Goal: Task Accomplishment & Management: Use online tool/utility

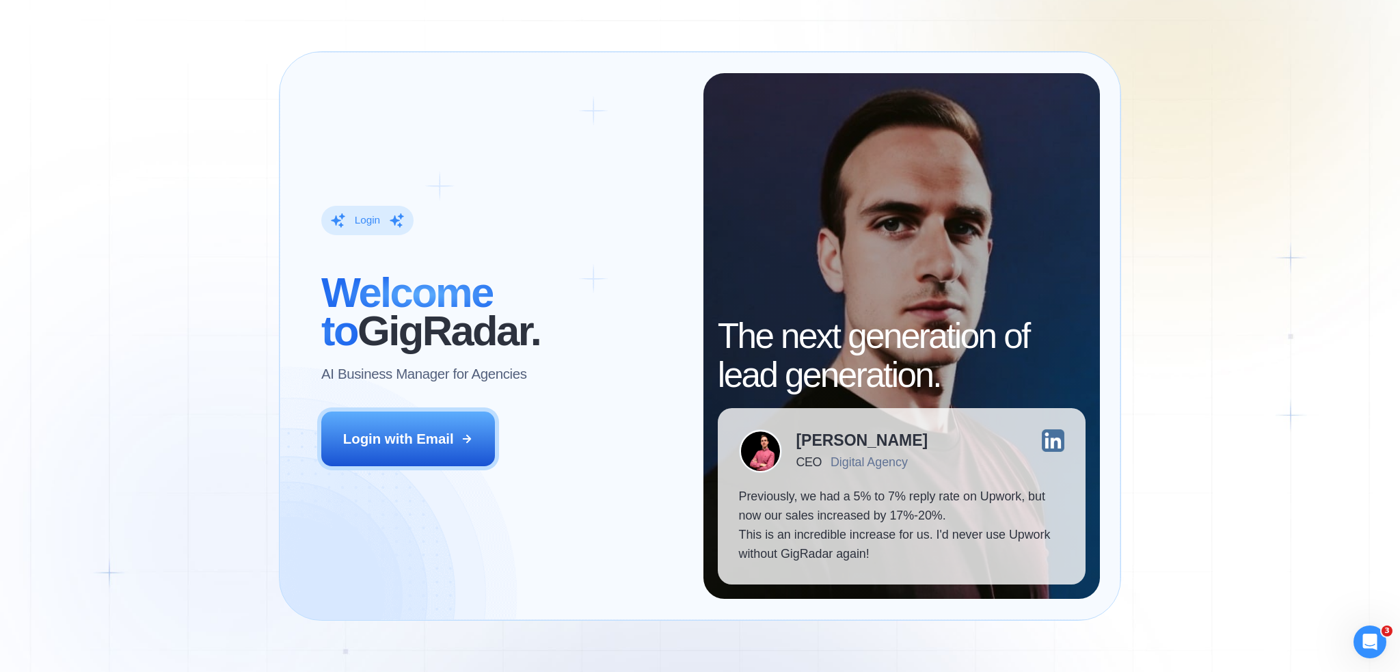
click at [416, 411] on div "Login ‍ Welcome to GigRadar. AI Business Manager for Agencies Login with Email" at bounding box center [501, 336] width 403 height 526
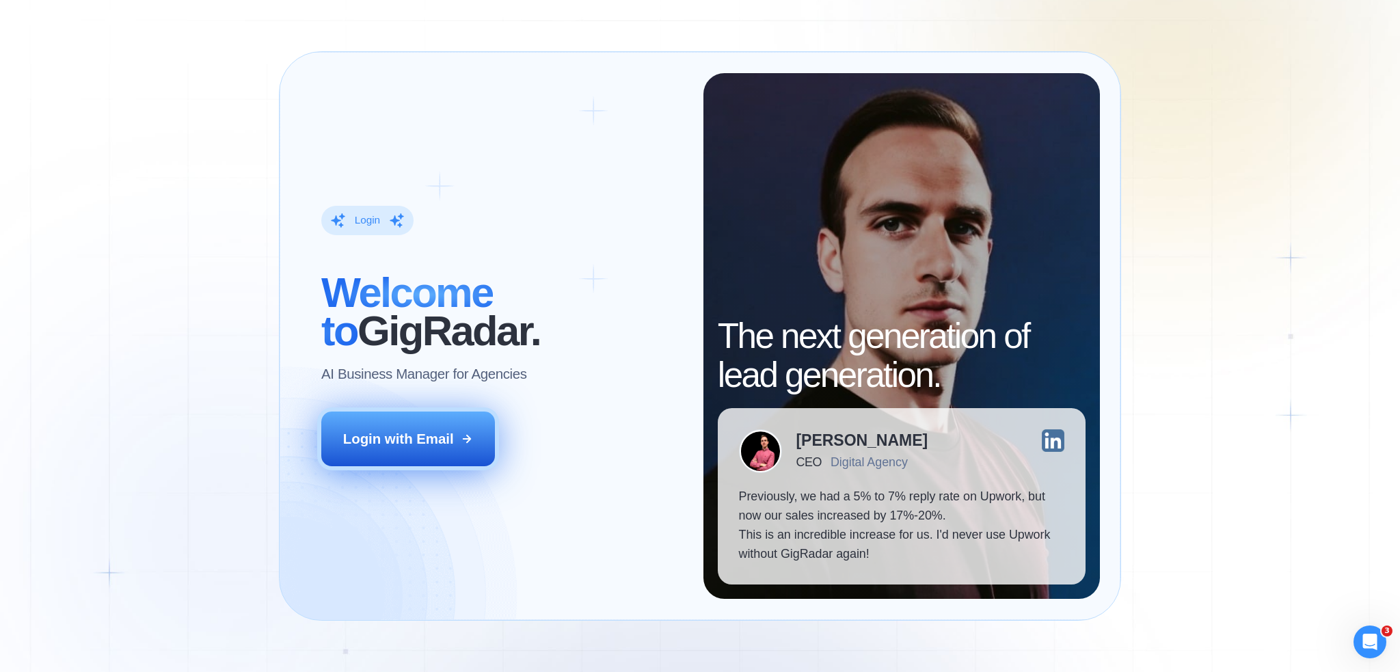
click at [418, 425] on button "Login with Email" at bounding box center [407, 439] width 173 height 54
click at [434, 443] on div "Login with Email" at bounding box center [398, 438] width 111 height 19
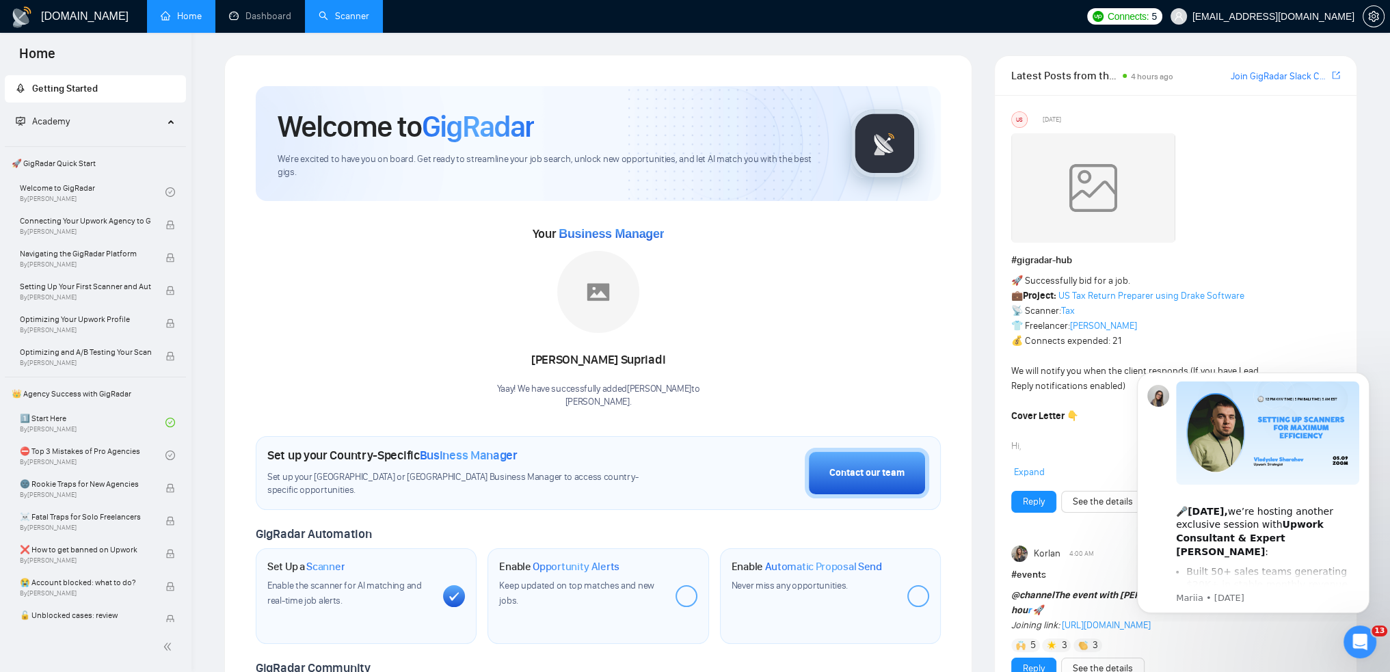
click at [333, 16] on link "Scanner" at bounding box center [344, 16] width 51 height 12
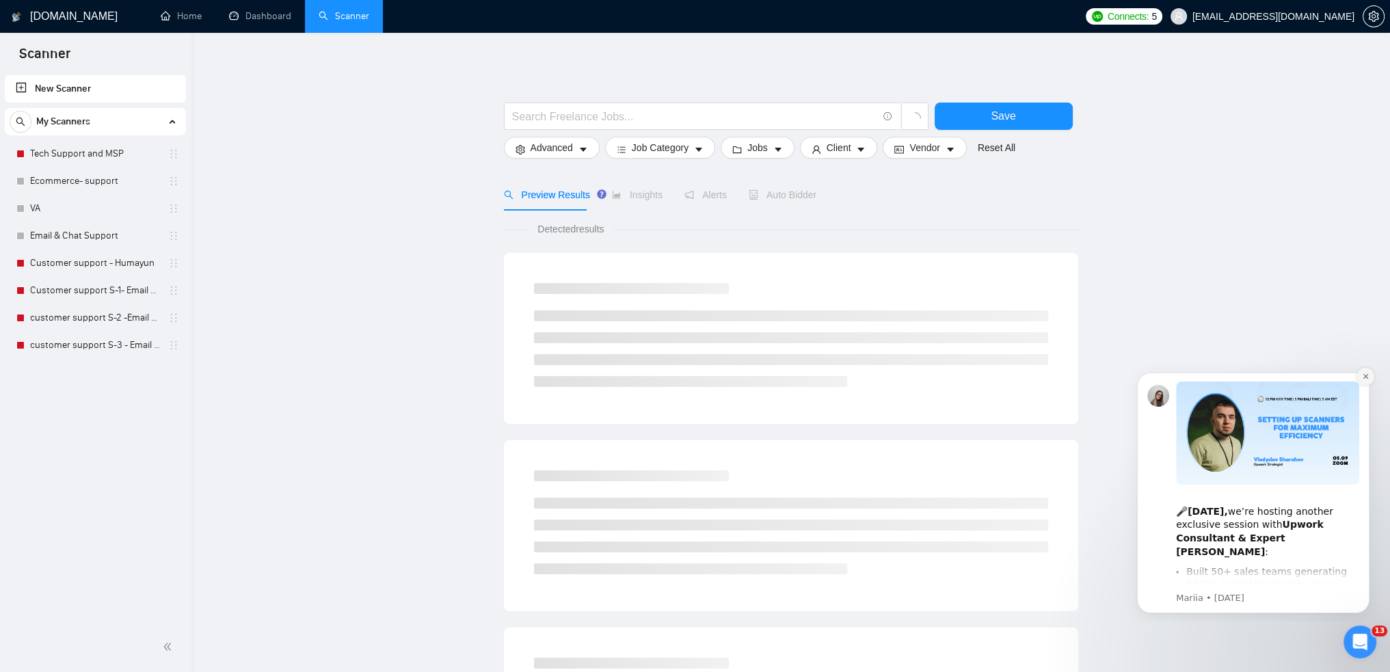
click at [1367, 373] on icon "Dismiss notification" at bounding box center [1366, 377] width 8 height 8
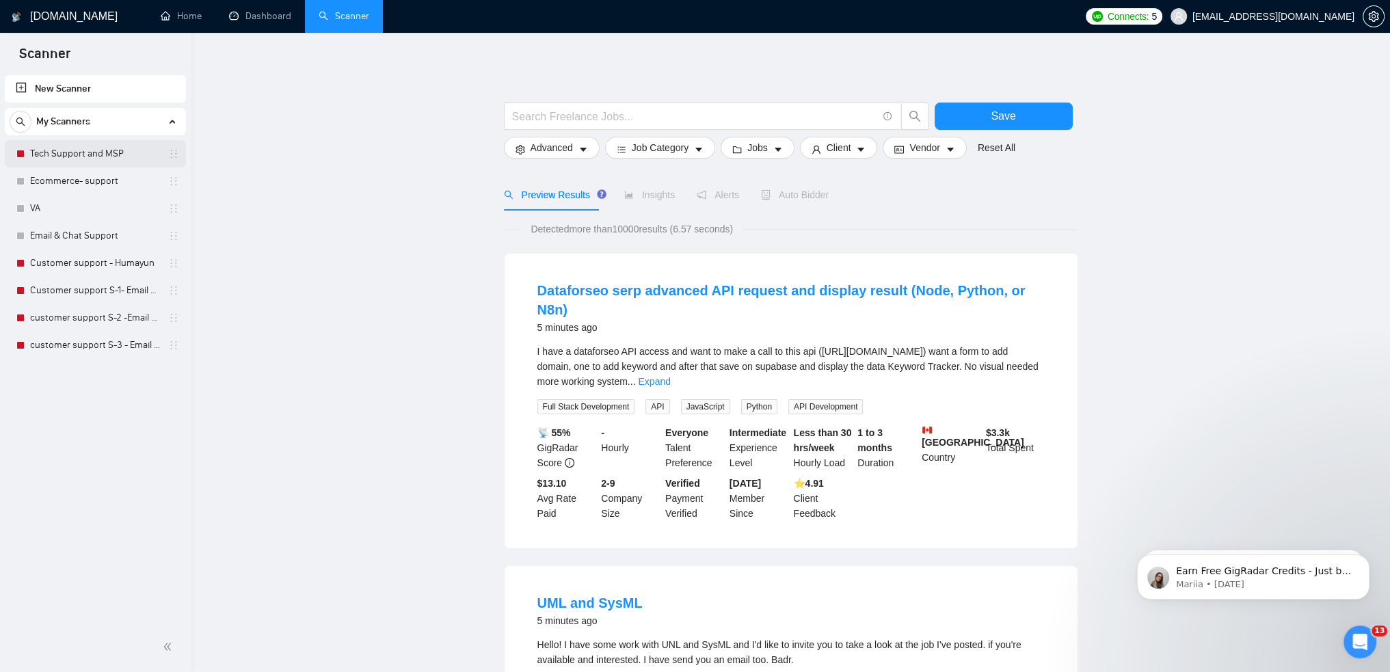
click at [94, 151] on link "Tech Support and MSP" at bounding box center [95, 153] width 130 height 27
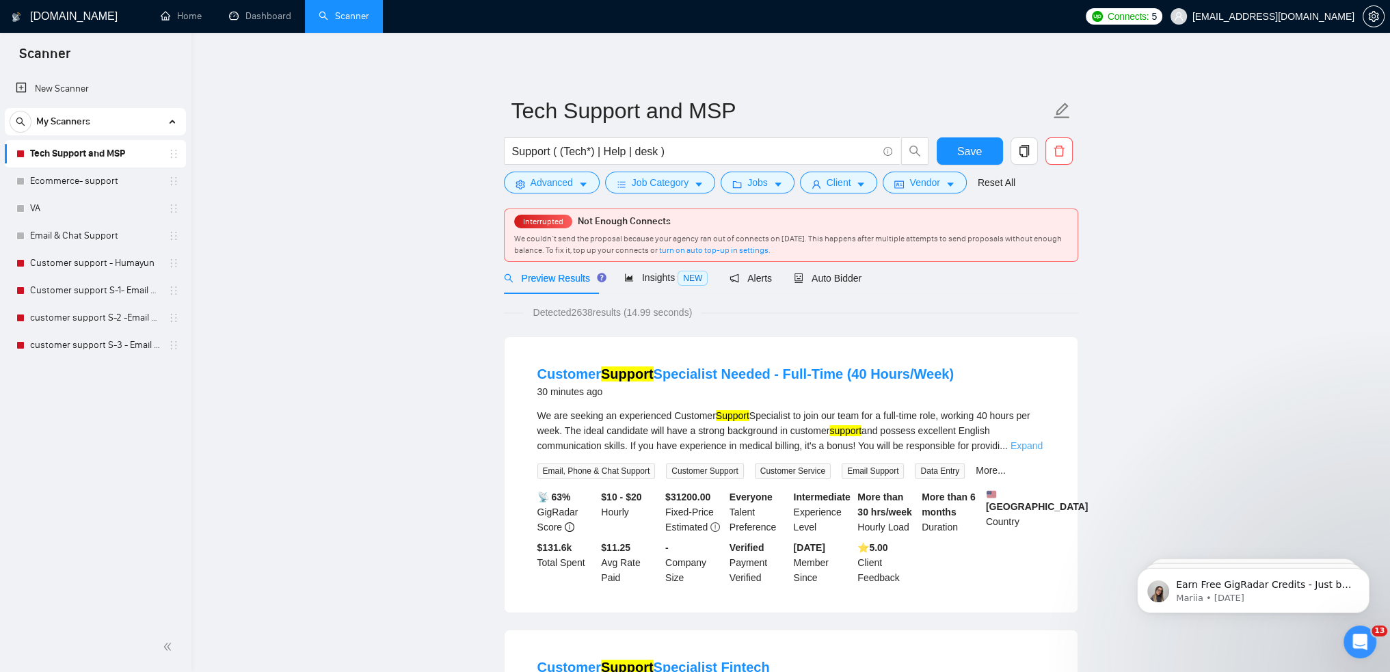
click at [1017, 444] on link "Expand" at bounding box center [1026, 445] width 32 height 11
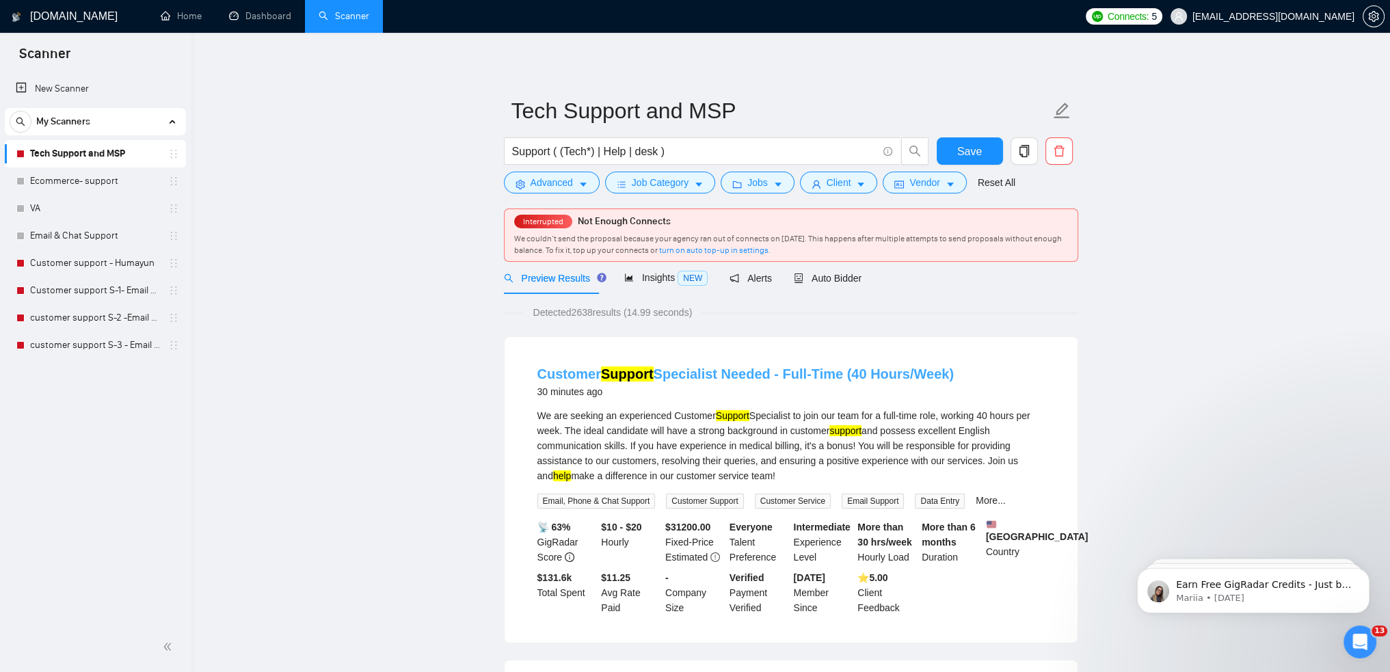
click at [692, 374] on link "Customer Support Specialist Needed - Full-Time (40 Hours/Week)" at bounding box center [745, 373] width 416 height 15
click at [19, 150] on div at bounding box center [20, 154] width 8 height 8
click at [563, 185] on span "Advanced" at bounding box center [552, 182] width 42 height 15
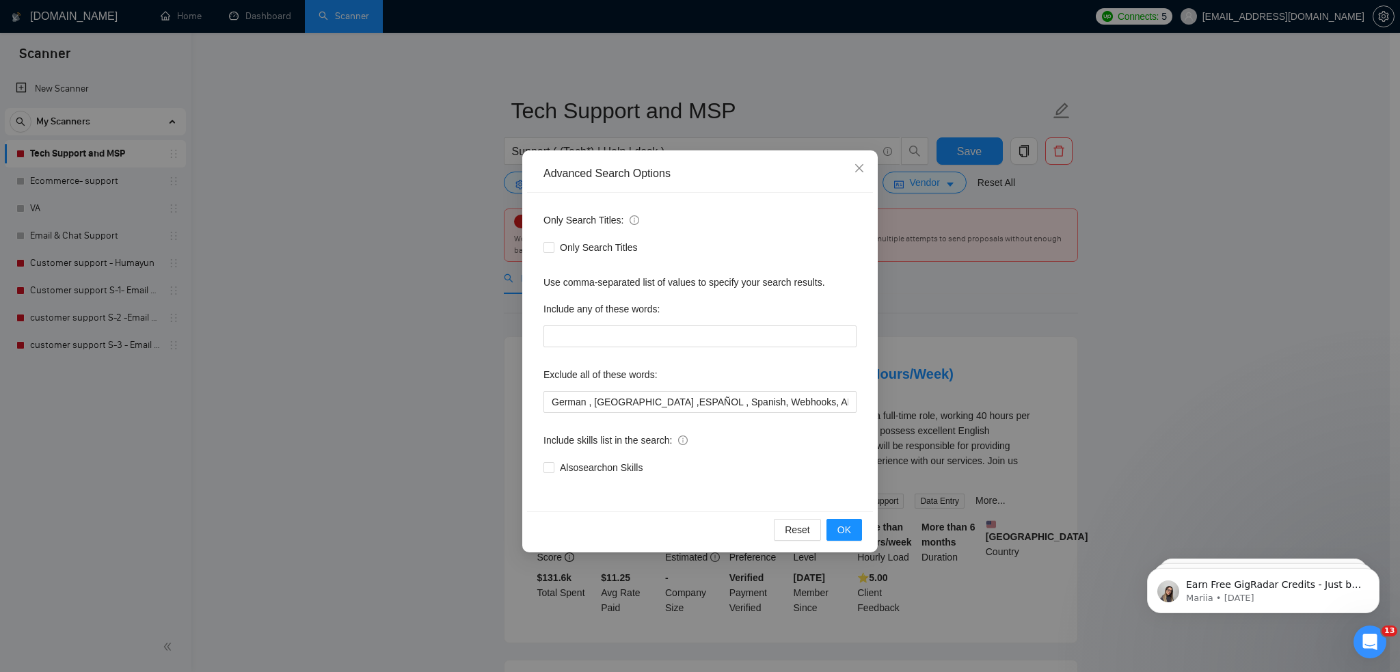
click at [951, 306] on div "Advanced Search Options Only Search Titles: Only Search Titles Use comma-separa…" at bounding box center [700, 336] width 1400 height 672
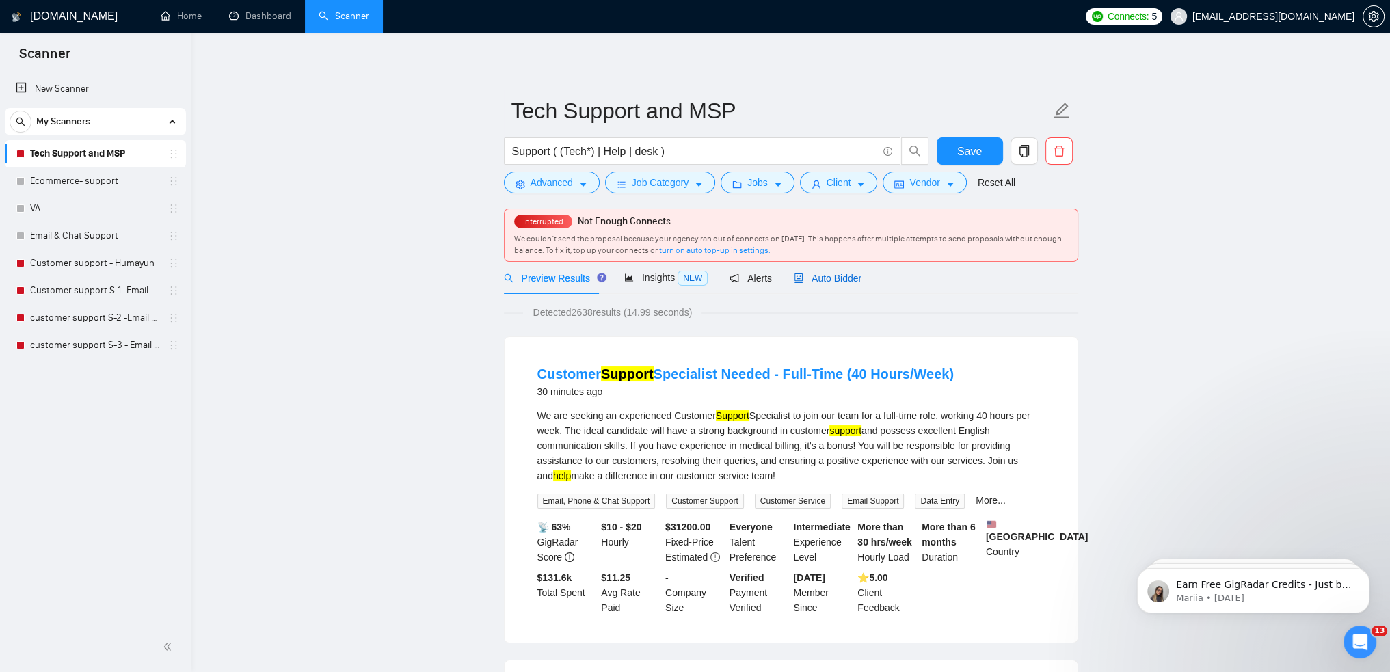
click at [846, 276] on span "Auto Bidder" at bounding box center [828, 278] width 68 height 11
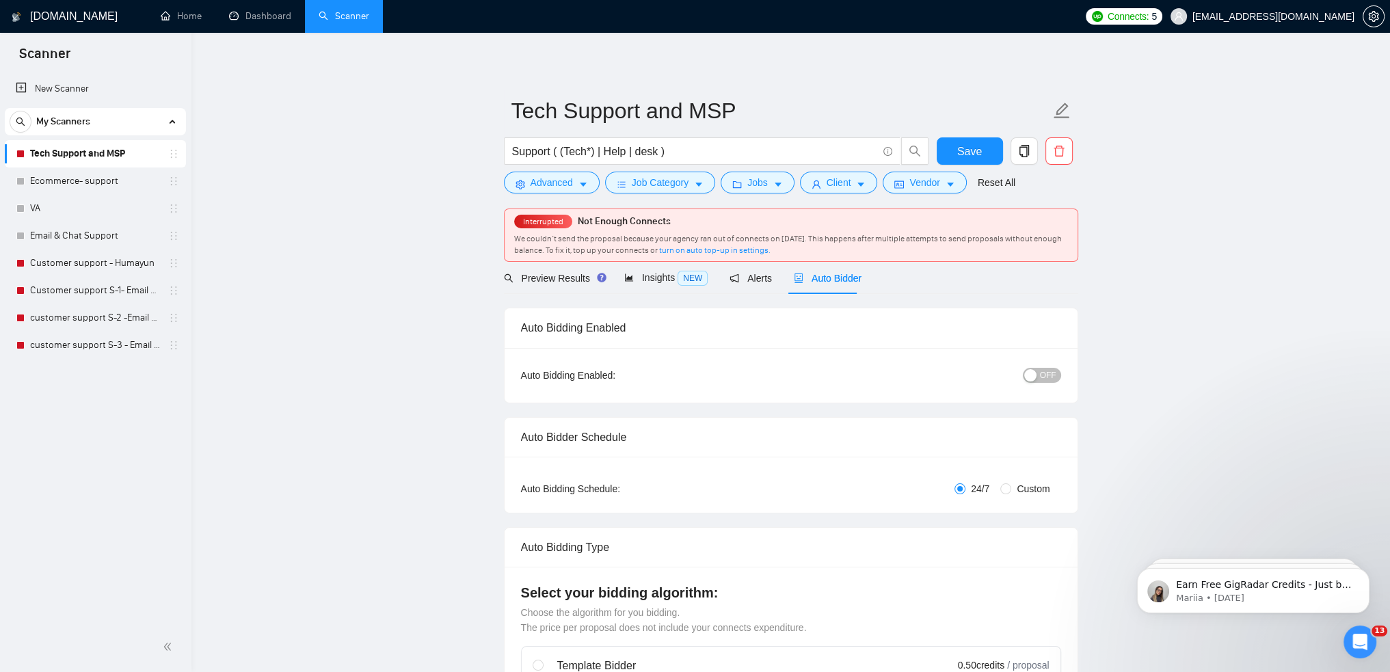
checkbox input "true"
click at [1039, 374] on button "OFF" at bounding box center [1042, 375] width 38 height 15
click at [974, 146] on span "Save" at bounding box center [969, 151] width 25 height 17
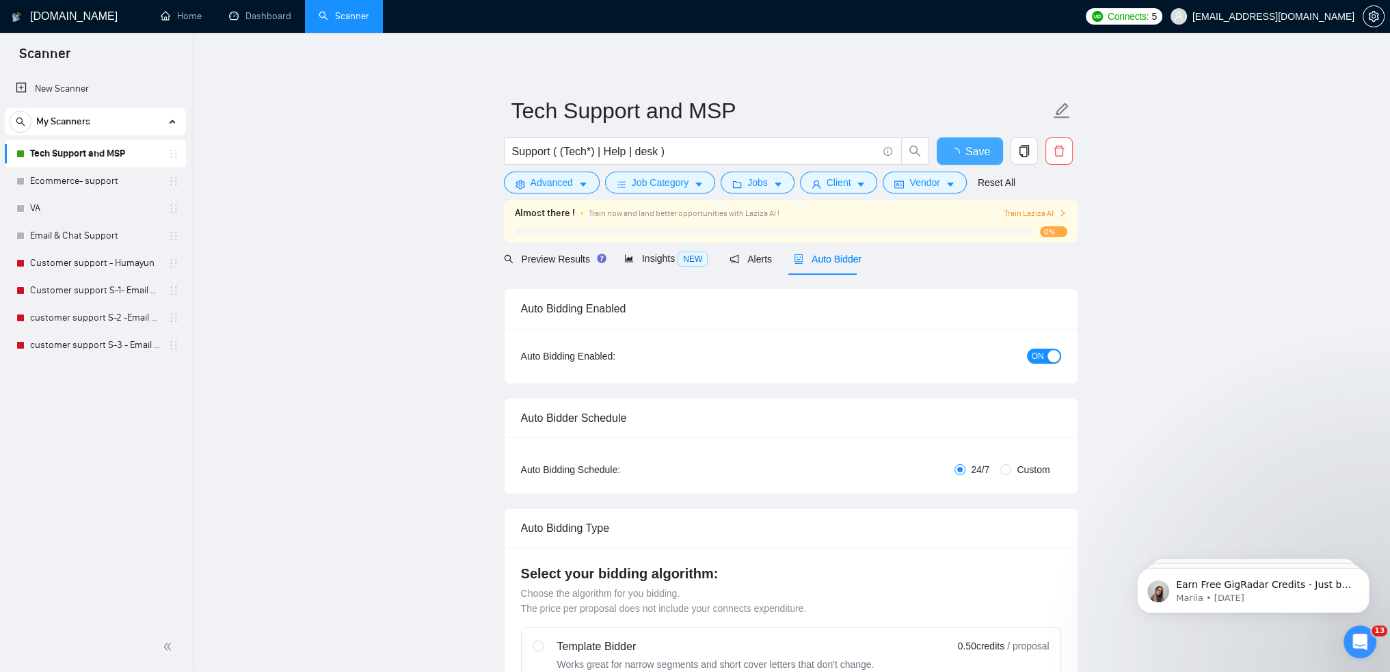
checkbox input "true"
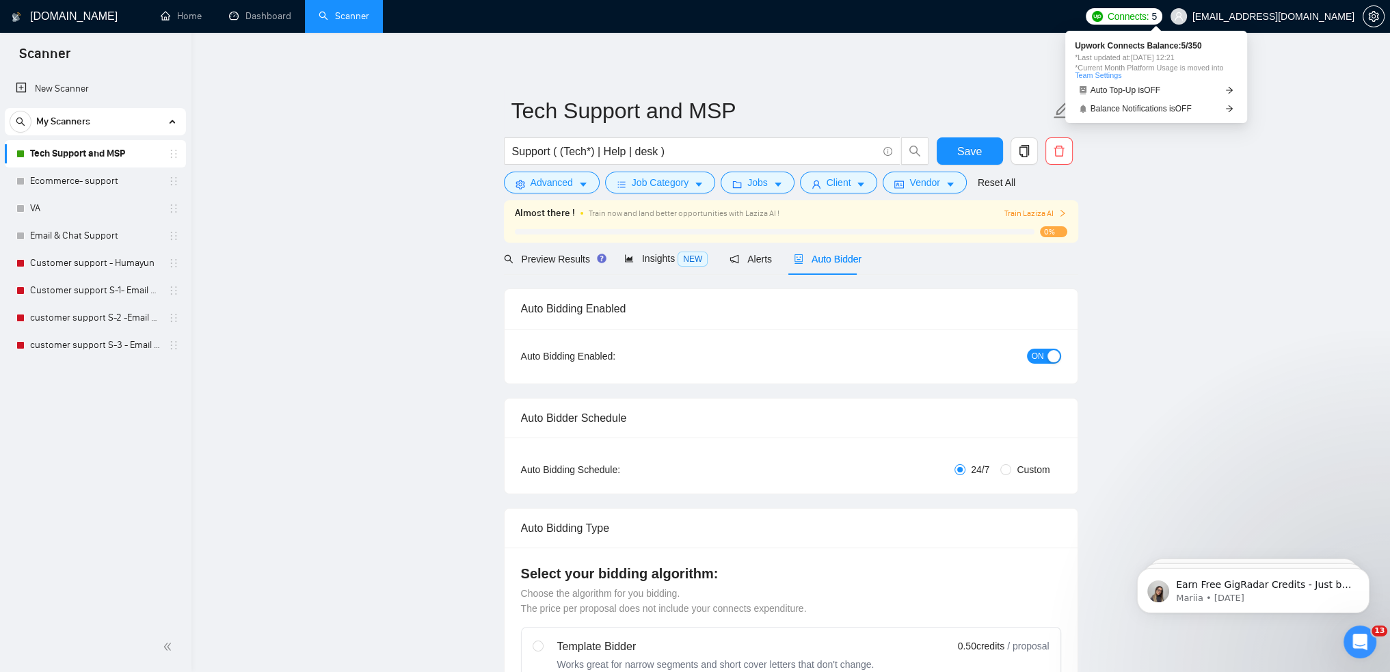
click at [1147, 19] on span "Connects:" at bounding box center [1128, 16] width 41 height 15
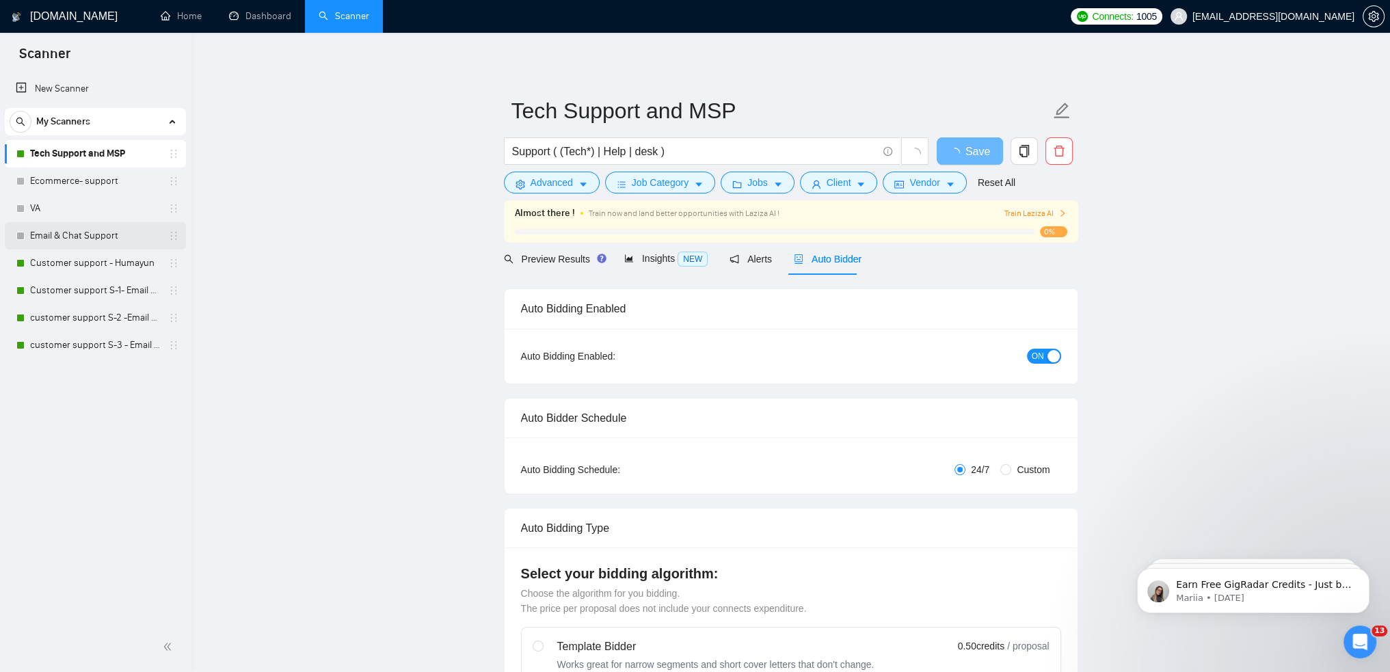
drag, startPoint x: 89, startPoint y: 234, endPoint x: 94, endPoint y: 241, distance: 8.2
click at [89, 235] on link "Email & Chat Support" at bounding box center [95, 235] width 130 height 27
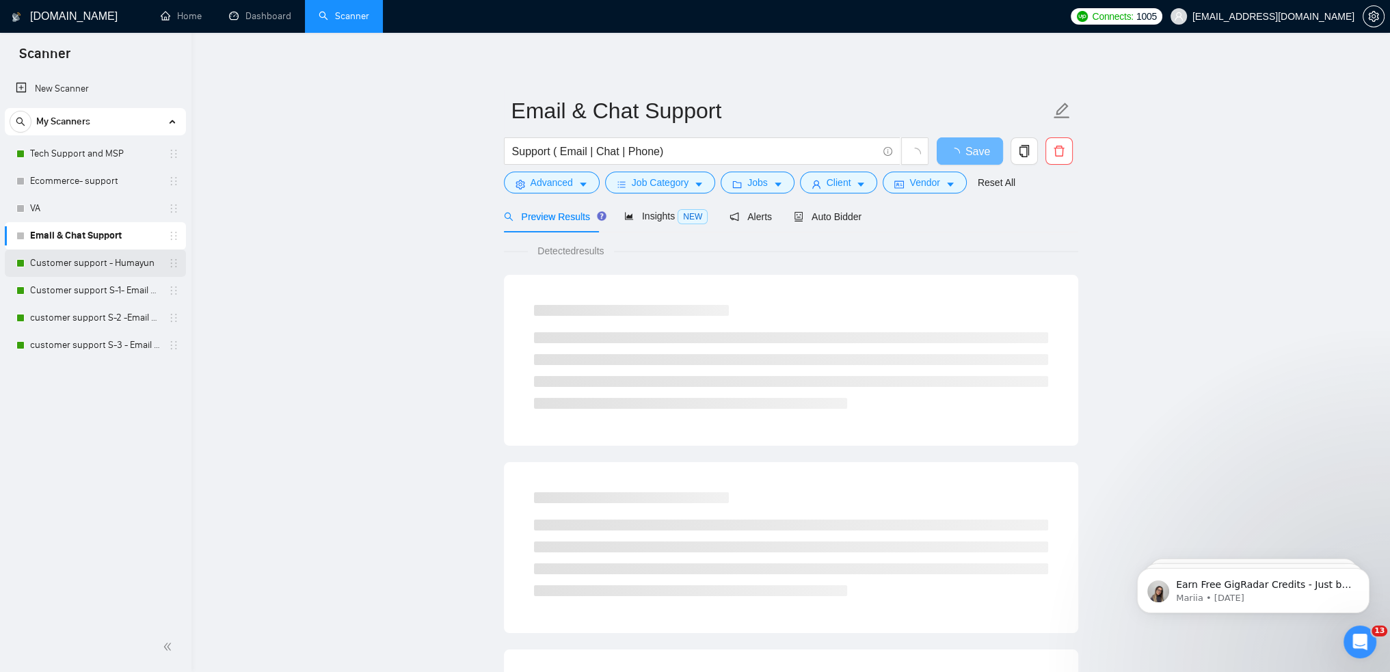
click at [104, 267] on link "Customer support - Humayun" at bounding box center [95, 263] width 130 height 27
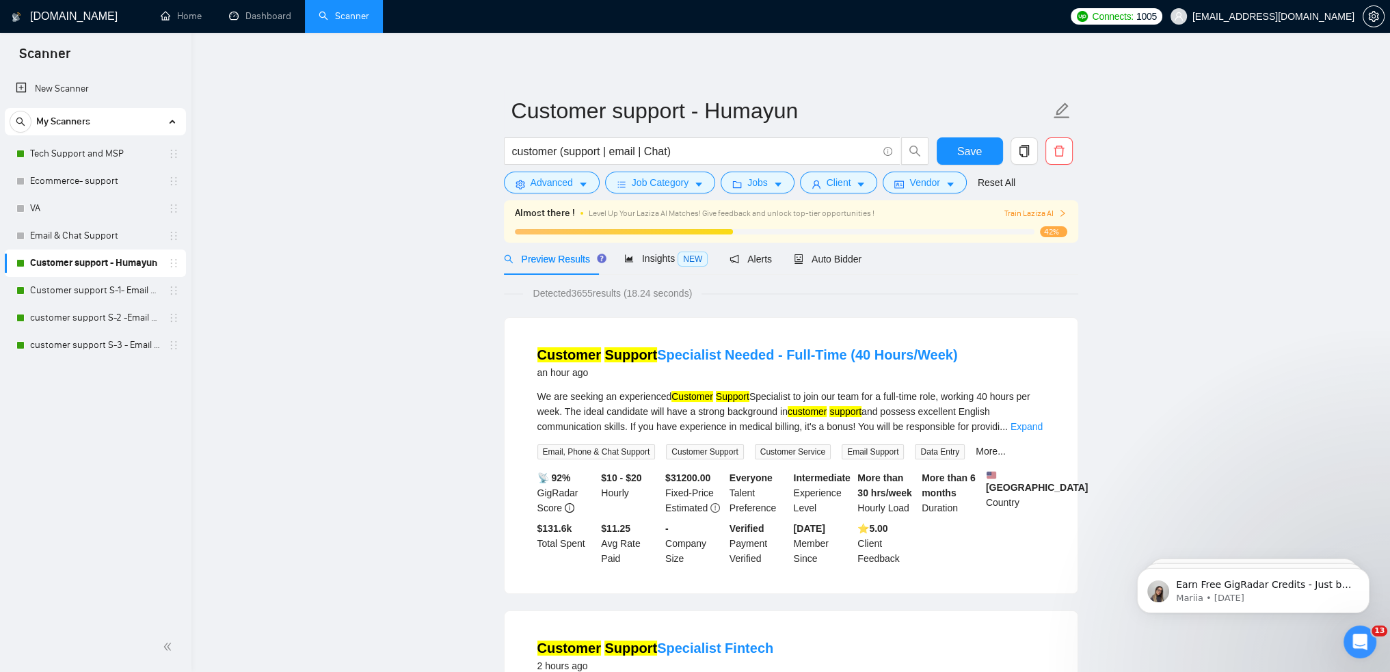
click at [946, 291] on div "Detected 3655 results (18.24 seconds)" at bounding box center [791, 293] width 574 height 15
click at [135, 341] on link "customer support S-3 - Email & Chat Support(Umair)" at bounding box center [95, 345] width 130 height 27
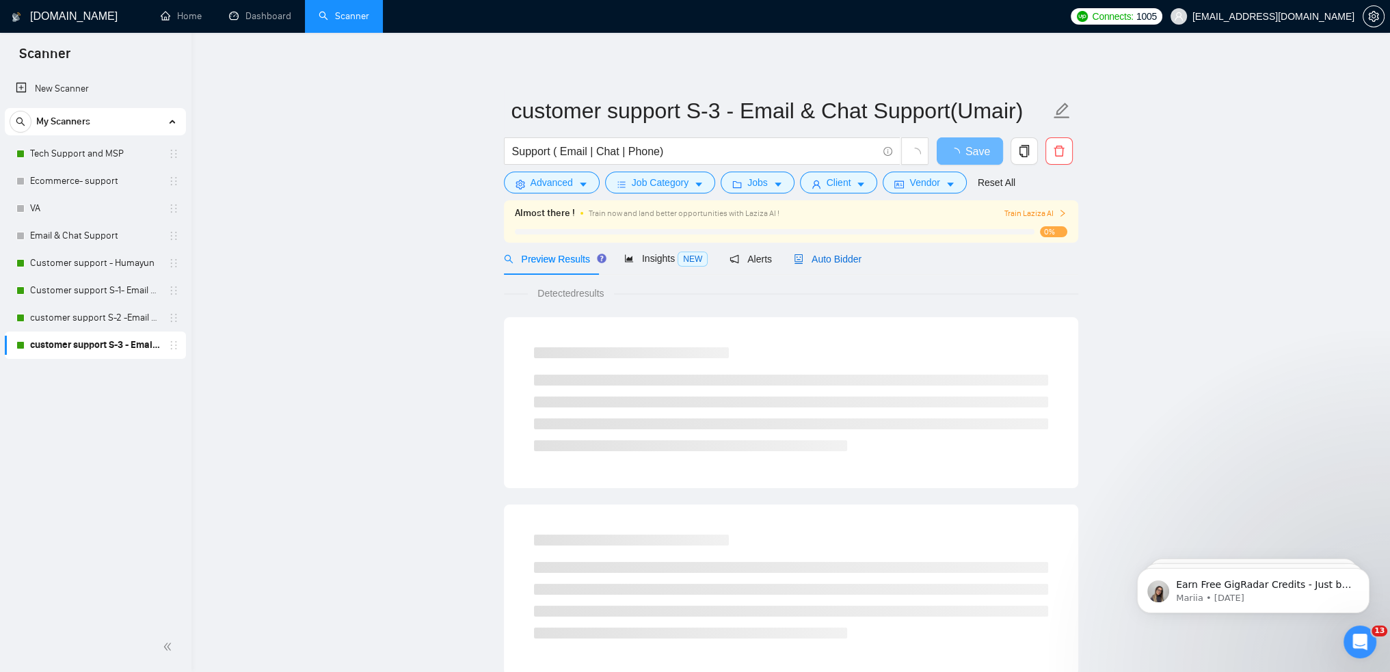
click at [807, 261] on span "Auto Bidder" at bounding box center [828, 259] width 68 height 11
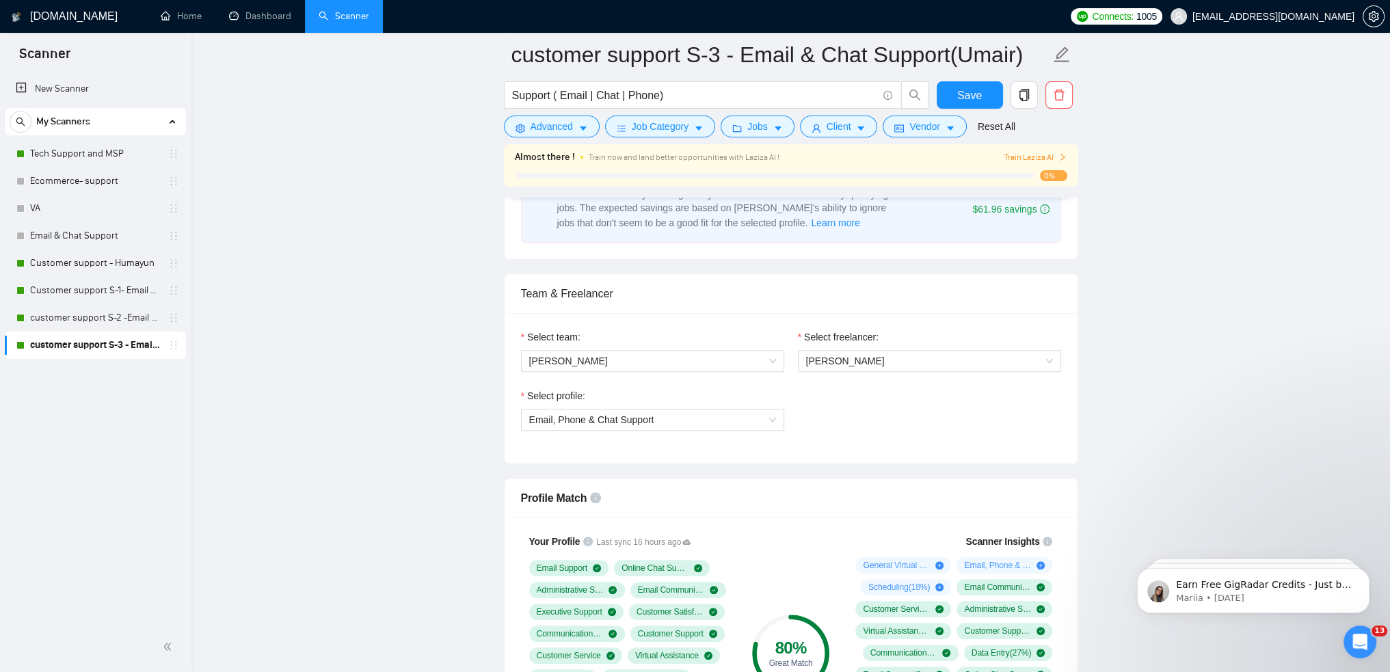
scroll to position [684, 0]
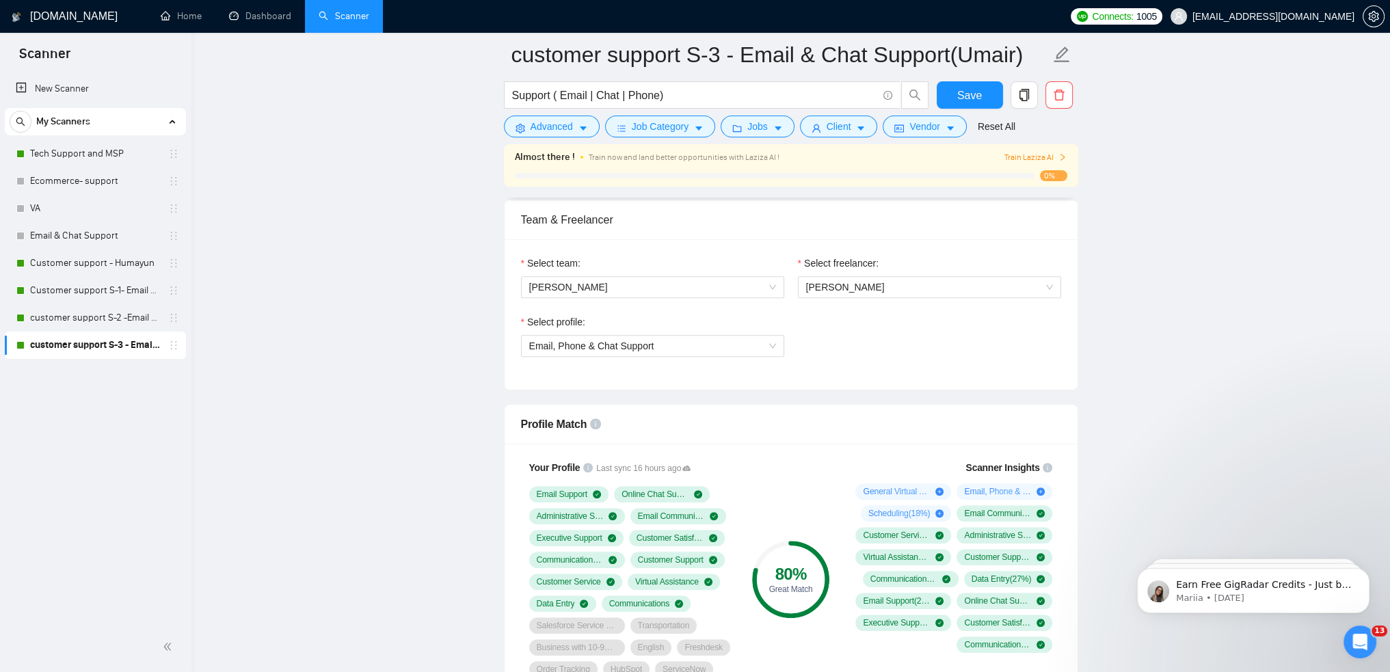
click at [749, 327] on div "Select profile:" at bounding box center [652, 324] width 263 height 21
click at [753, 340] on span "Email, Phone & Chat Support" at bounding box center [652, 346] width 247 height 21
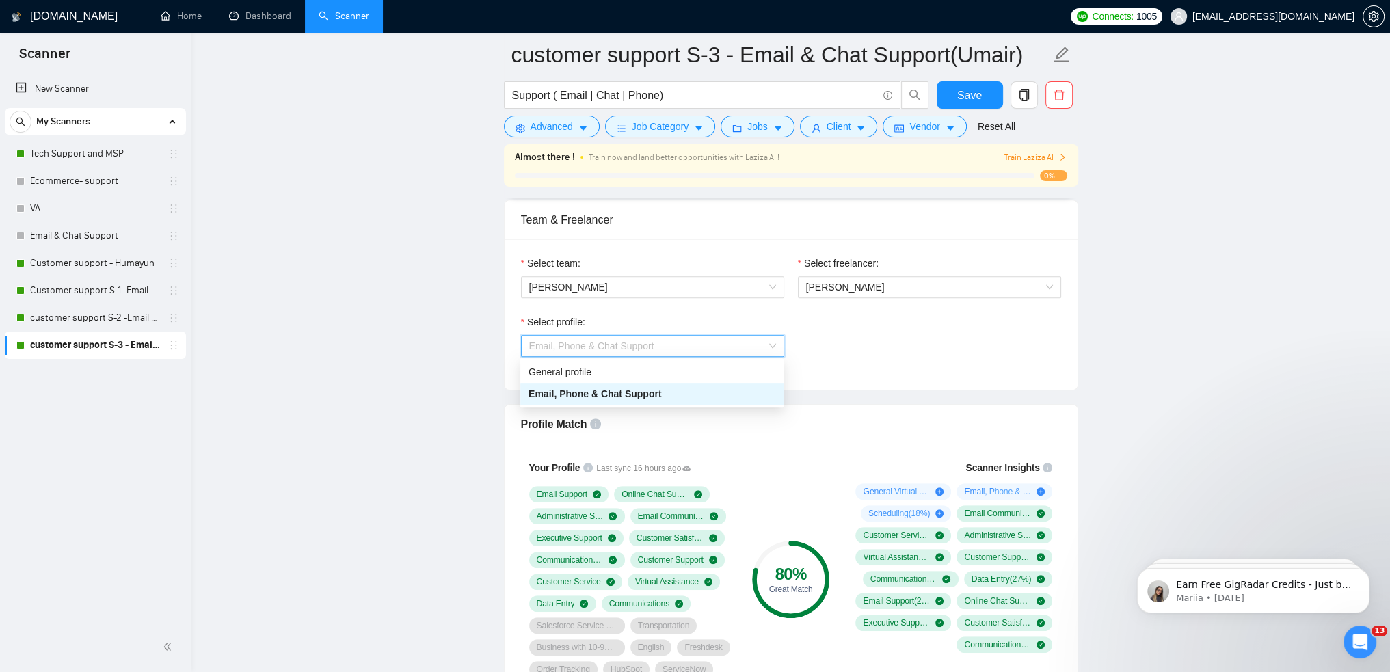
click at [753, 340] on span "Email, Phone & Chat Support" at bounding box center [652, 346] width 247 height 21
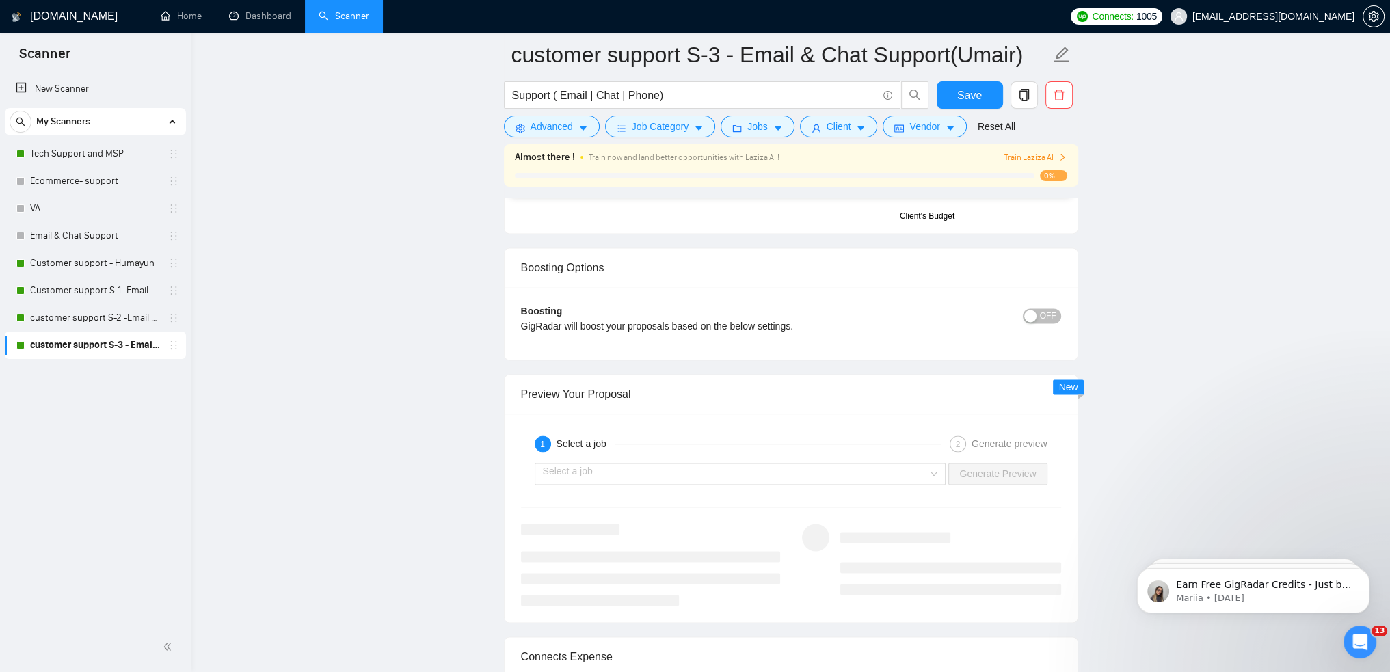
scroll to position [2461, 0]
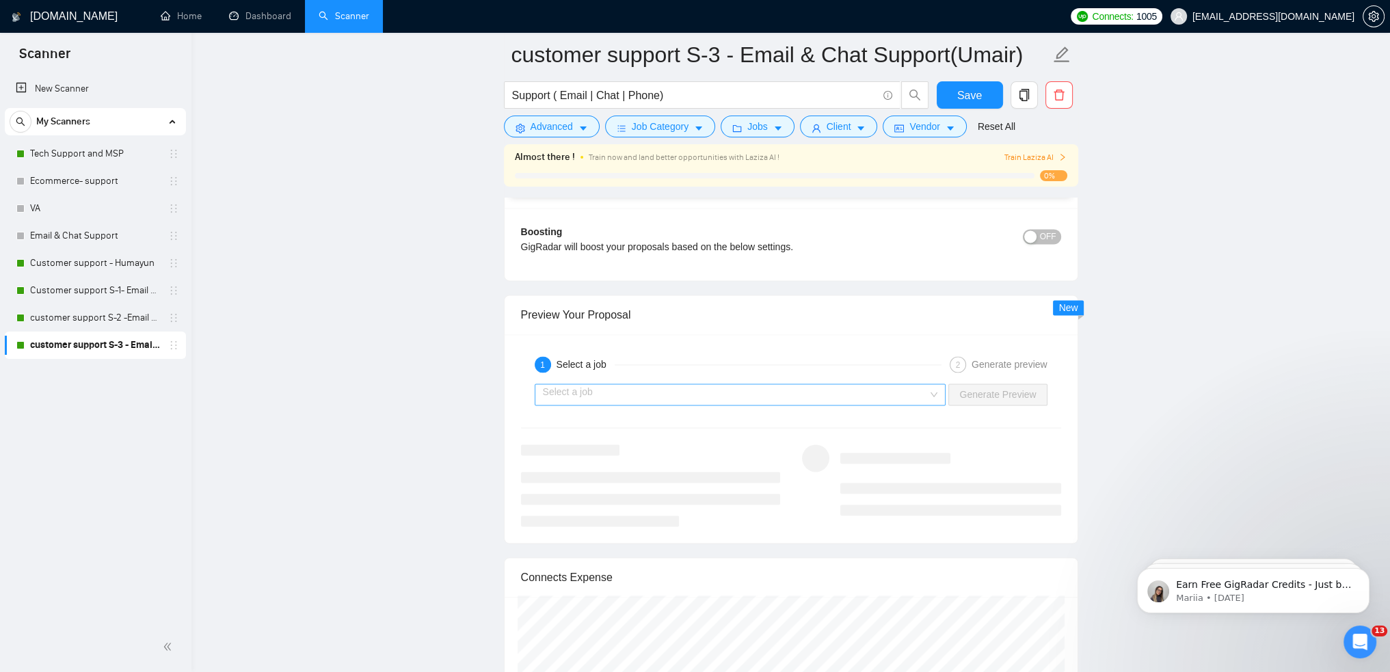
click at [673, 393] on input "search" at bounding box center [736, 394] width 386 height 21
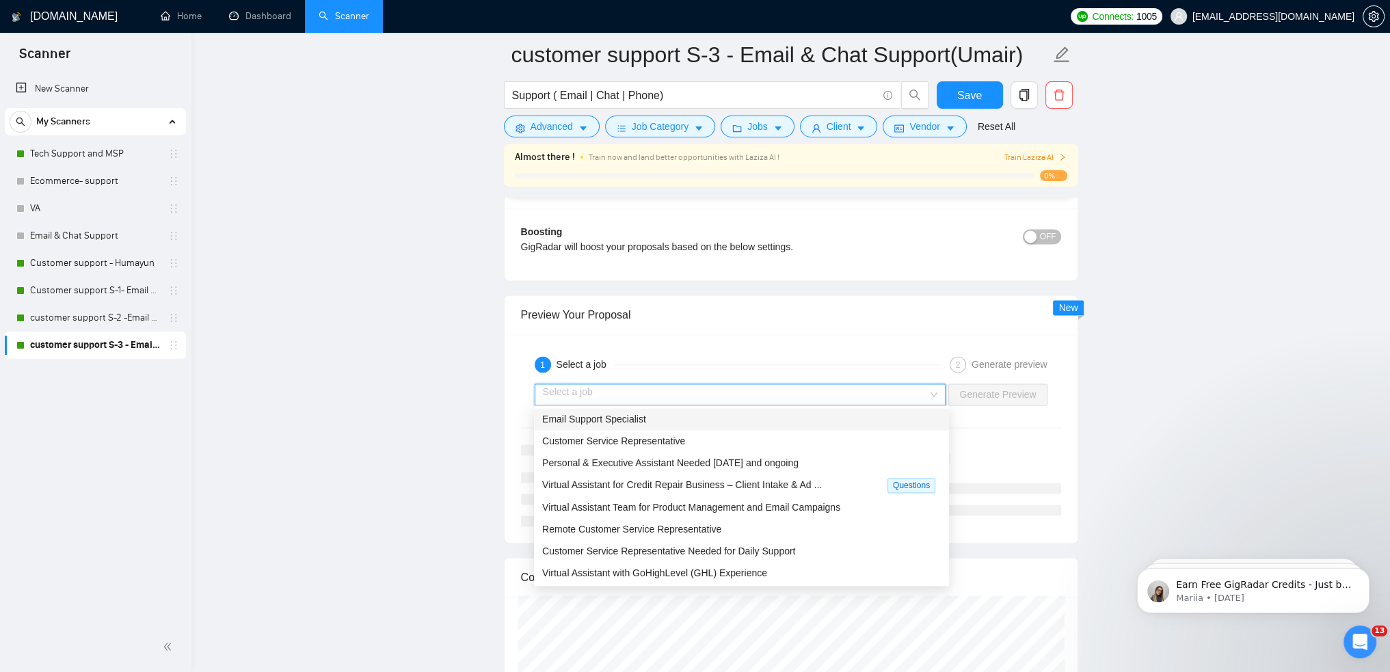
click at [656, 419] on div "Email Support Specialist" at bounding box center [741, 419] width 399 height 15
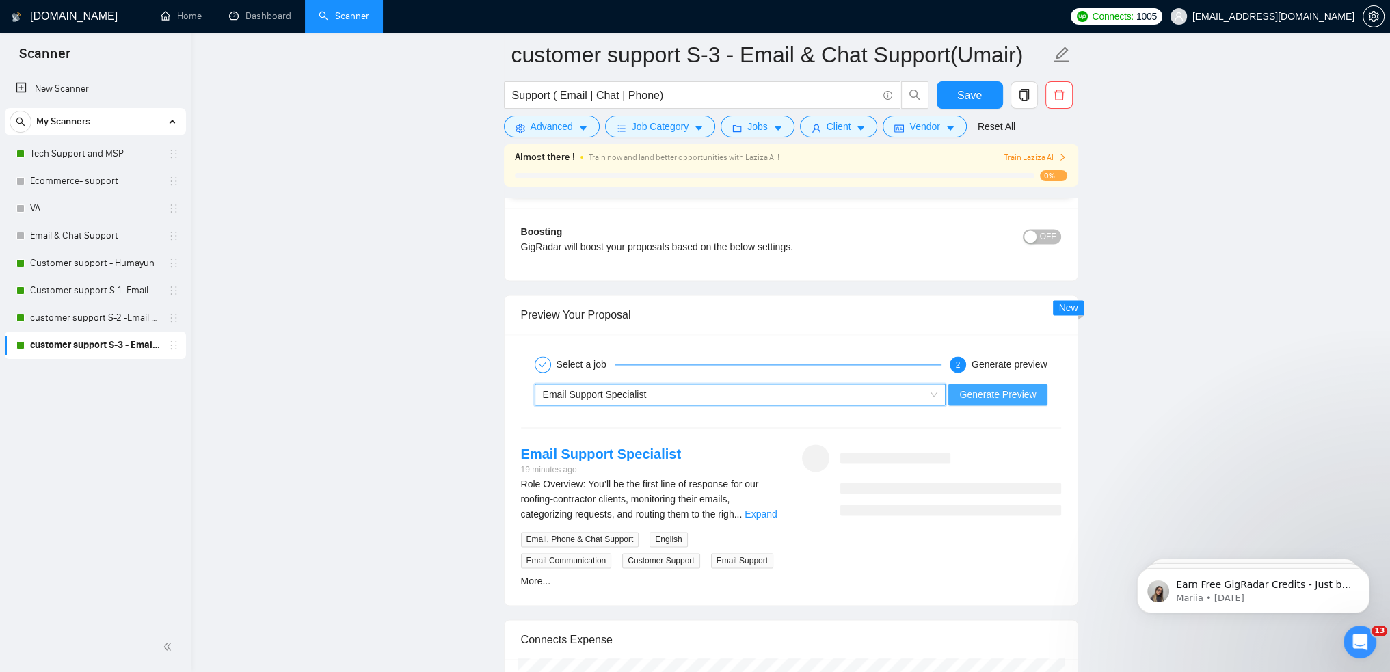
click at [995, 390] on span "Generate Preview" at bounding box center [997, 394] width 77 height 15
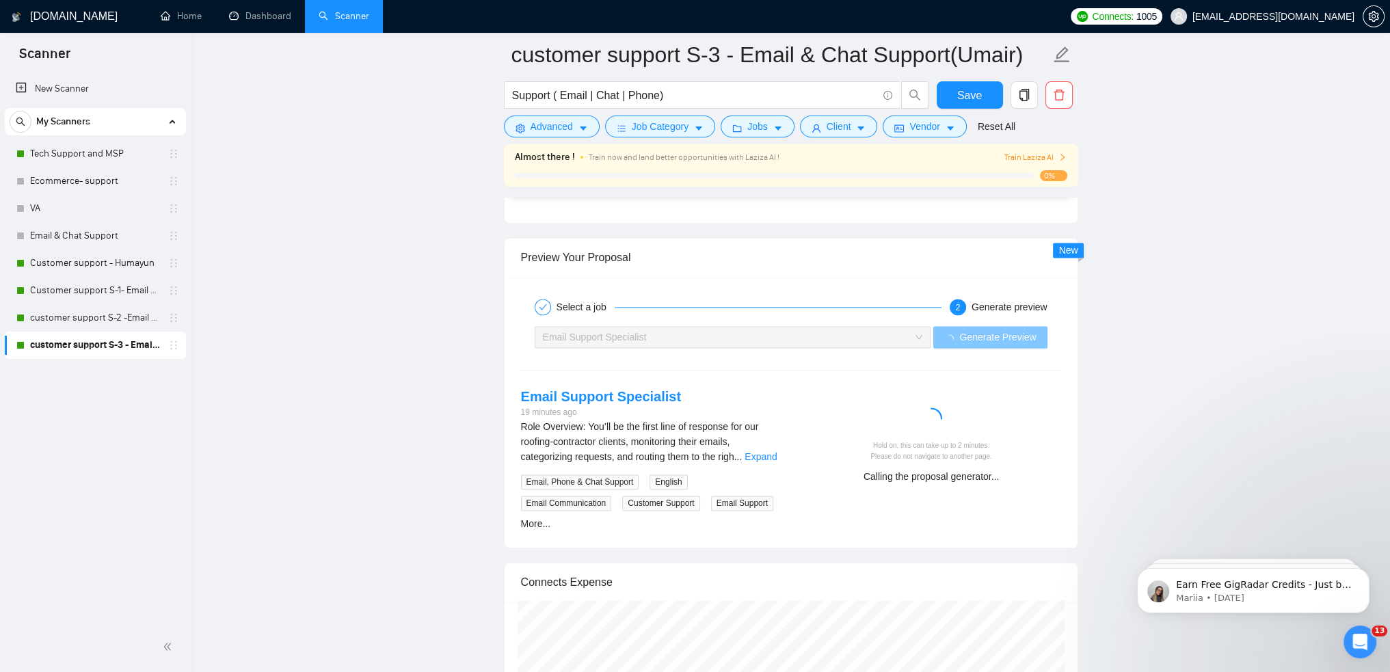
scroll to position [2666, 0]
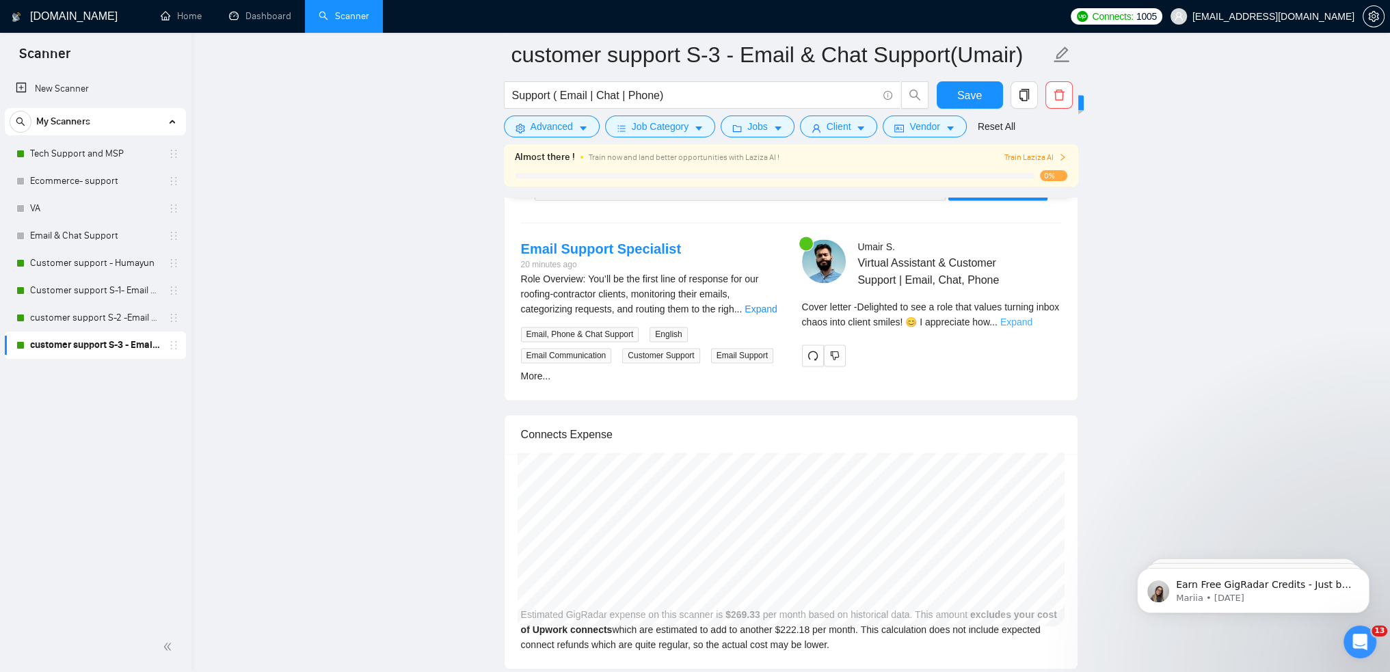
click at [1032, 317] on link "Expand" at bounding box center [1016, 322] width 32 height 11
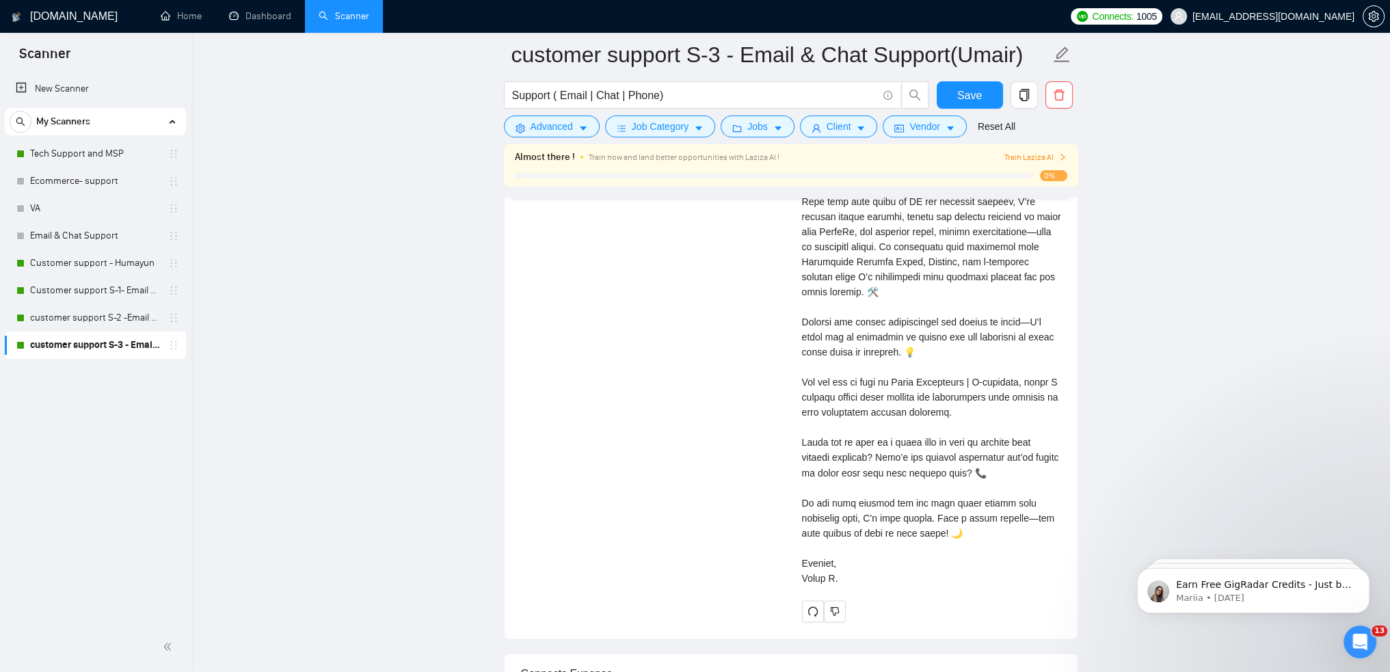
scroll to position [2940, 0]
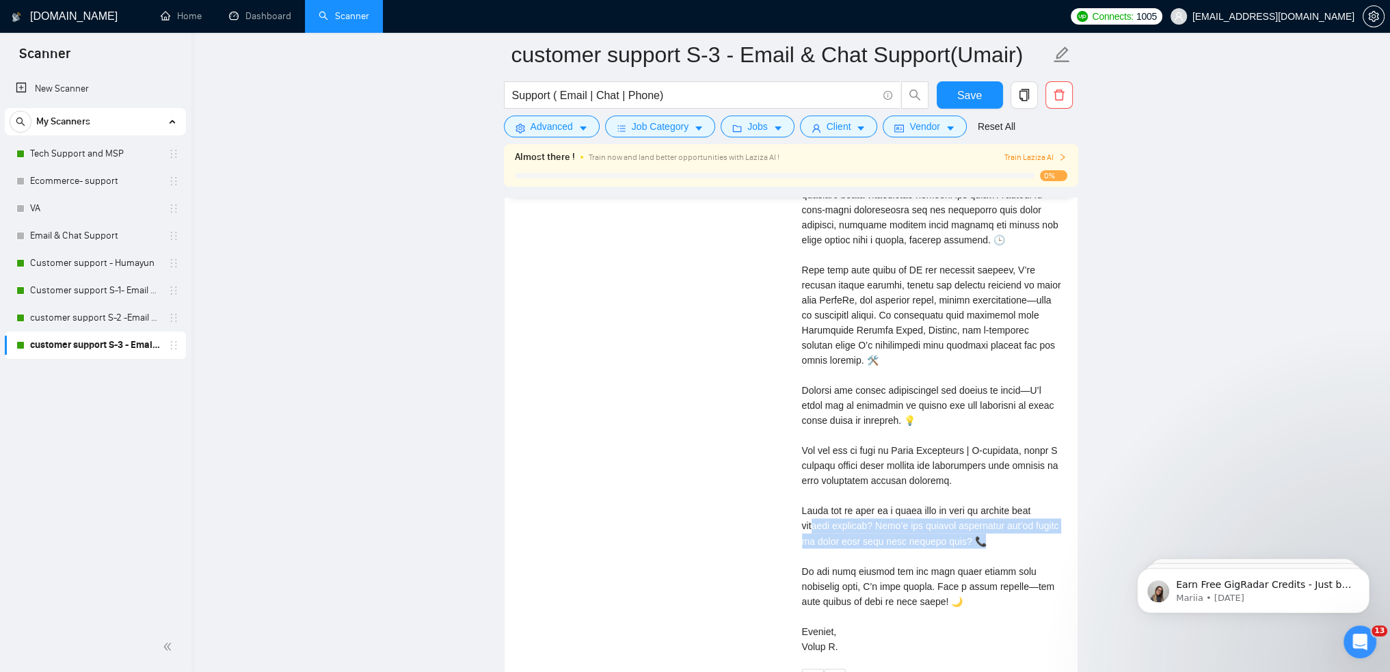
drag, startPoint x: 1007, startPoint y: 538, endPoint x: 813, endPoint y: 521, distance: 194.9
click at [813, 521] on div "Cover letter" at bounding box center [931, 345] width 259 height 617
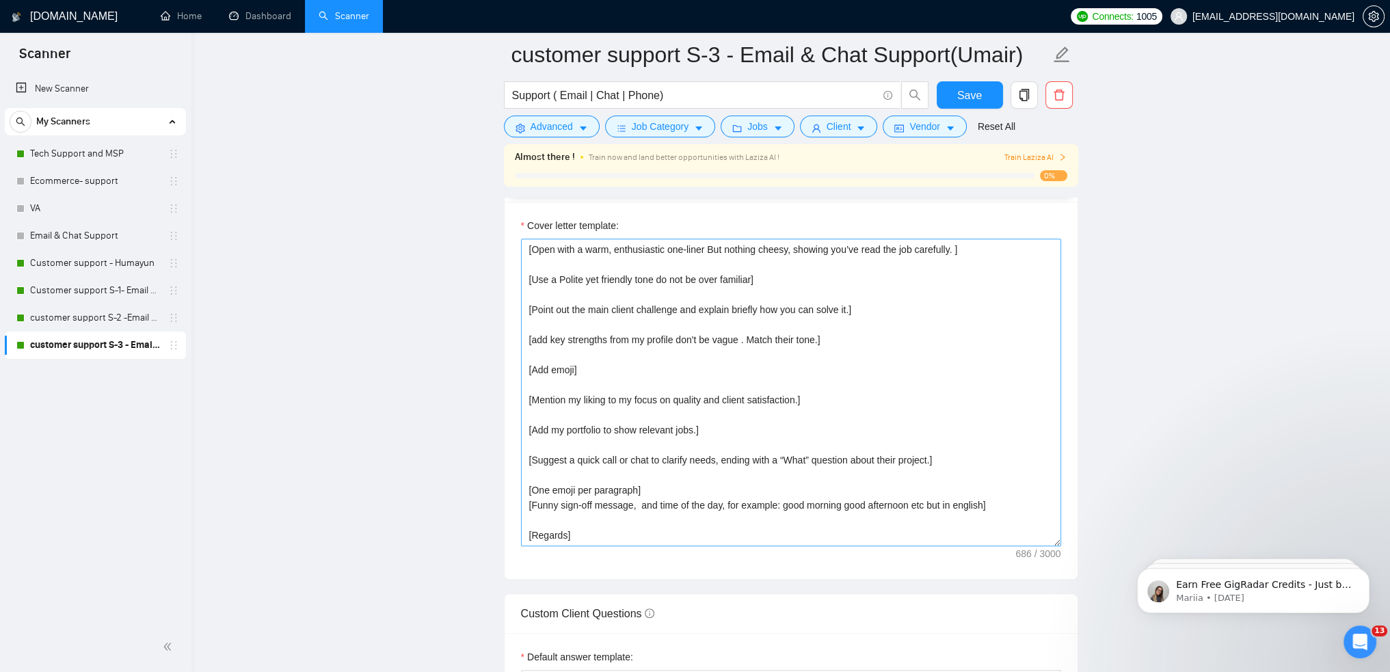
scroll to position [1504, 0]
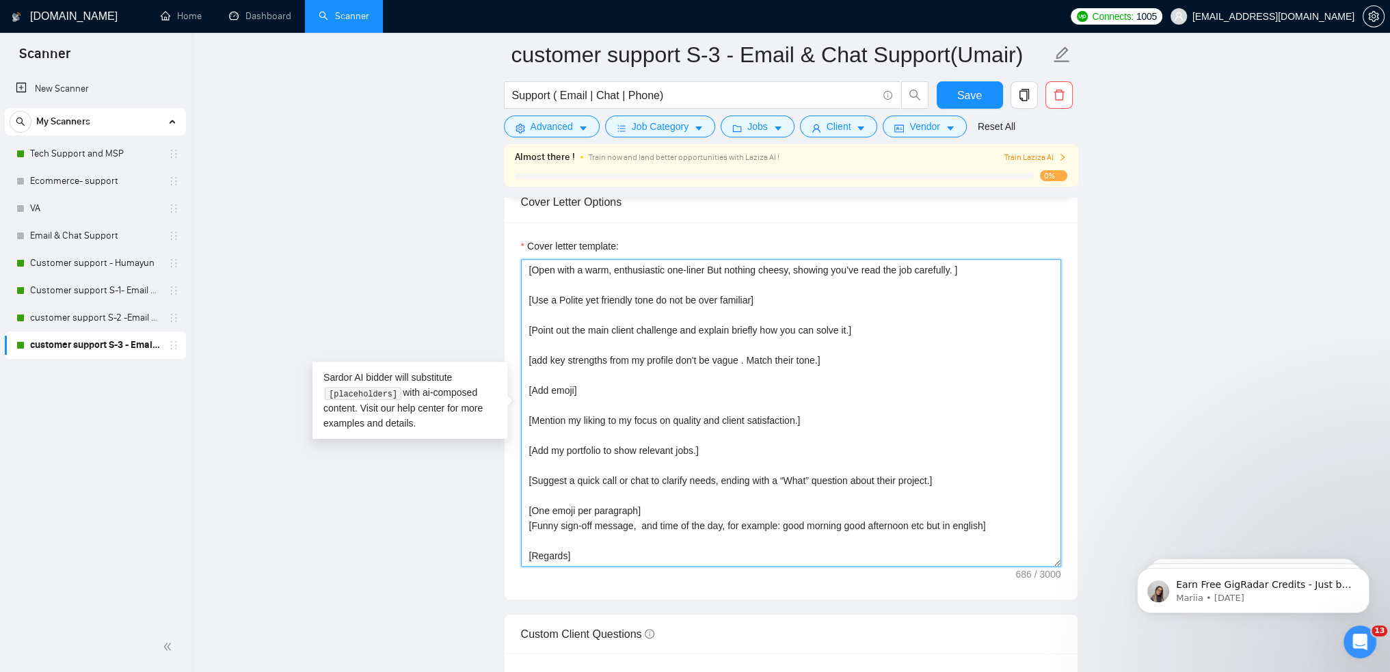
drag, startPoint x: 648, startPoint y: 507, endPoint x: 513, endPoint y: 508, distance: 134.7
click at [513, 508] on div "Cover letter template: [Open with a warm, enthusiastic one-liner But nothing ch…" at bounding box center [791, 410] width 573 height 377
click at [589, 498] on textarea "[Open with a warm, enthusiastic one-liner But nothing cheesy, showing you’ve re…" at bounding box center [791, 413] width 540 height 308
click at [538, 540] on textarea "[Open with a warm, enthusiastic one-liner But nothing cheesy, showing you’ve re…" at bounding box center [791, 413] width 540 height 308
paste textarea "[One emoji per paragraph]"
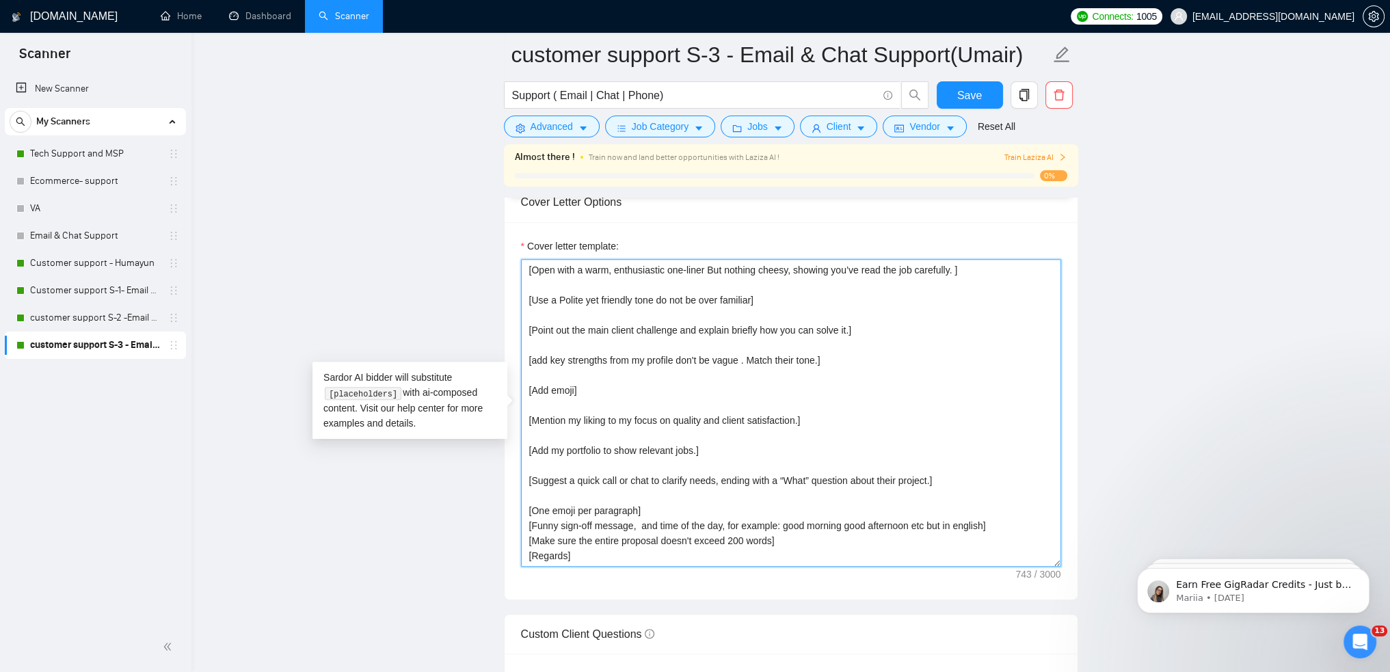
click at [809, 539] on textarea "[Open with a warm, enthusiastic one-liner But nothing cheesy, showing you’ve re…" at bounding box center [791, 413] width 540 height 308
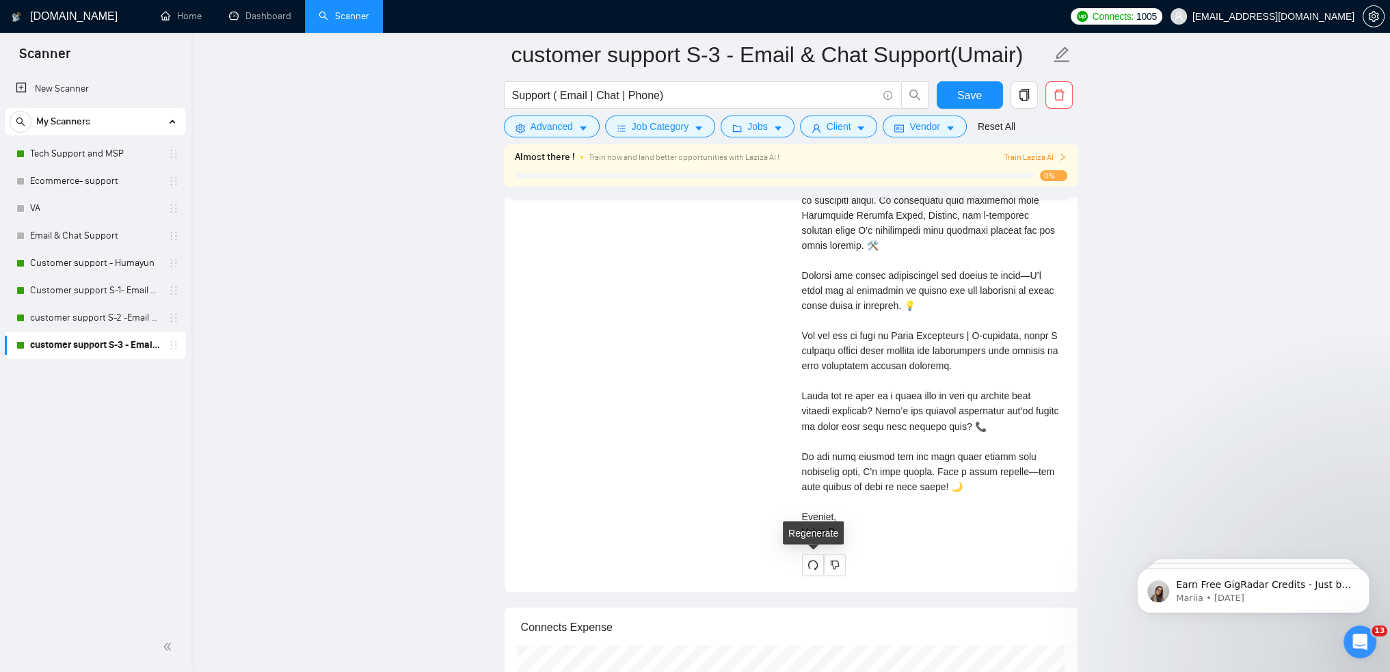
scroll to position [3008, 0]
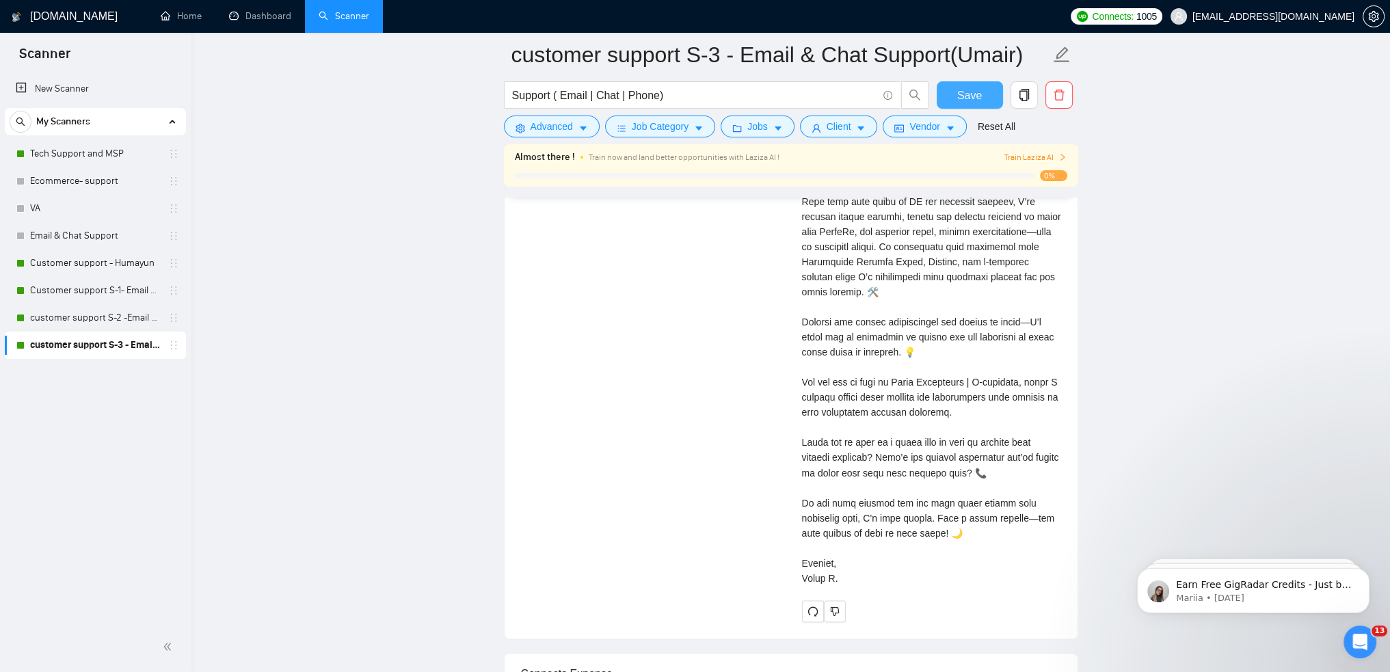
type textarea "[Open with a warm, enthusiastic one-liner But nothing cheesy, showing you’ve re…"
click at [970, 89] on span "Save" at bounding box center [969, 95] width 25 height 17
click at [814, 608] on icon "redo" at bounding box center [812, 611] width 11 height 11
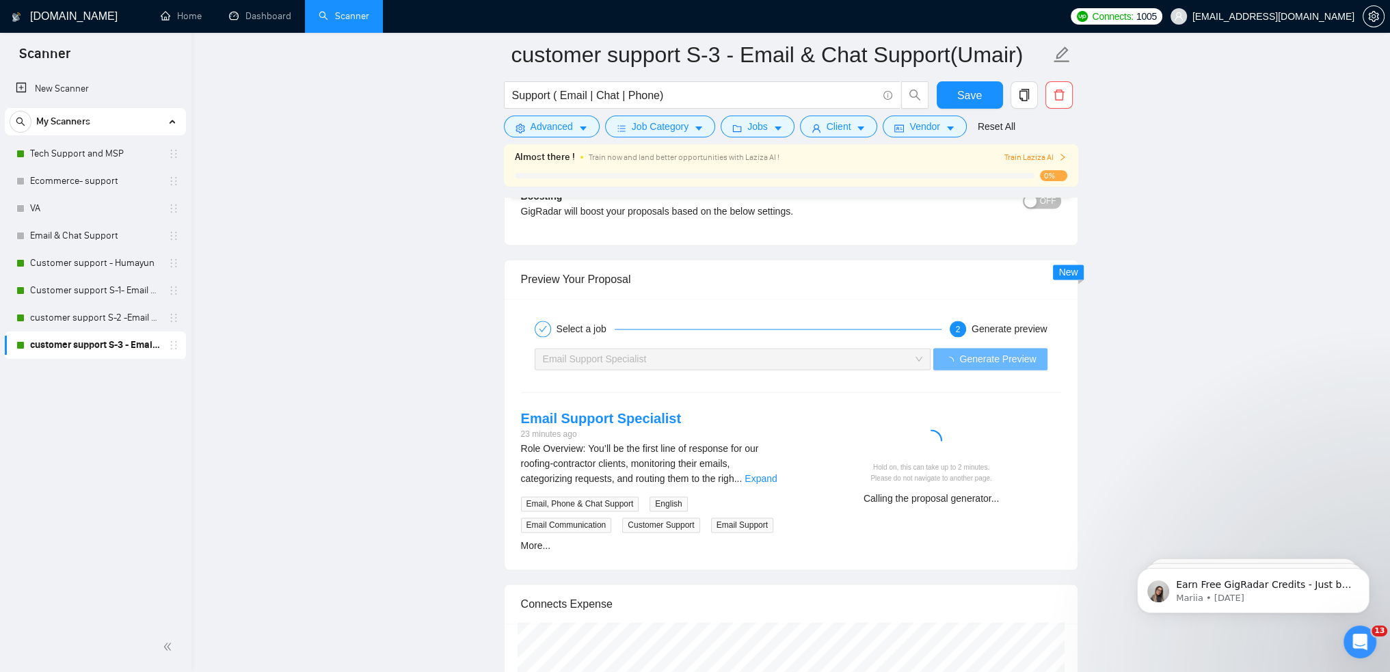
scroll to position [2472, 0]
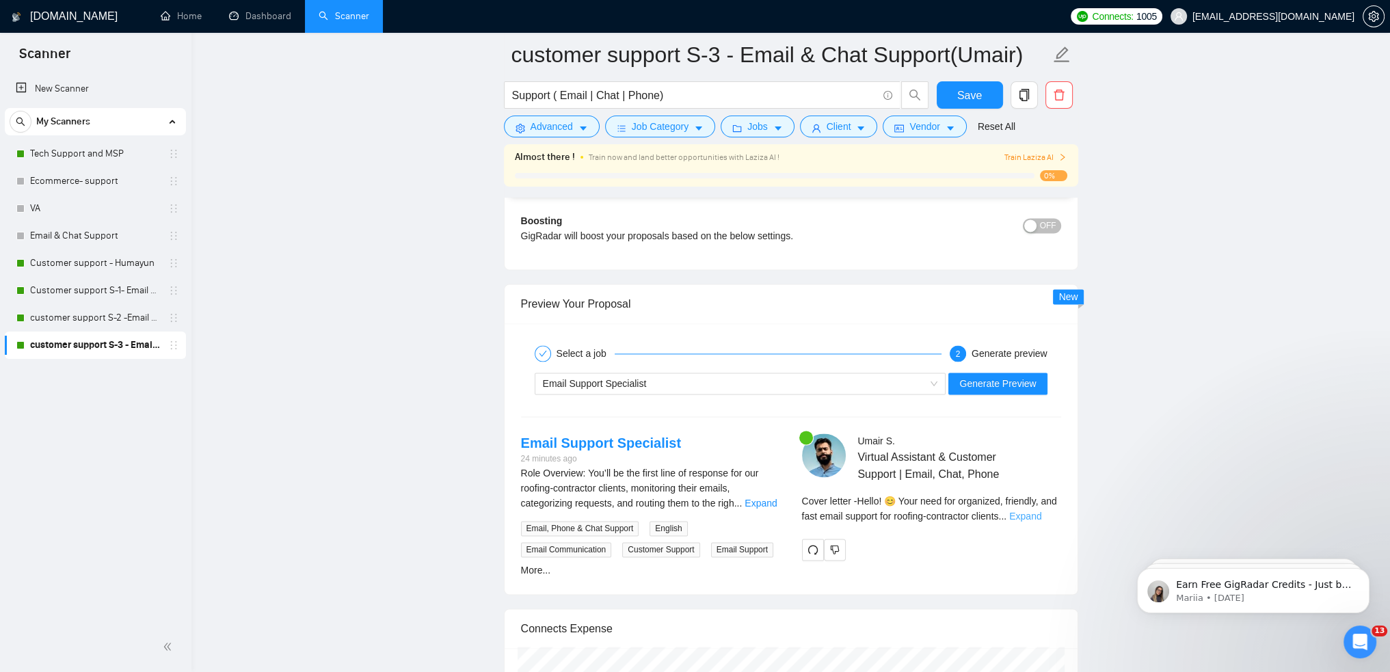
click at [1041, 516] on link "Expand" at bounding box center [1025, 516] width 32 height 11
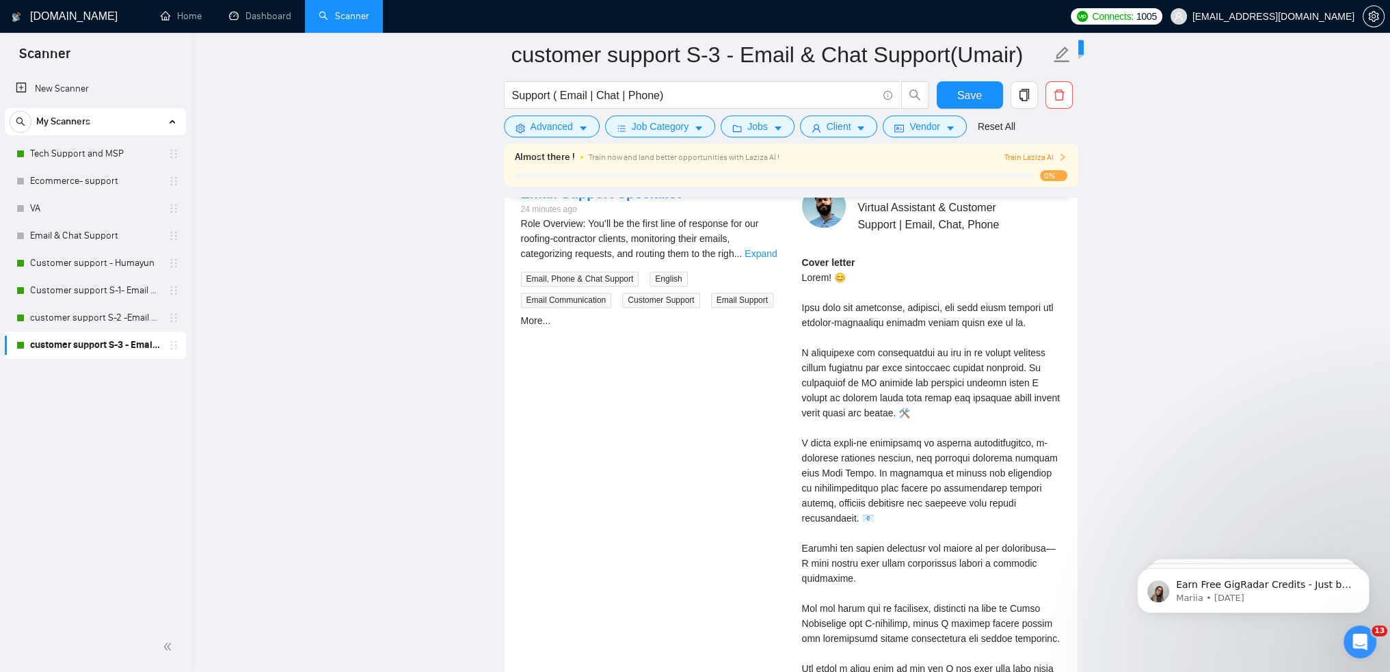
scroll to position [2814, 0]
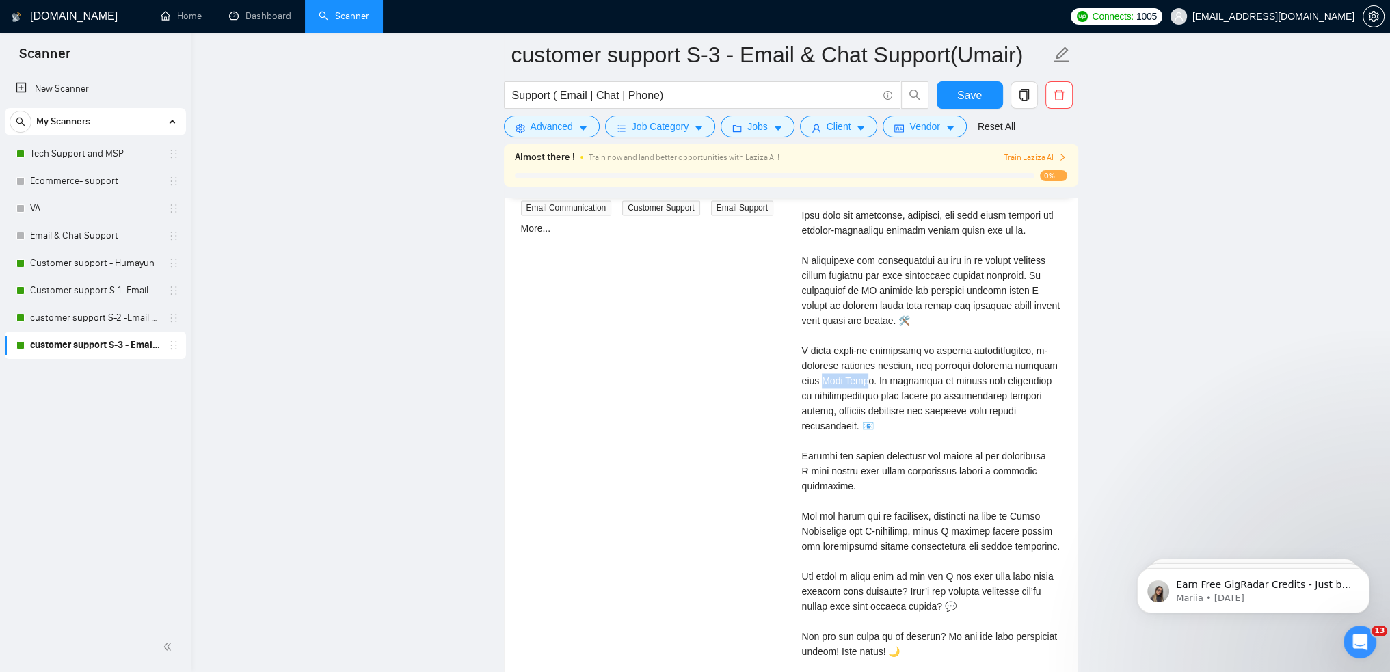
drag, startPoint x: 856, startPoint y: 377, endPoint x: 900, endPoint y: 379, distance: 43.8
click at [900, 379] on div "Cover letter" at bounding box center [931, 433] width 259 height 541
click at [905, 378] on div "Cover letter" at bounding box center [931, 433] width 259 height 541
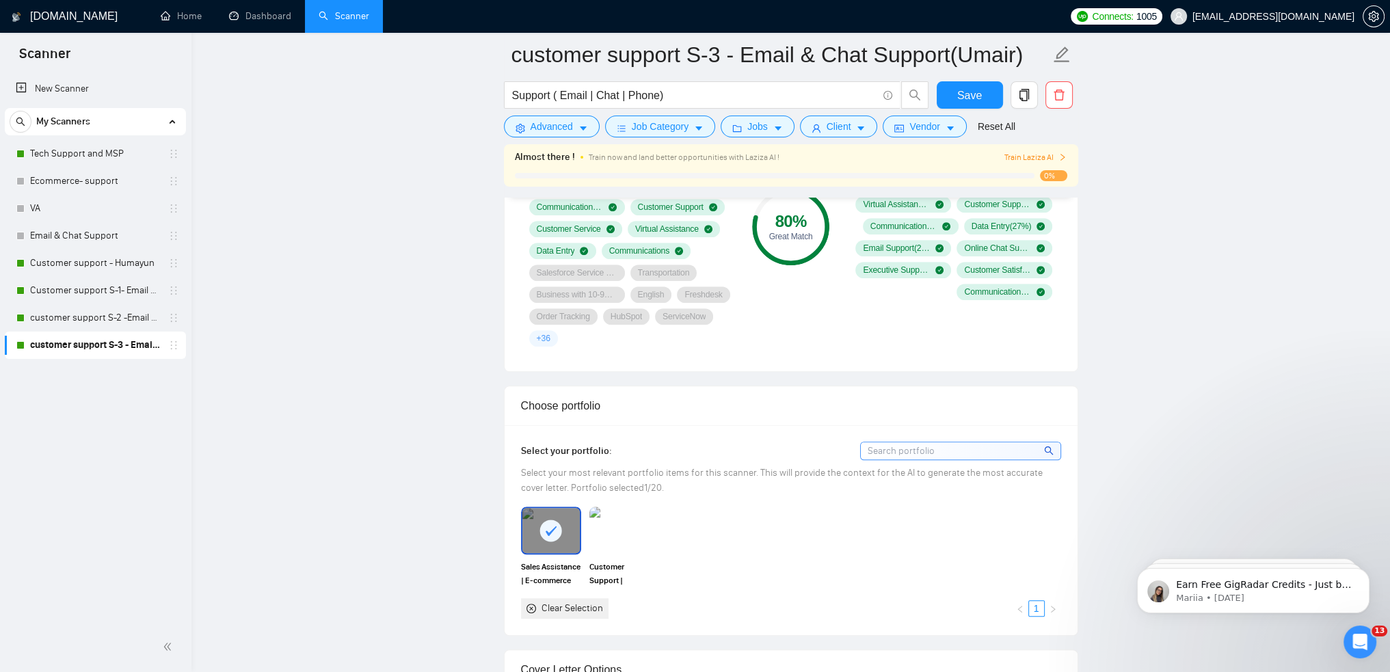
scroll to position [626, 0]
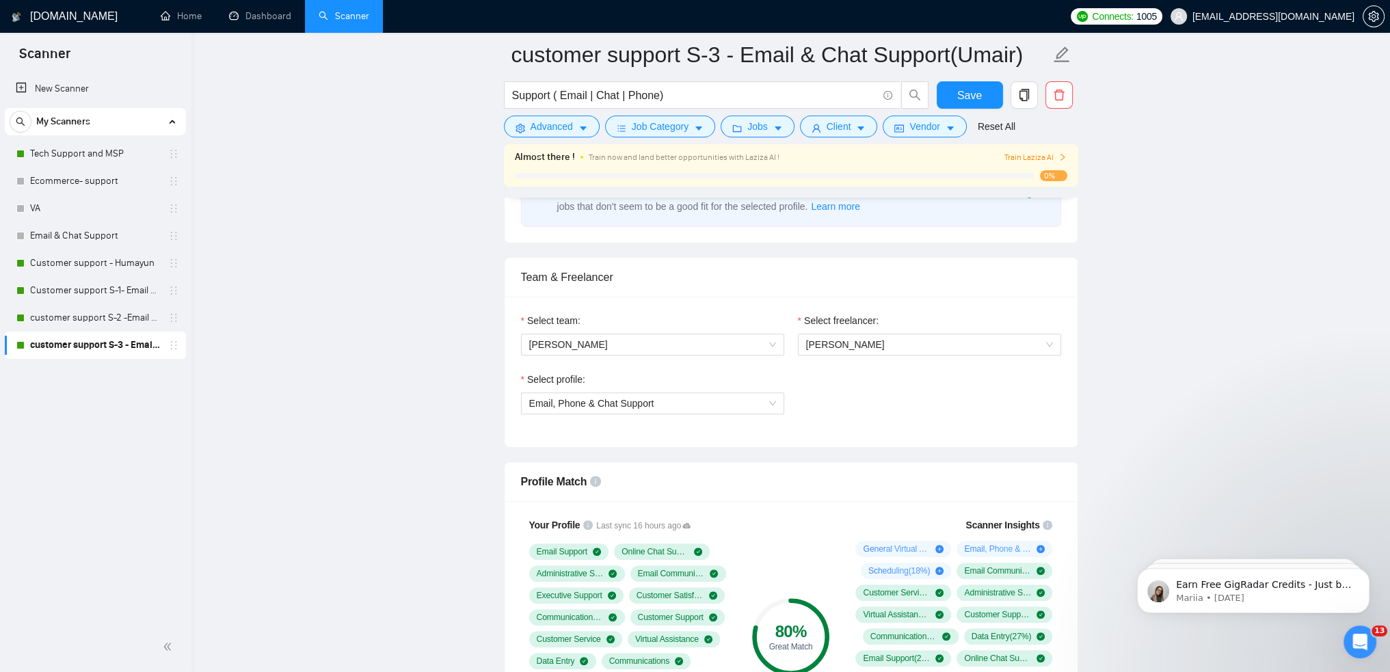
drag, startPoint x: 1061, startPoint y: 618, endPoint x: 1064, endPoint y: 654, distance: 36.4
click at [1064, 653] on div "Scanner Insights General Virtual Assistance ( 57 %) Email, Phone & Chat Support…" at bounding box center [952, 637] width 230 height 256
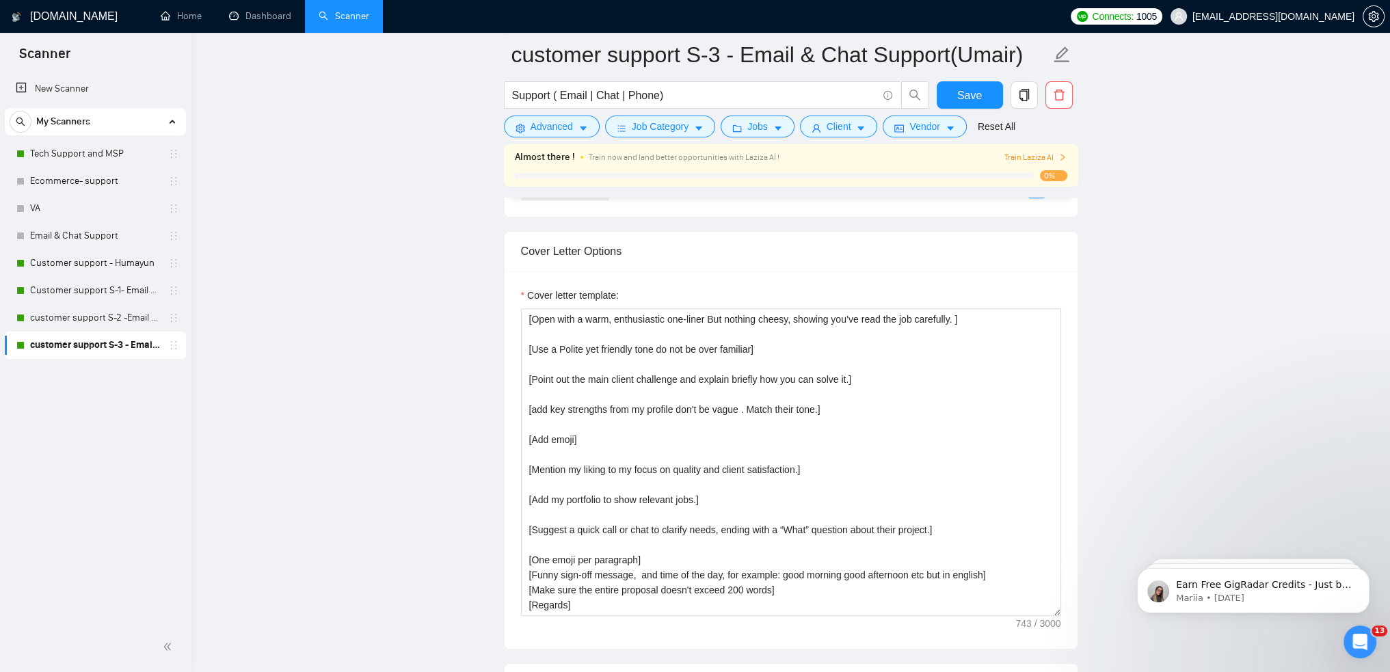
scroll to position [1447, 0]
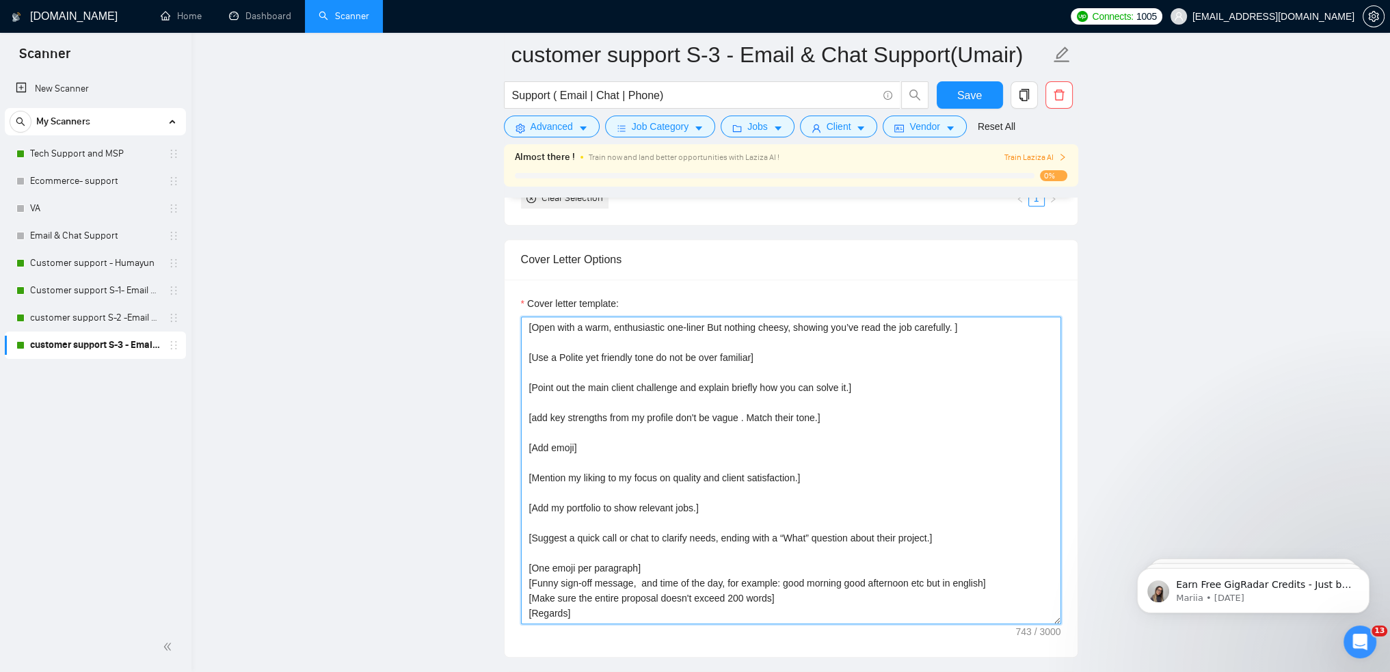
click at [794, 597] on textarea "[Open with a warm, enthusiastic one-liner But nothing cheesy, showing you’ve re…" at bounding box center [791, 471] width 540 height 308
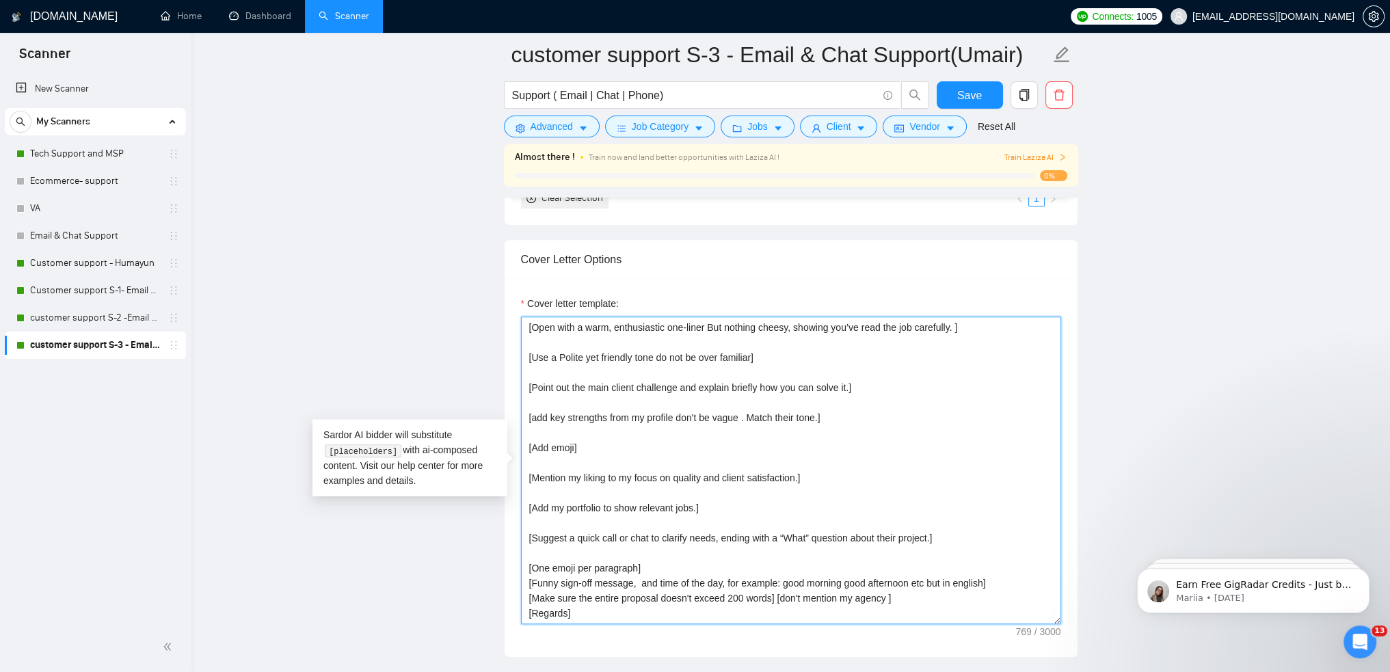
type textarea "[Open with a warm, enthusiastic one-liner But nothing cheesy, showing you’ve re…"
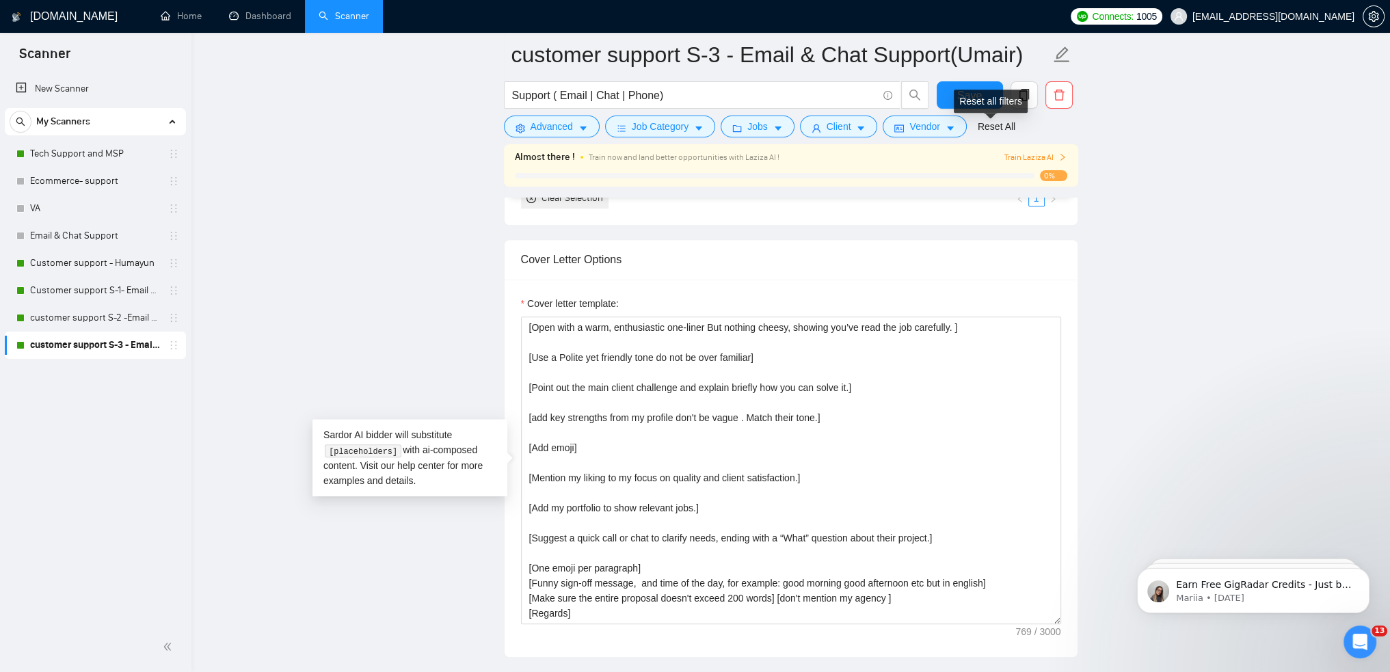
click at [979, 93] on div "Reset all filters" at bounding box center [991, 101] width 74 height 23
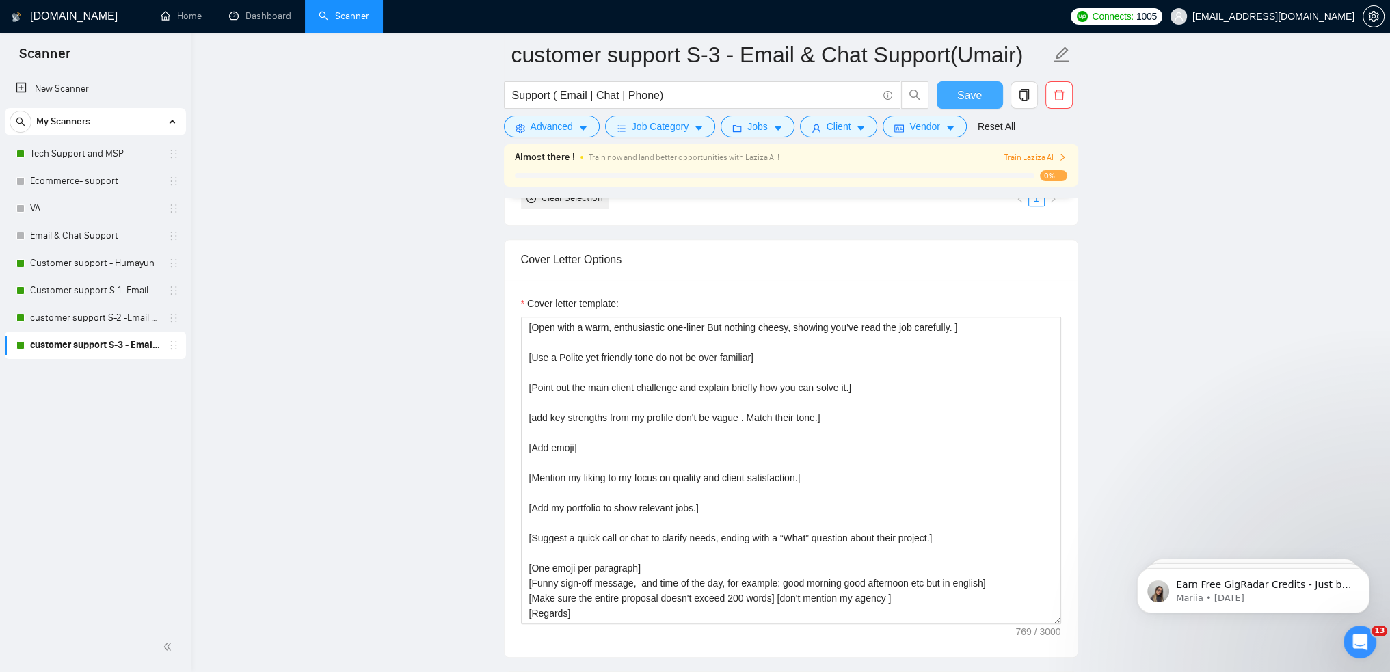
click at [949, 84] on button "Save" at bounding box center [970, 94] width 66 height 27
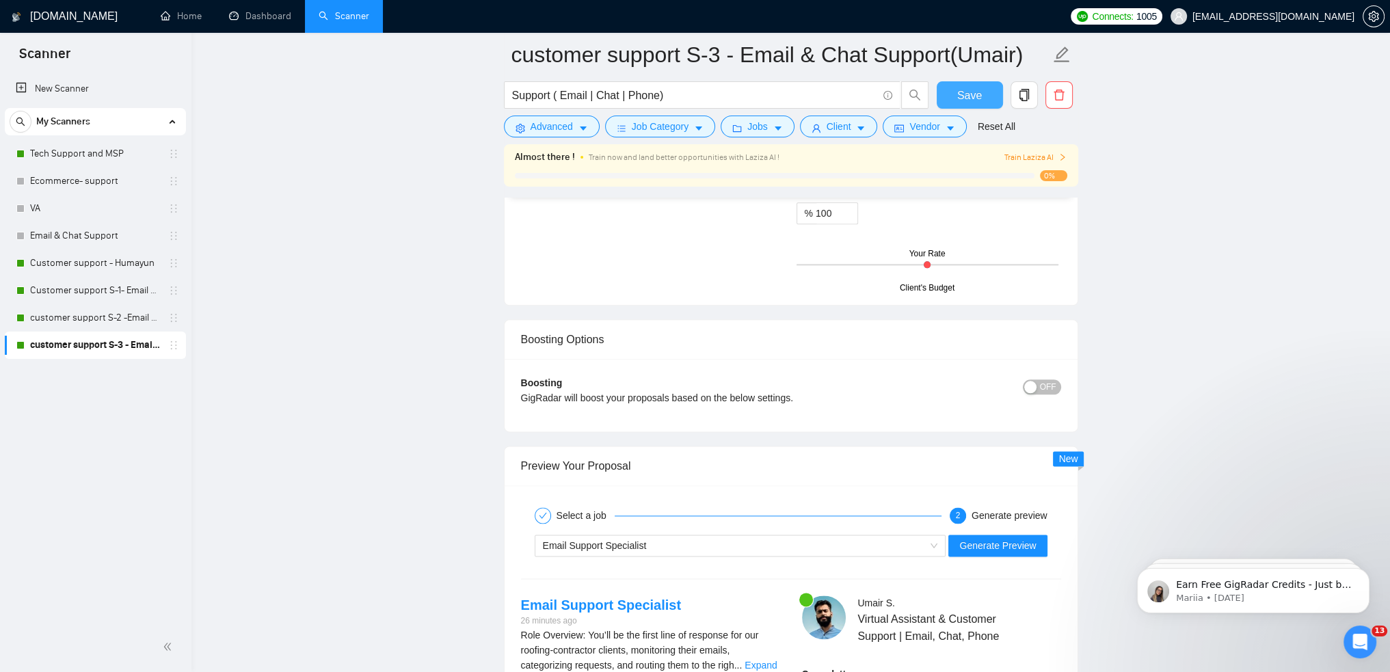
scroll to position [2404, 0]
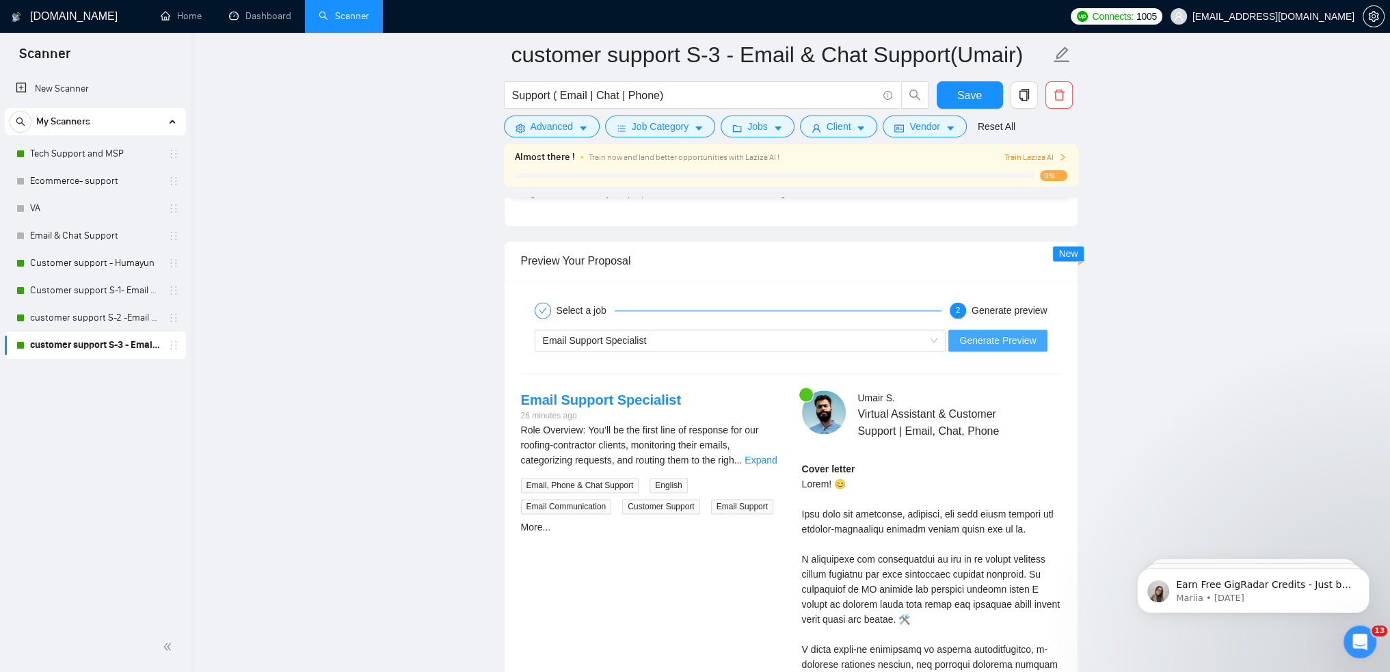
click at [1006, 341] on span "Generate Preview" at bounding box center [997, 340] width 77 height 15
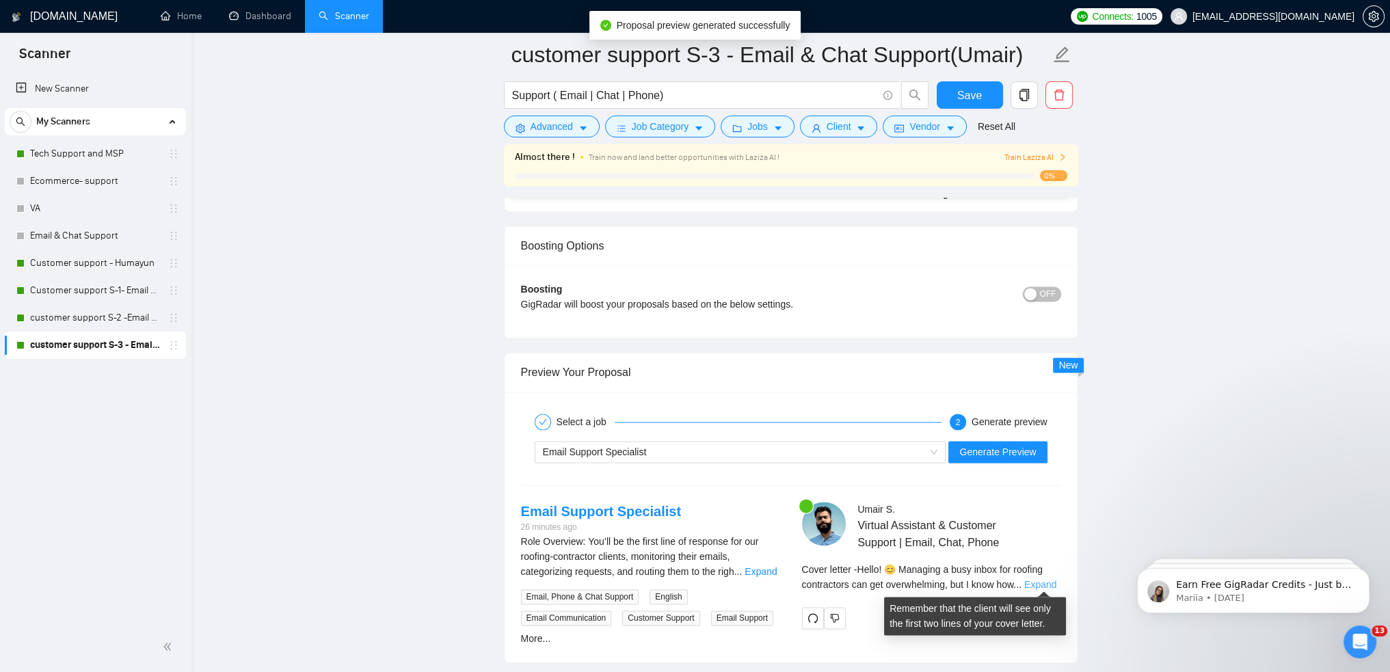
click at [1037, 582] on link "Expand" at bounding box center [1040, 584] width 32 height 11
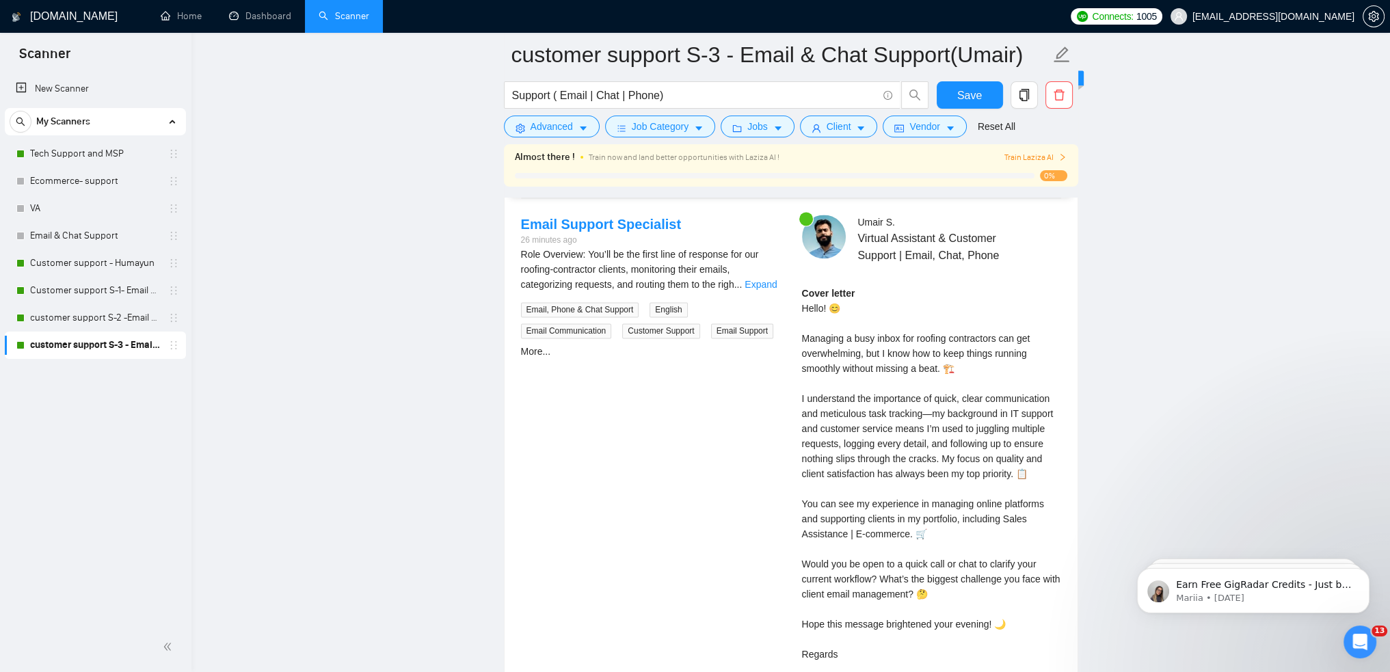
scroll to position [2677, 0]
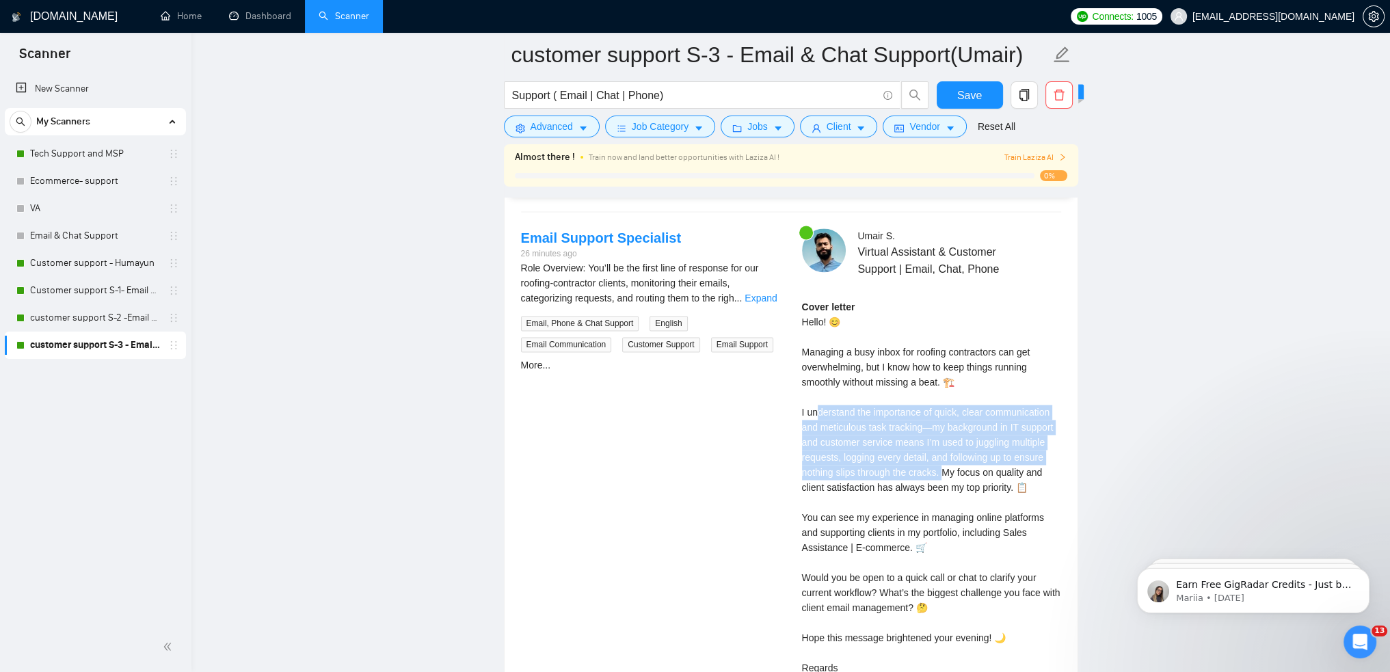
drag, startPoint x: 819, startPoint y: 407, endPoint x: 958, endPoint y: 477, distance: 155.9
click at [958, 477] on div "Cover letter Hello! 😊 Managing a busy inbox for roofing contractors can get ove…" at bounding box center [931, 487] width 259 height 376
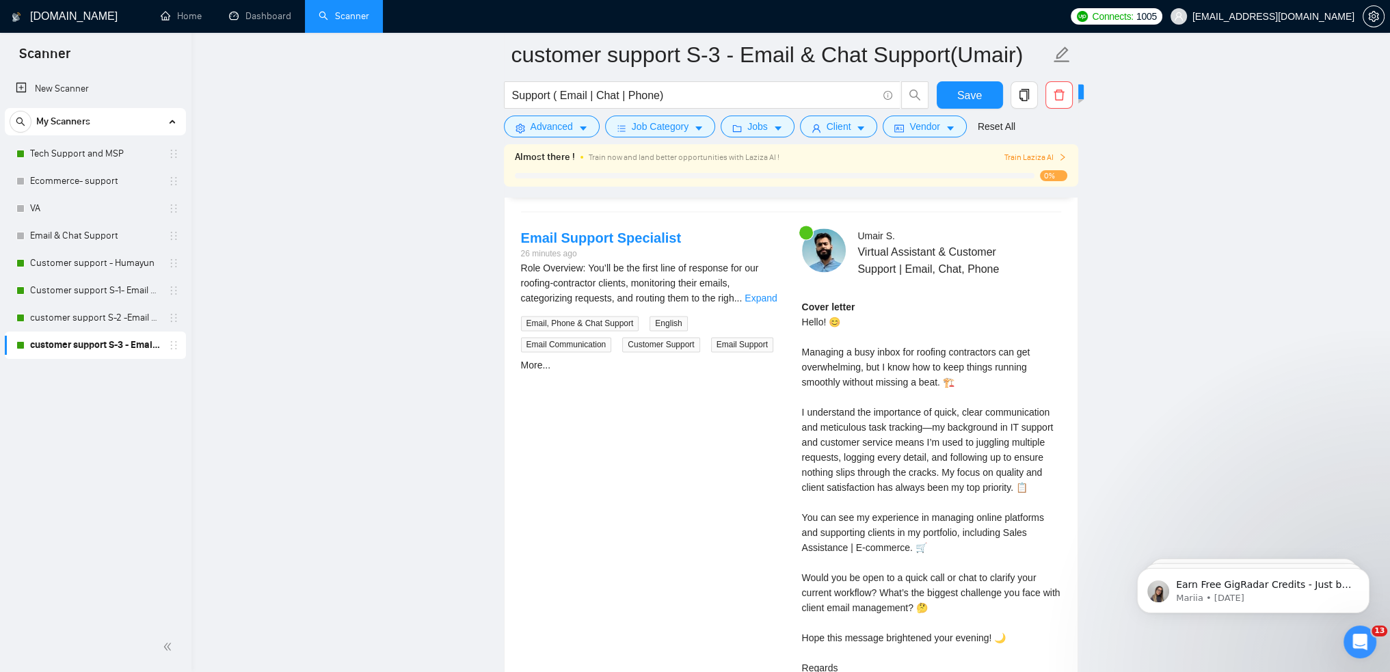
click at [961, 475] on div "Cover letter Hello! 😊 Managing a busy inbox for roofing contractors can get ove…" at bounding box center [931, 487] width 259 height 376
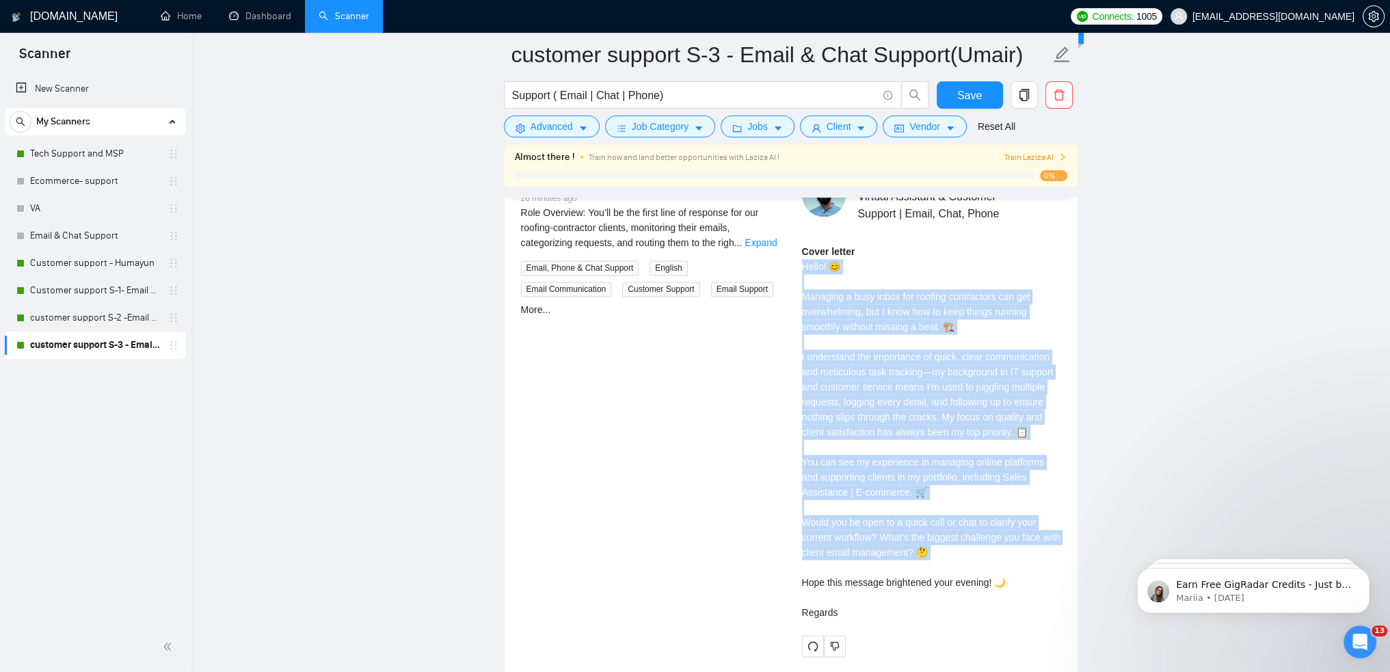
scroll to position [2814, 0]
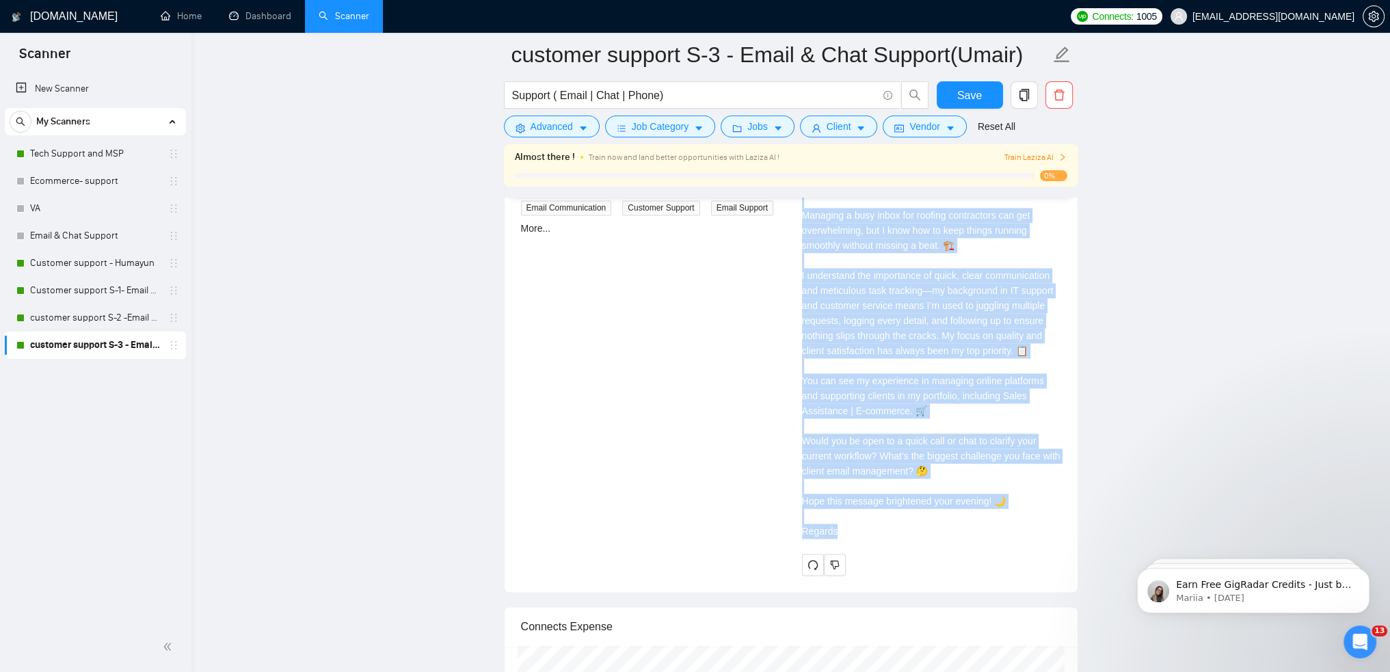
drag, startPoint x: 804, startPoint y: 315, endPoint x: 1027, endPoint y: 524, distance: 305.7
click at [1027, 524] on div "Cover letter Hello! 😊 Managing a busy inbox for roofing contractors can get ove…" at bounding box center [931, 351] width 259 height 376
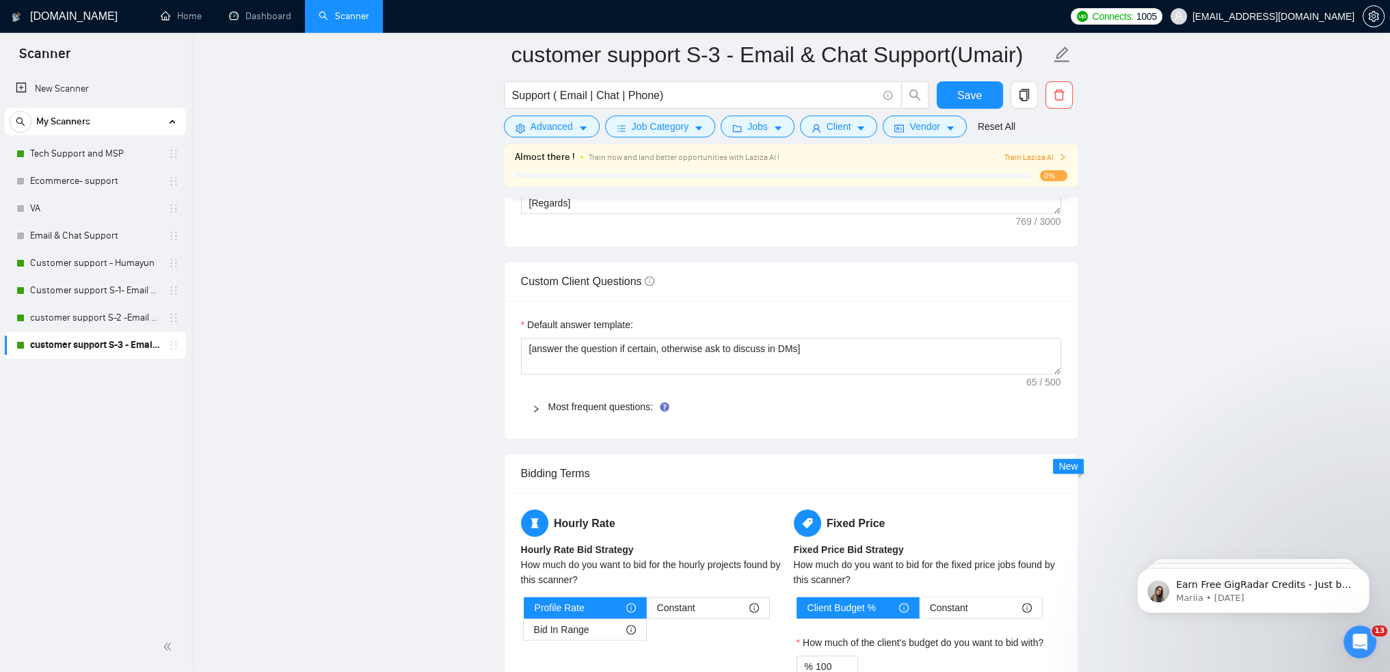
scroll to position [2062, 0]
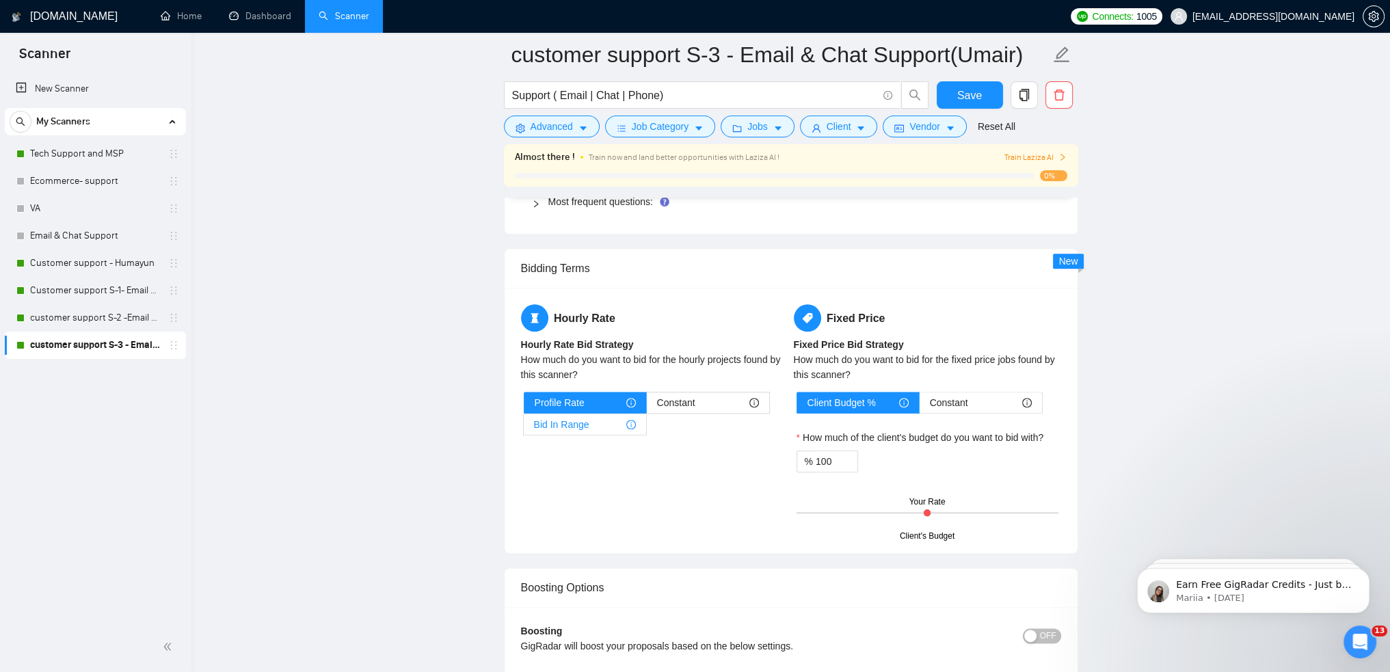
click at [601, 420] on div "Bid In Range" at bounding box center [585, 424] width 102 height 21
click at [524, 428] on input "Bid In Range" at bounding box center [524, 428] width 0 height 0
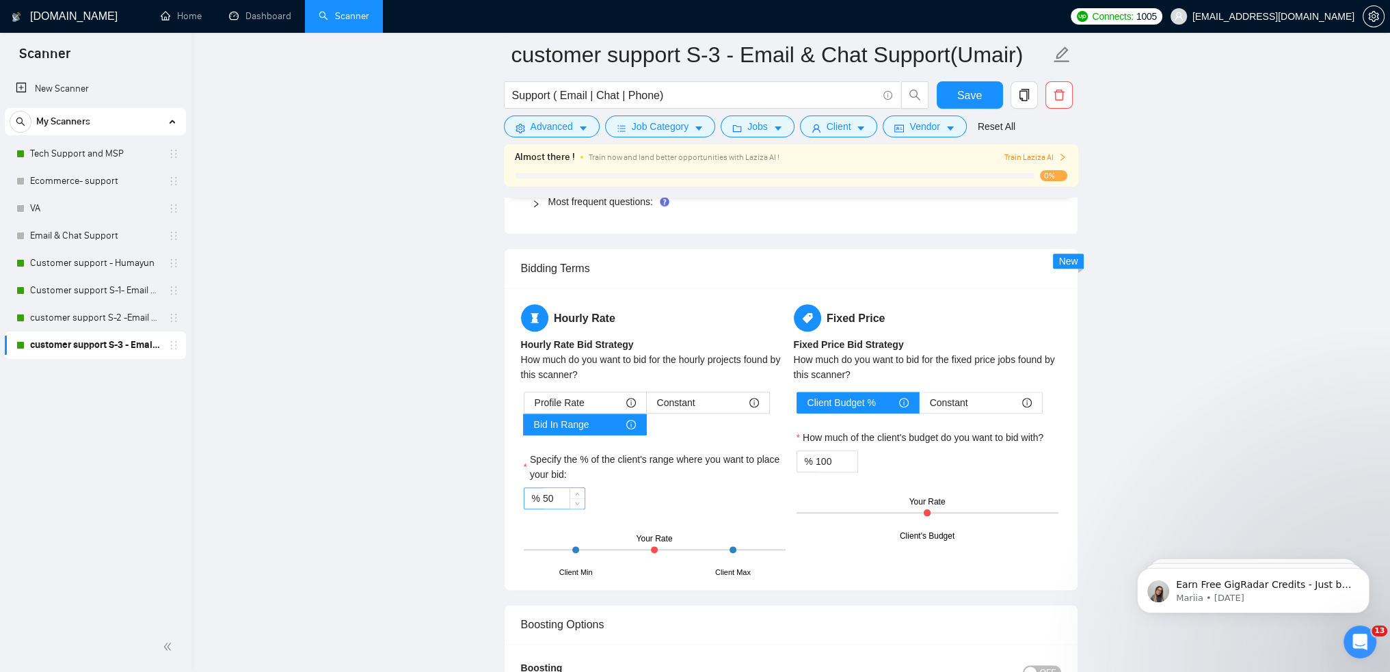
click at [558, 494] on input "50" at bounding box center [564, 498] width 42 height 21
type input "90"
click at [738, 498] on div "% 90" at bounding box center [655, 498] width 262 height 22
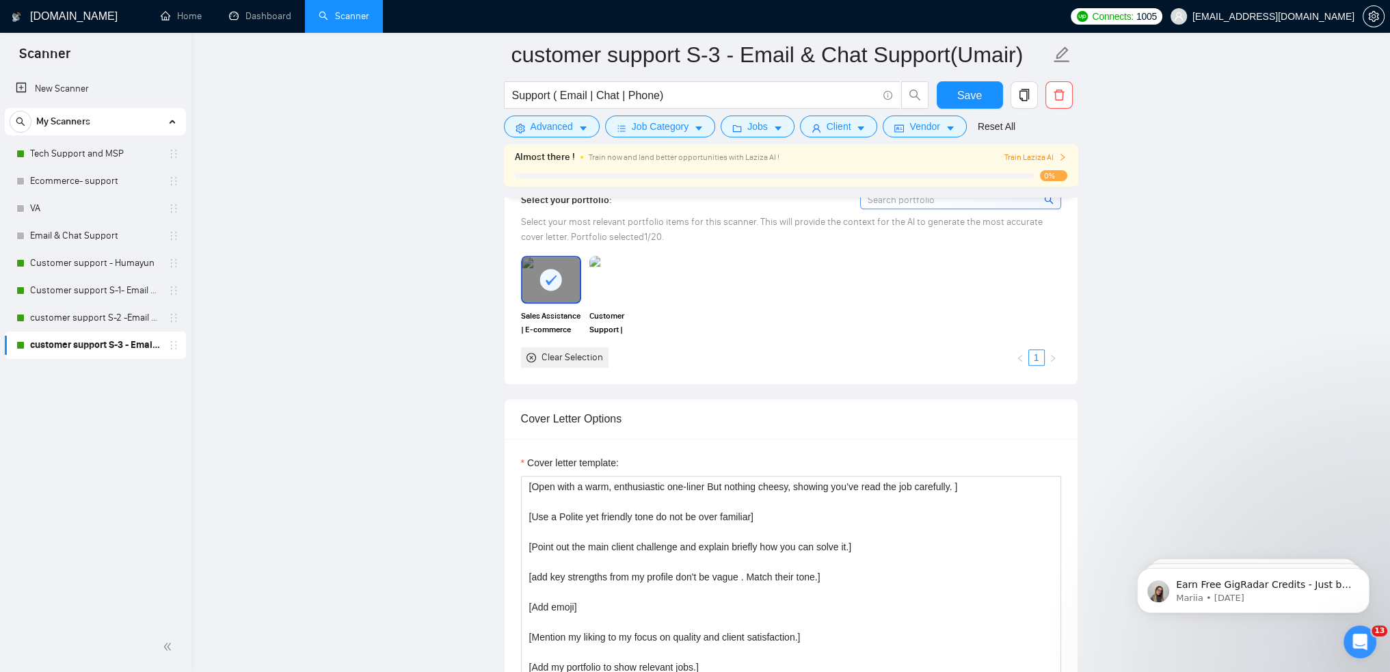
scroll to position [1173, 0]
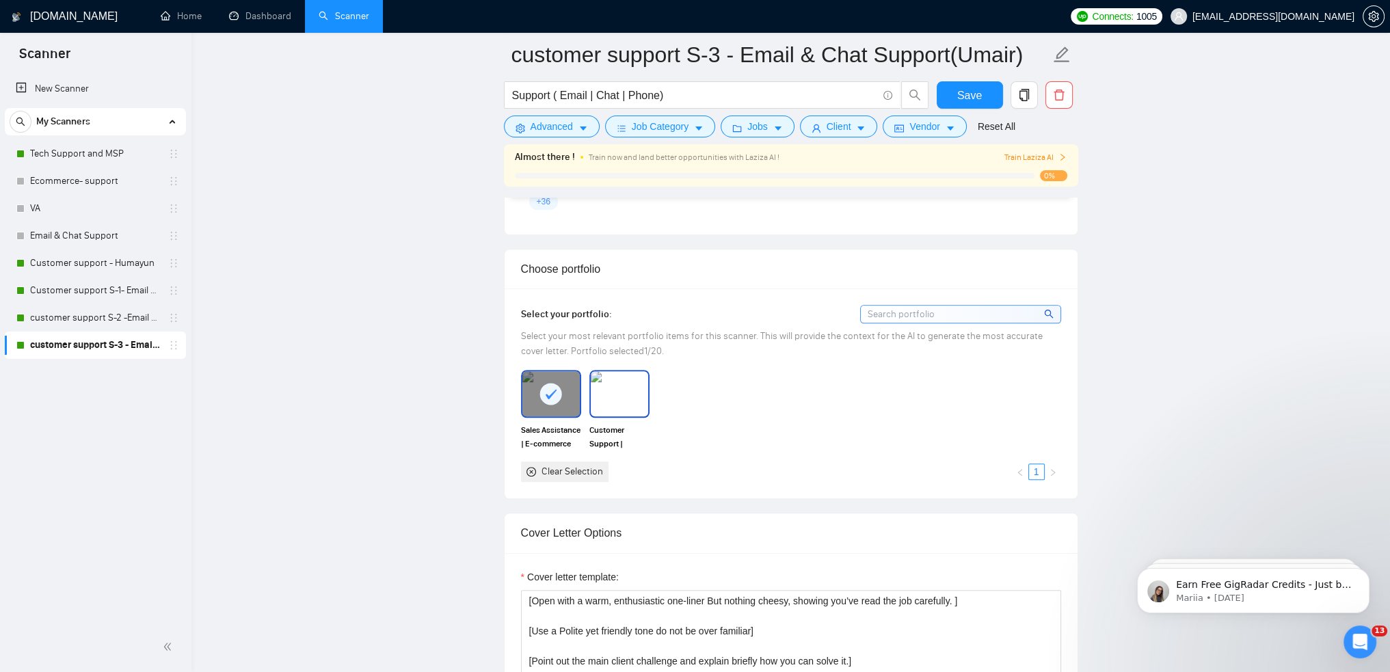
click at [615, 386] on img at bounding box center [619, 393] width 57 height 45
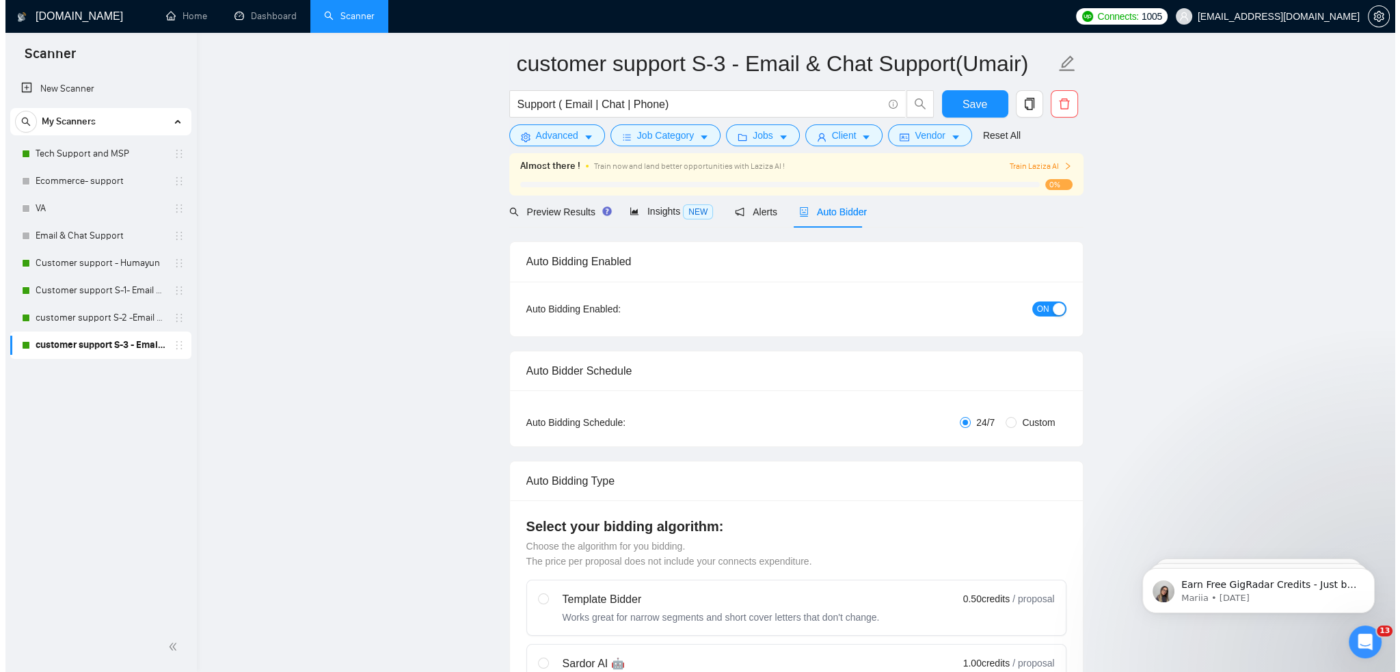
scroll to position [0, 0]
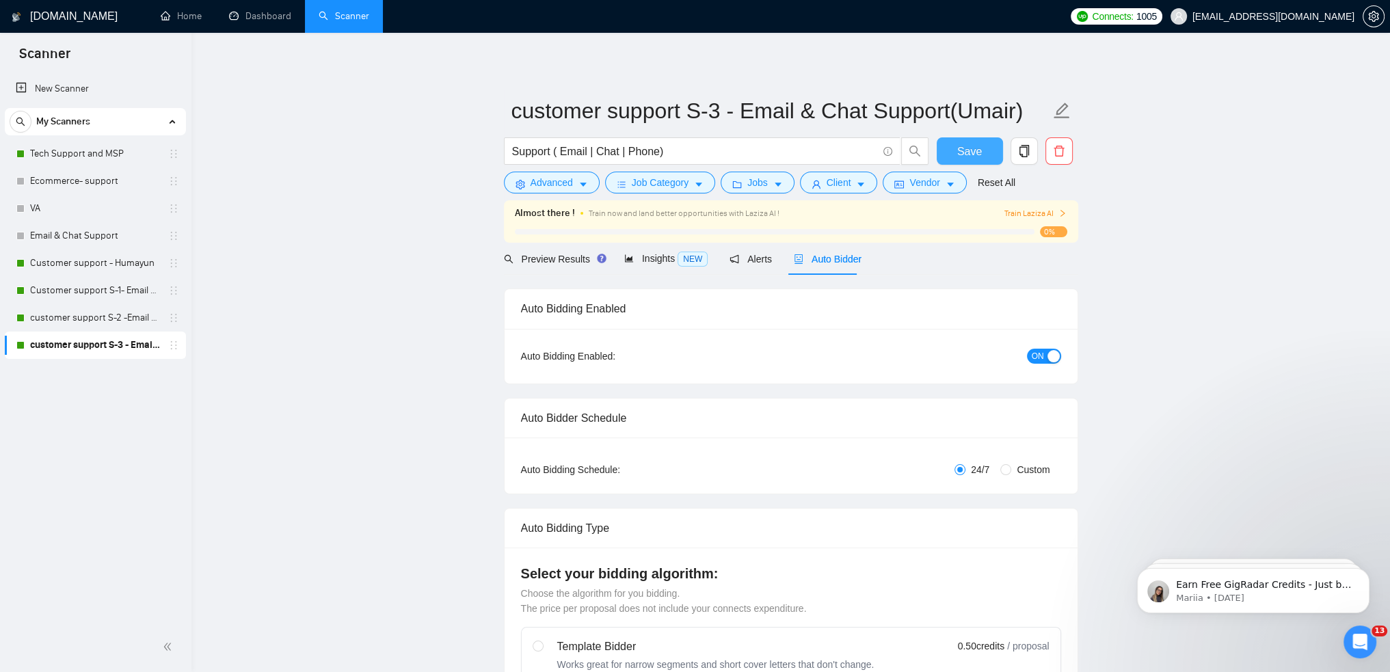
click at [971, 149] on span "Save" at bounding box center [969, 151] width 25 height 17
click at [684, 191] on button "Job Category" at bounding box center [660, 183] width 110 height 22
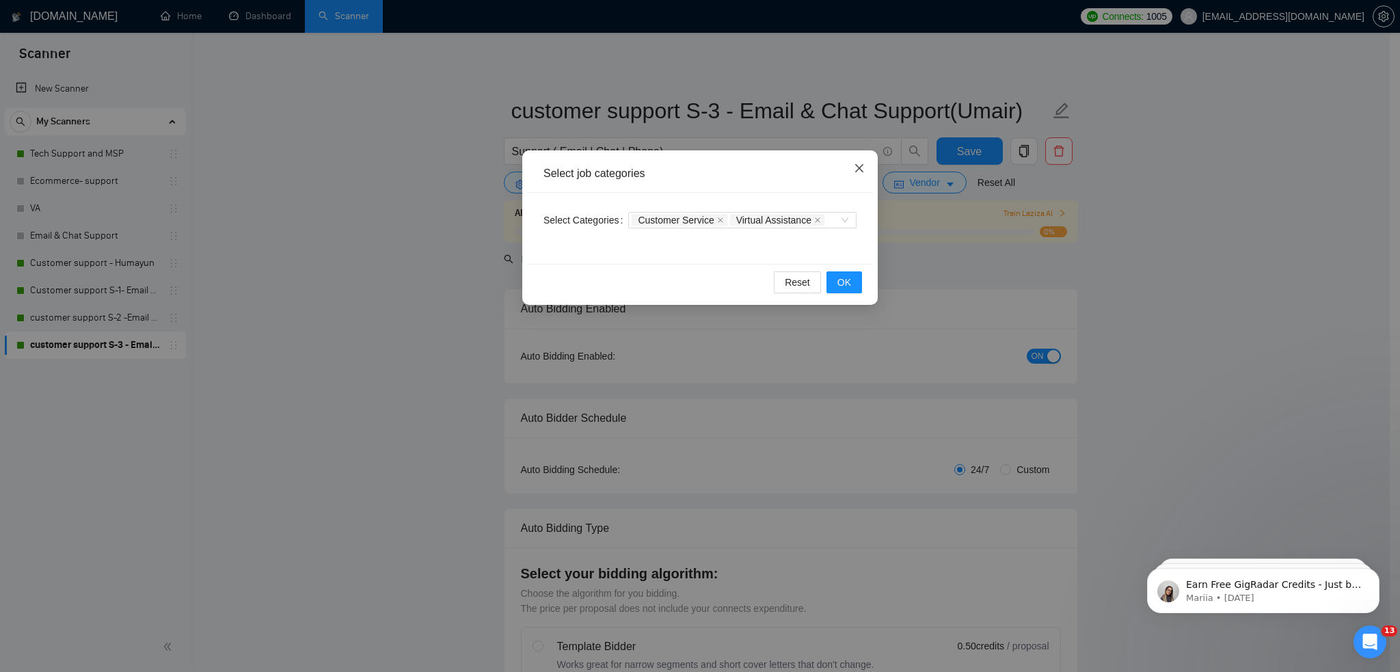
click at [859, 170] on icon "close" at bounding box center [859, 168] width 8 height 8
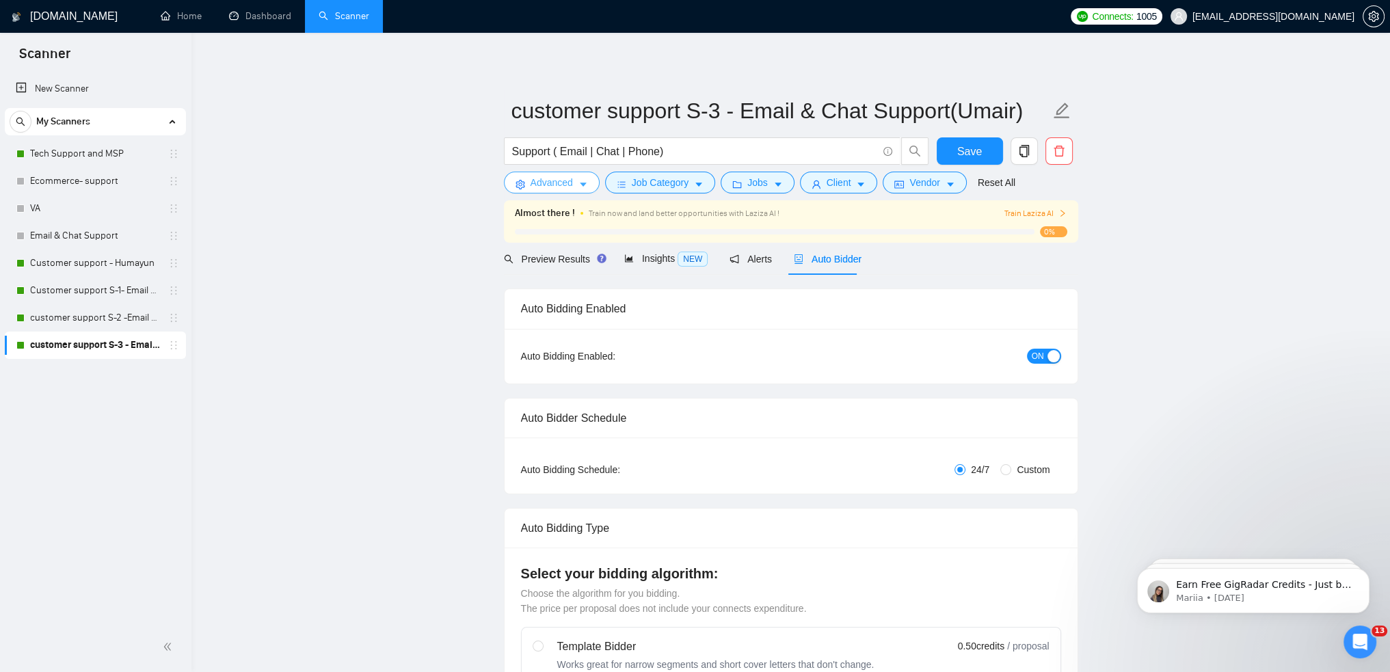
click at [563, 184] on span "Advanced" at bounding box center [552, 182] width 42 height 15
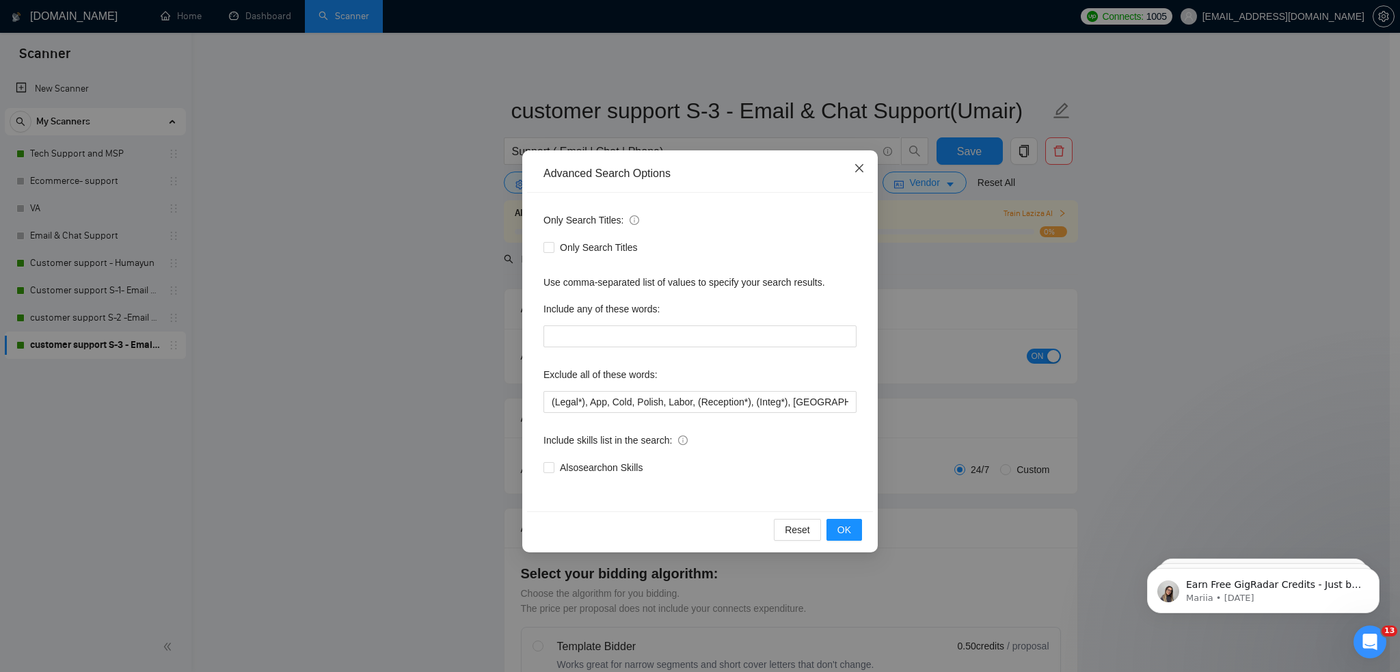
click at [857, 165] on icon "close" at bounding box center [859, 168] width 11 height 11
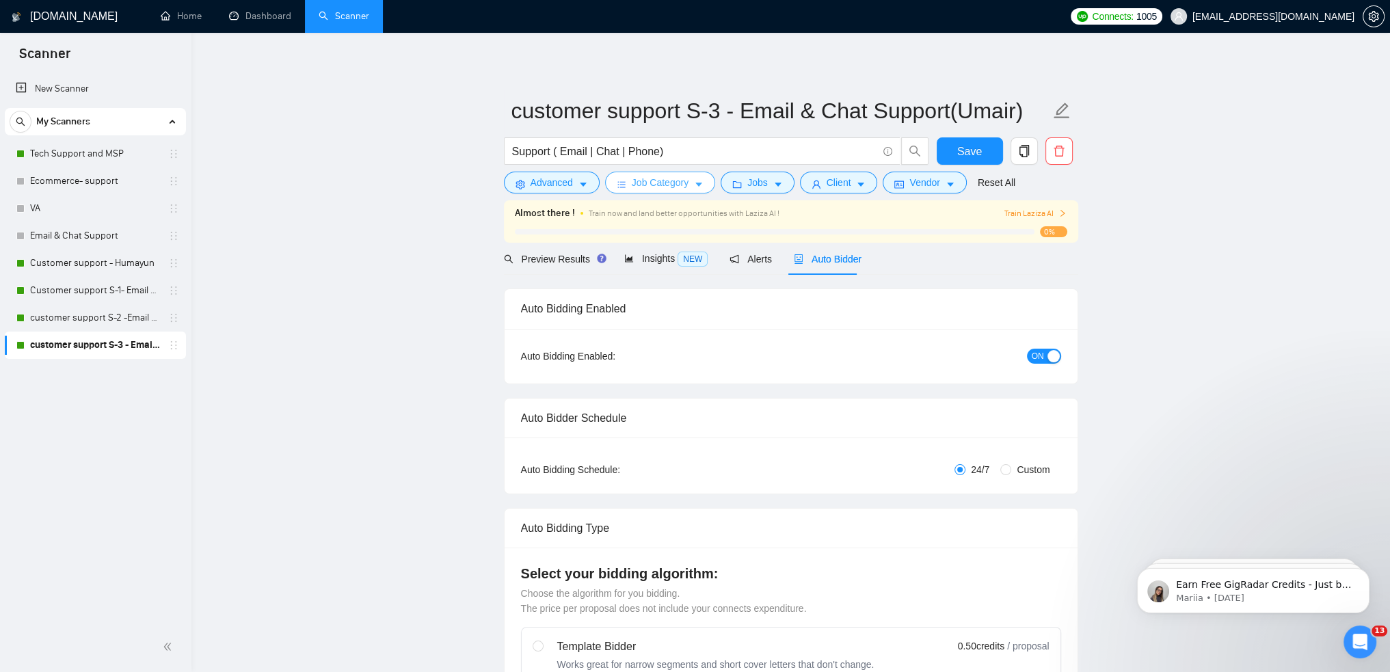
click at [679, 187] on span "Job Category" at bounding box center [660, 182] width 57 height 15
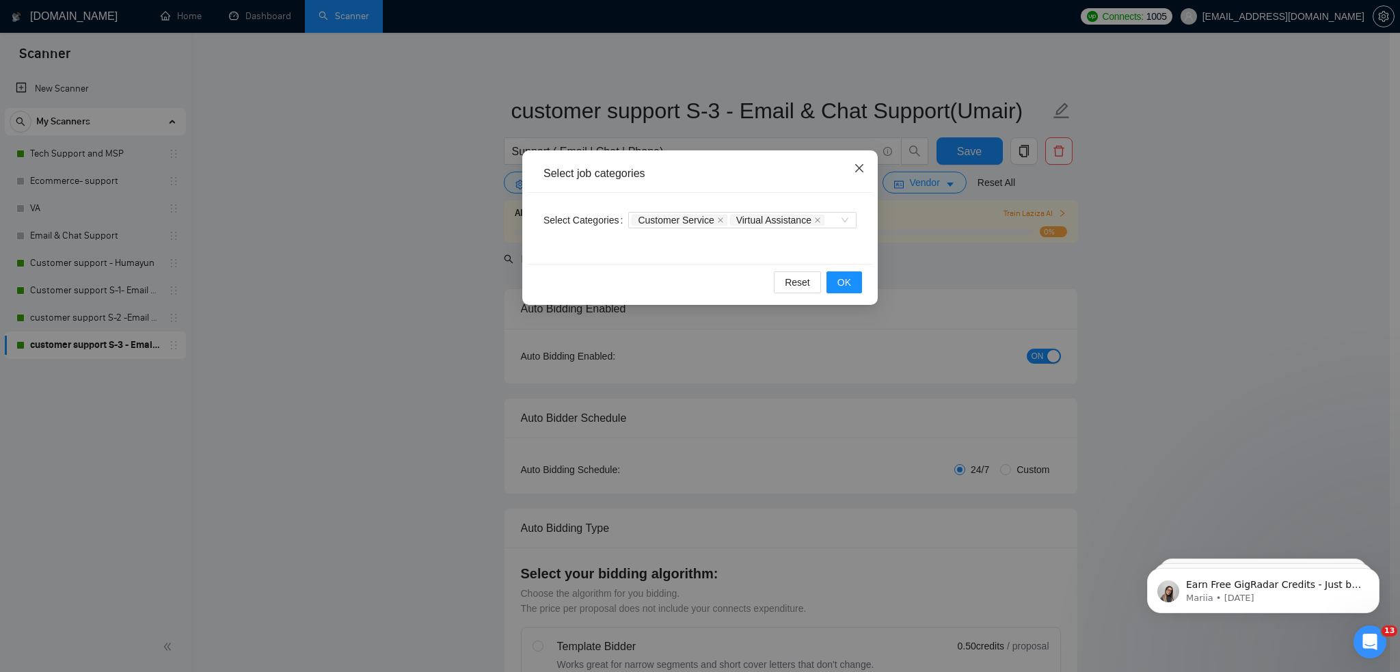
click at [859, 169] on icon "close" at bounding box center [859, 168] width 8 height 8
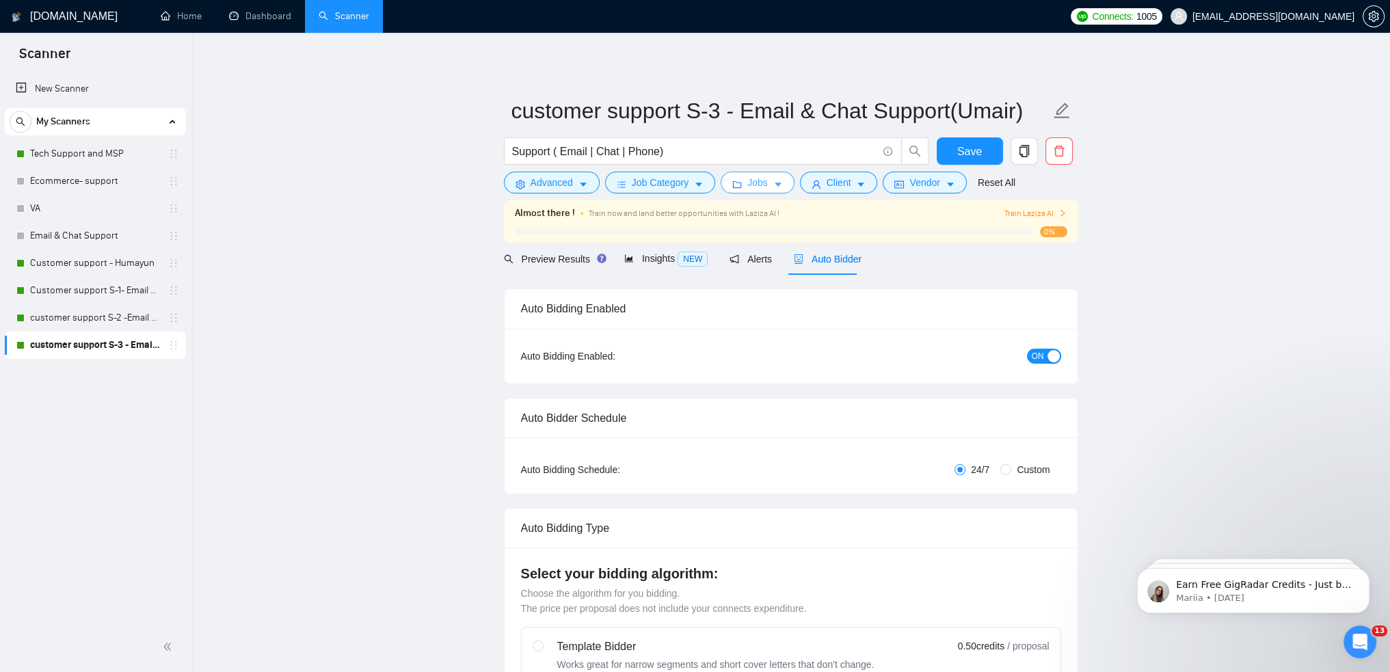
click at [767, 184] on button "Jobs" at bounding box center [758, 183] width 74 height 22
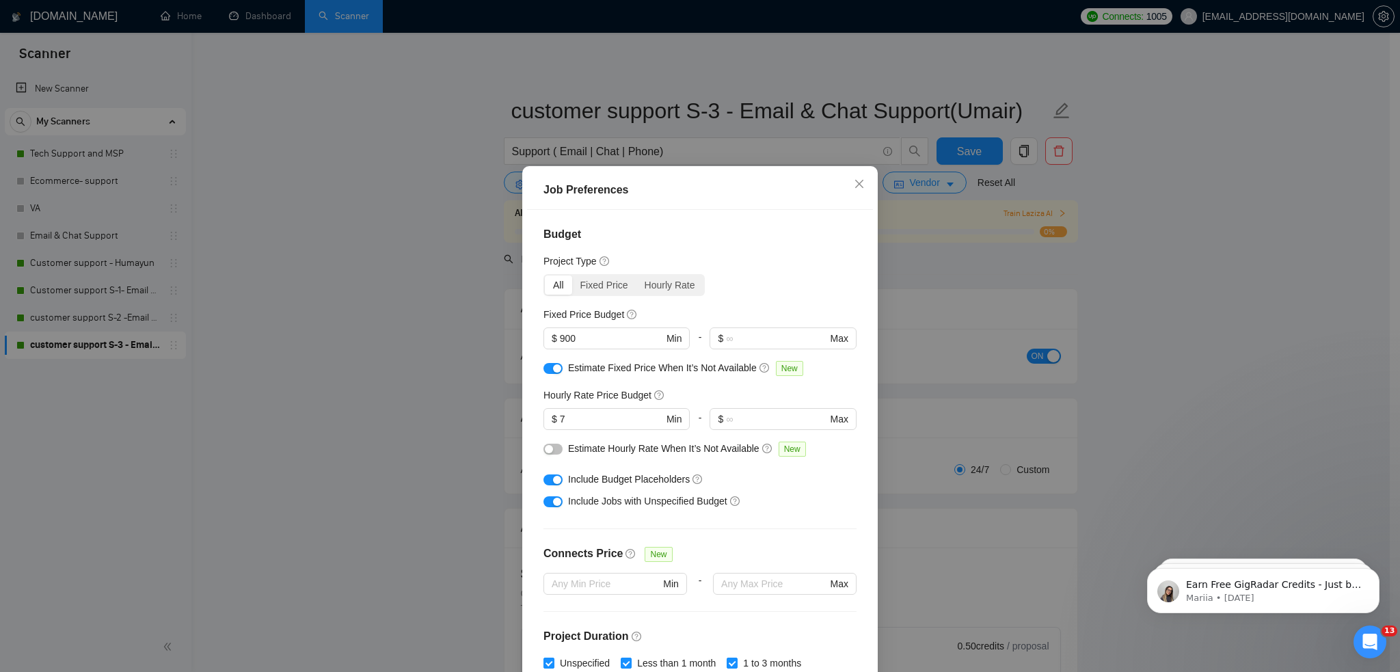
click at [561, 286] on div "All" at bounding box center [558, 285] width 27 height 19
click at [545, 276] on input "All" at bounding box center [545, 276] width 0 height 0
click at [593, 285] on div "Fixed Price" at bounding box center [604, 285] width 64 height 19
click at [572, 276] on input "Fixed Price" at bounding box center [572, 276] width 0 height 0
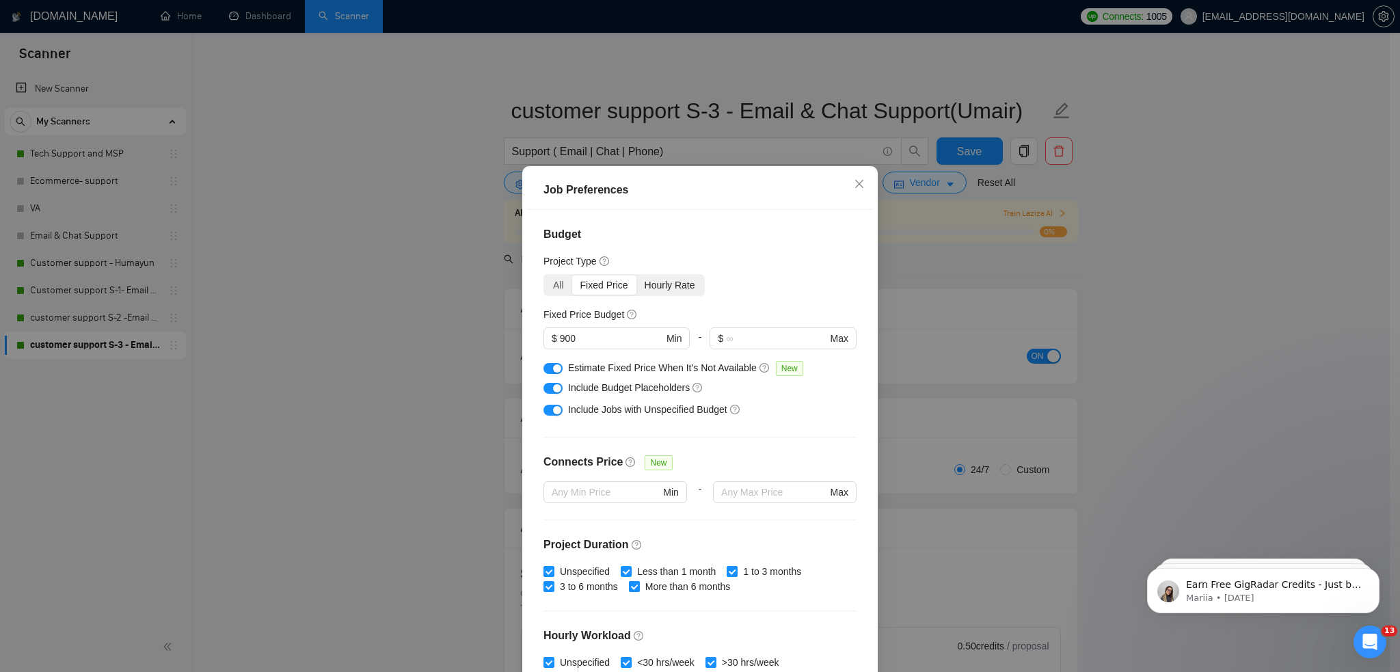
click at [662, 288] on div "Hourly Rate" at bounding box center [669, 285] width 67 height 19
click at [636, 276] on input "Hourly Rate" at bounding box center [636, 276] width 0 height 0
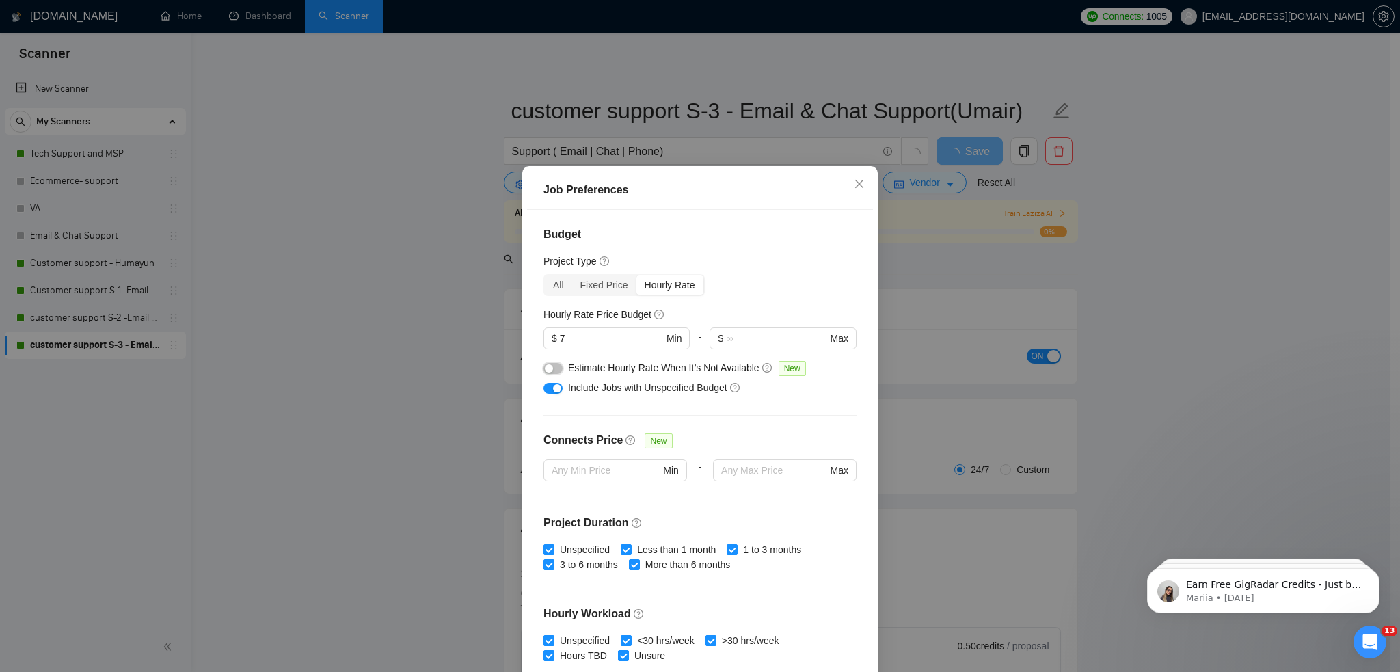
click at [550, 367] on button "button" at bounding box center [553, 368] width 19 height 11
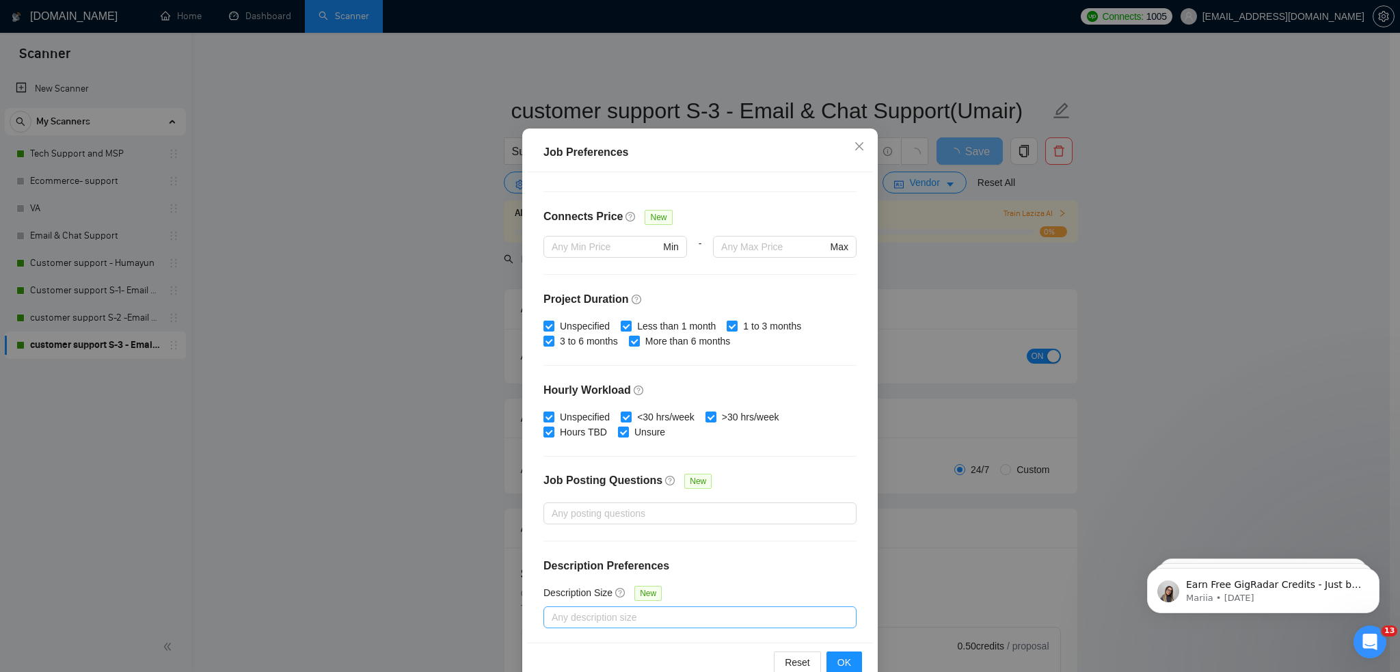
scroll to position [68, 0]
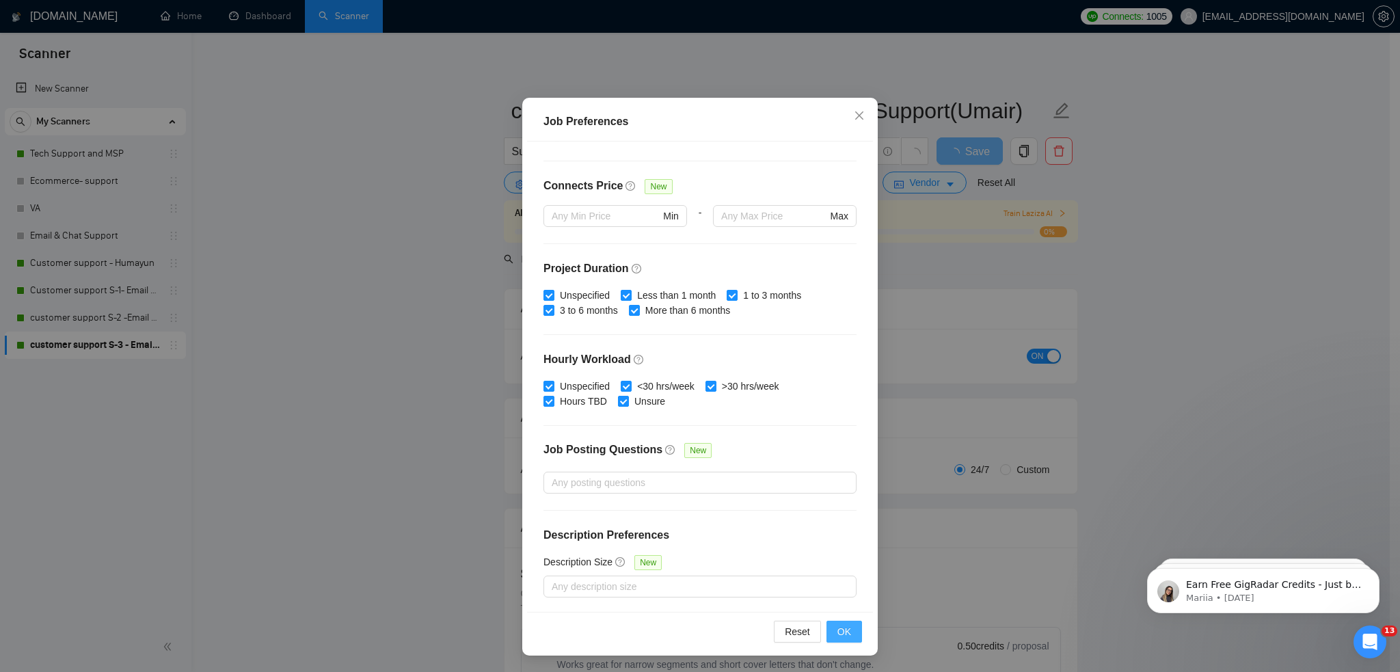
click at [831, 631] on button "OK" at bounding box center [845, 632] width 36 height 22
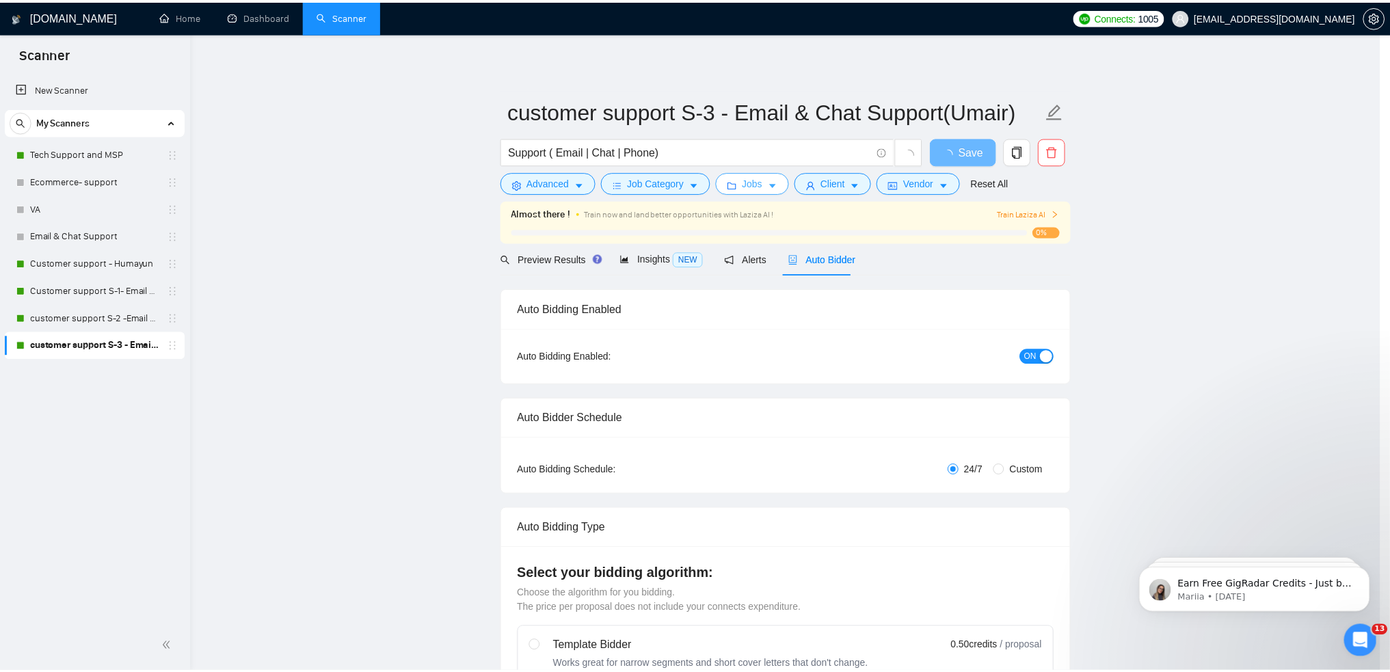
scroll to position [0, 0]
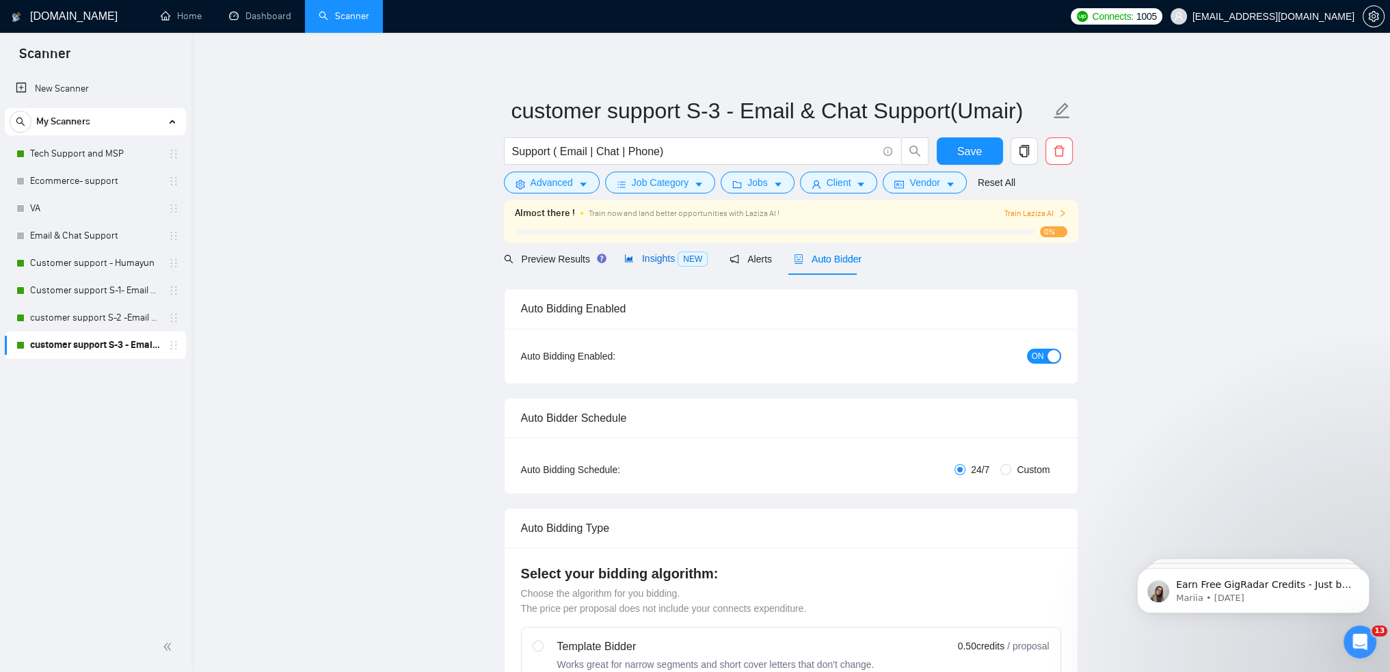
click at [648, 254] on span "Insights NEW" at bounding box center [665, 258] width 83 height 11
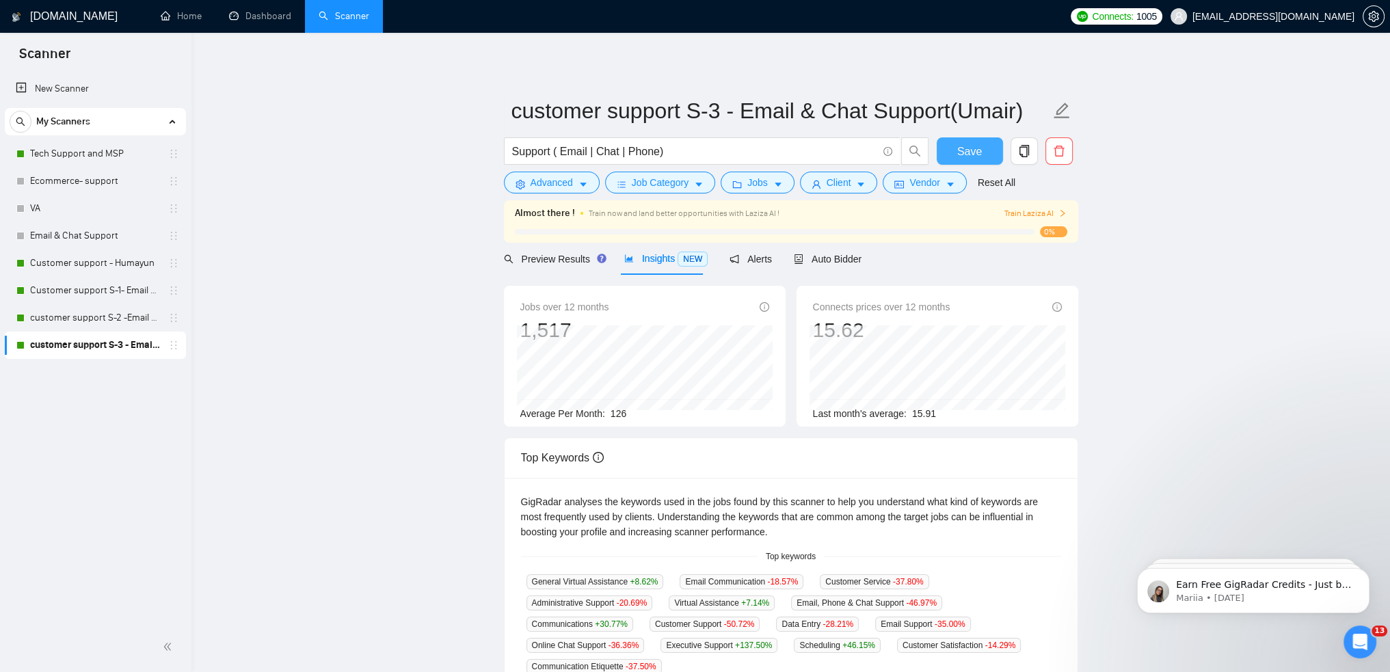
click at [965, 152] on span "Save" at bounding box center [969, 151] width 25 height 17
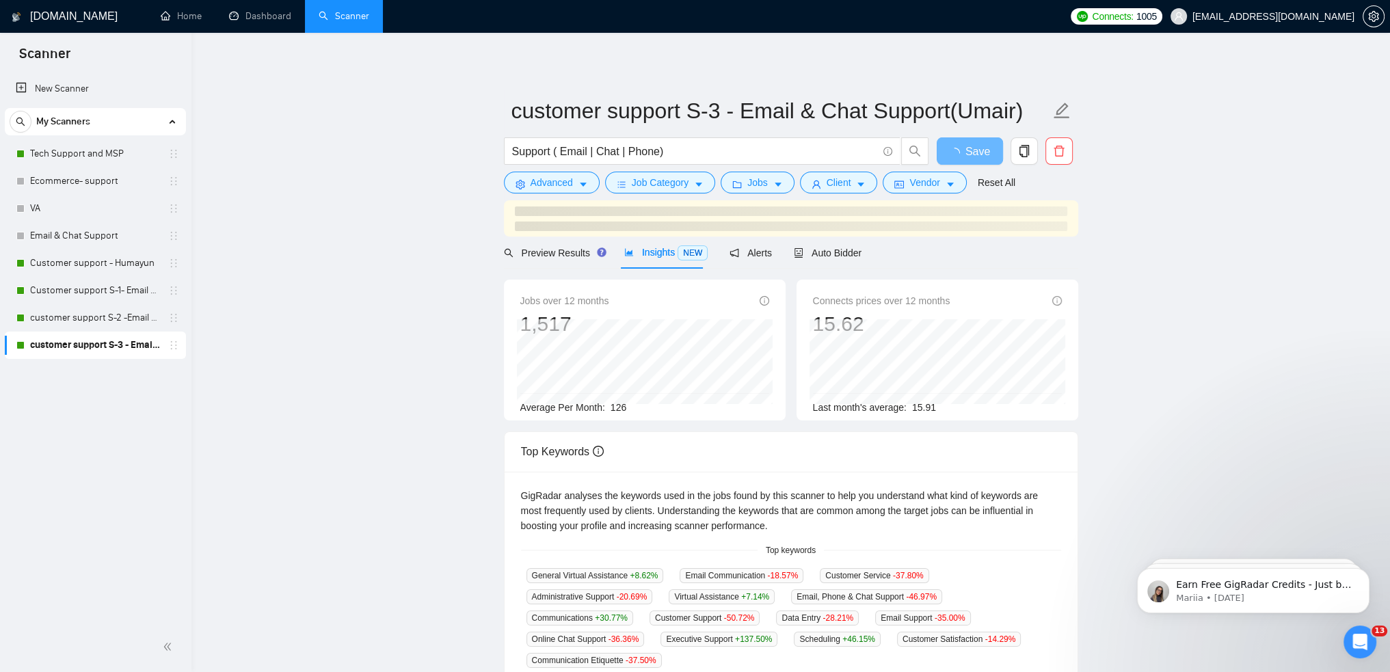
drag, startPoint x: 104, startPoint y: 320, endPoint x: 810, endPoint y: 62, distance: 751.8
click at [104, 320] on link "customer support S-2 -Email & Chat Support (Bulla)" at bounding box center [95, 317] width 130 height 27
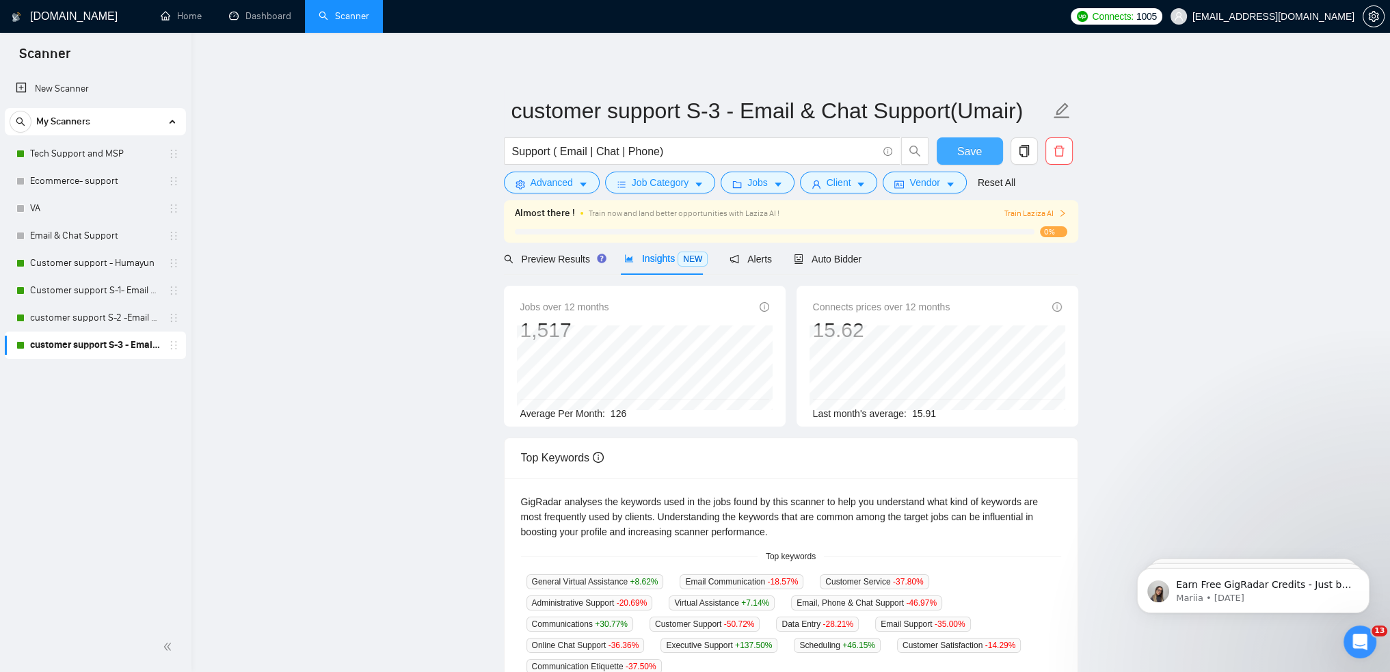
click at [956, 144] on button "Save" at bounding box center [970, 150] width 66 height 27
click at [1064, 207] on span at bounding box center [1062, 213] width 8 height 13
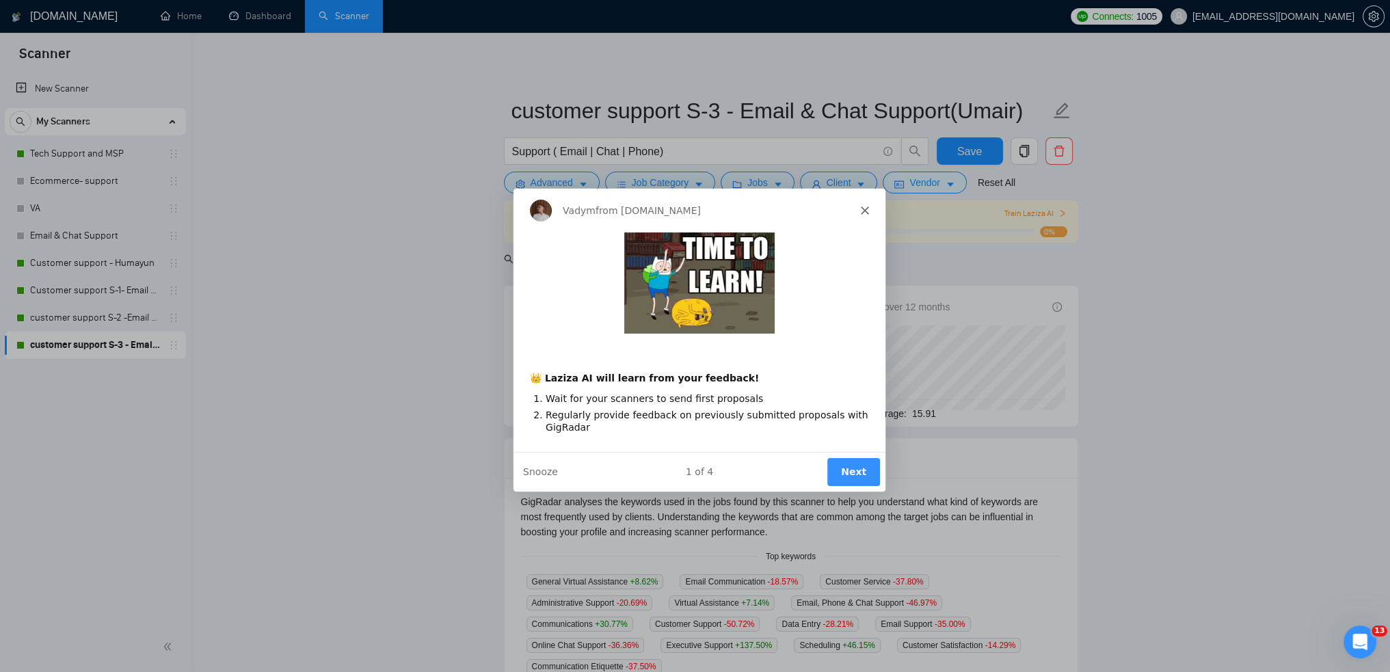
click at [855, 473] on button "Next" at bounding box center [852, 471] width 53 height 28
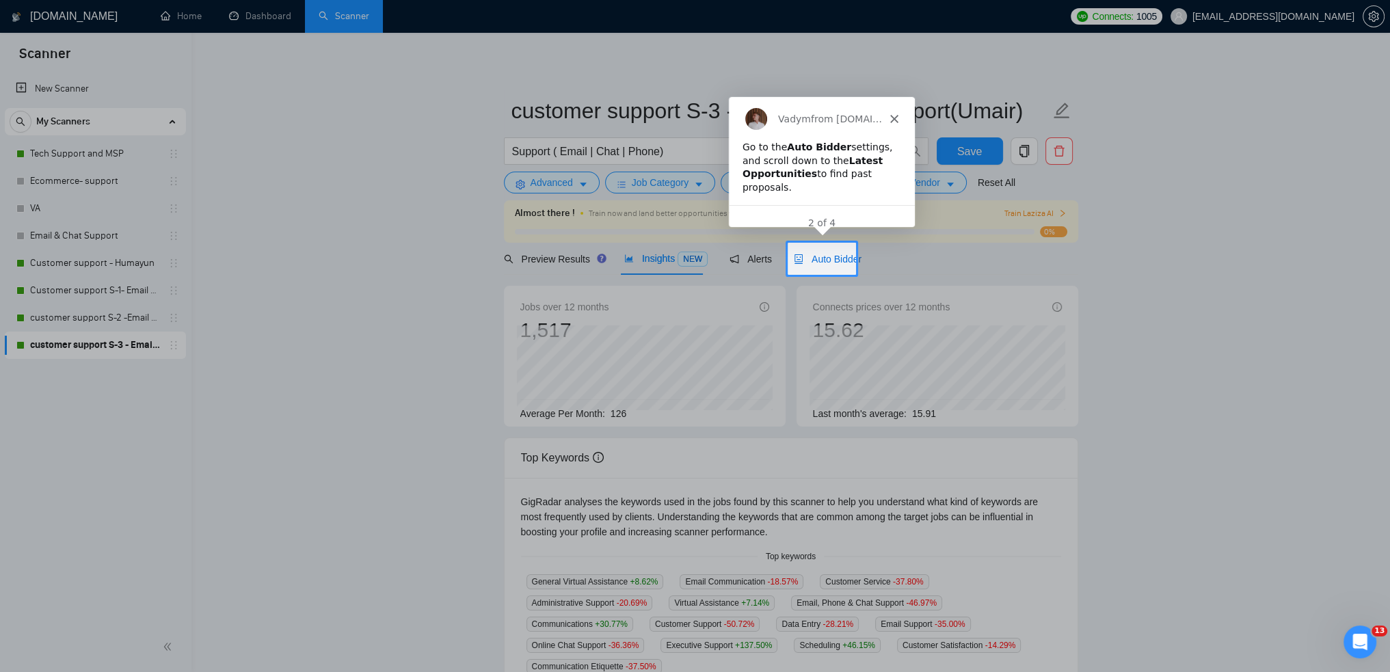
click at [829, 254] on span "Auto Bidder" at bounding box center [828, 259] width 68 height 11
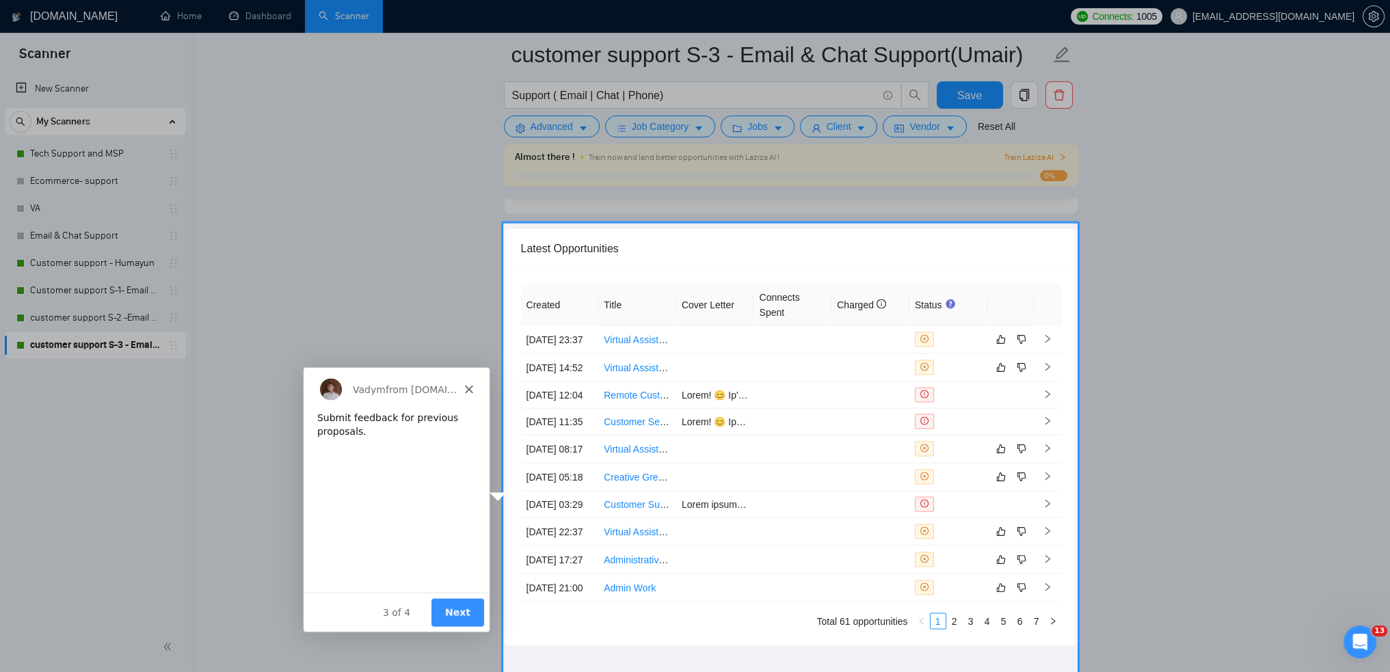
scroll to position [3514, 0]
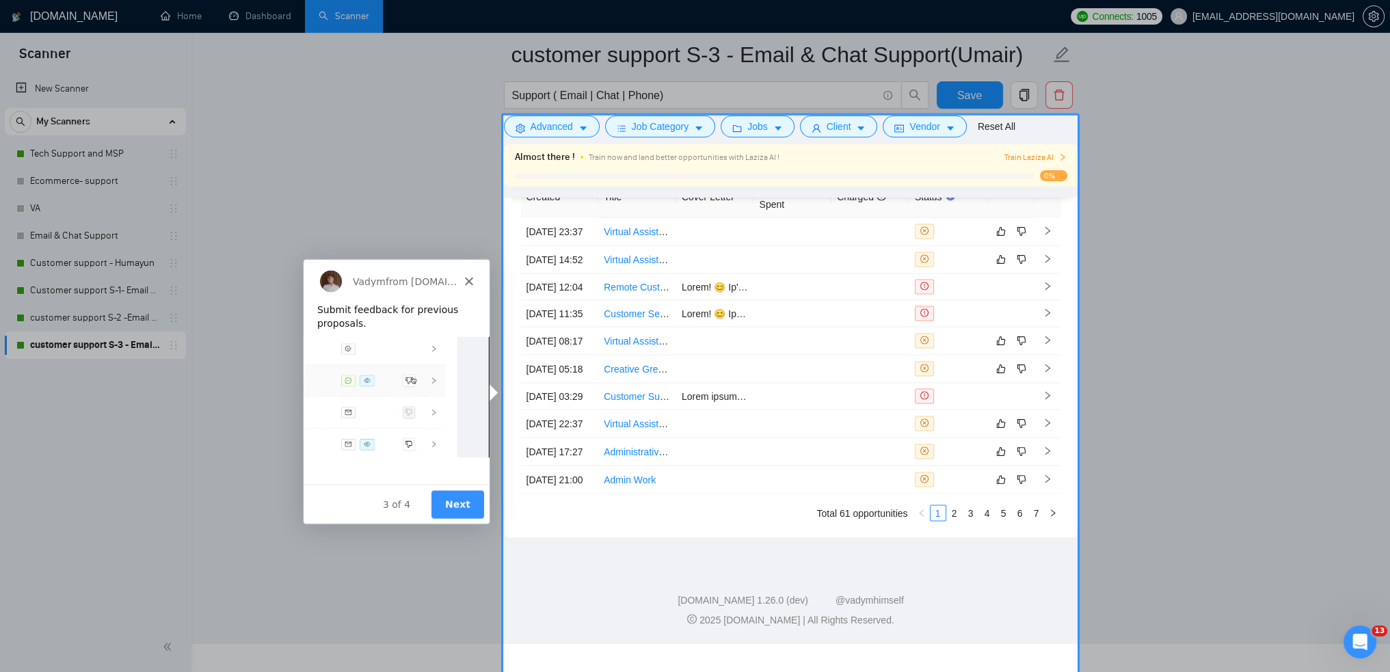
click at [449, 500] on button "Next" at bounding box center [456, 504] width 53 height 28
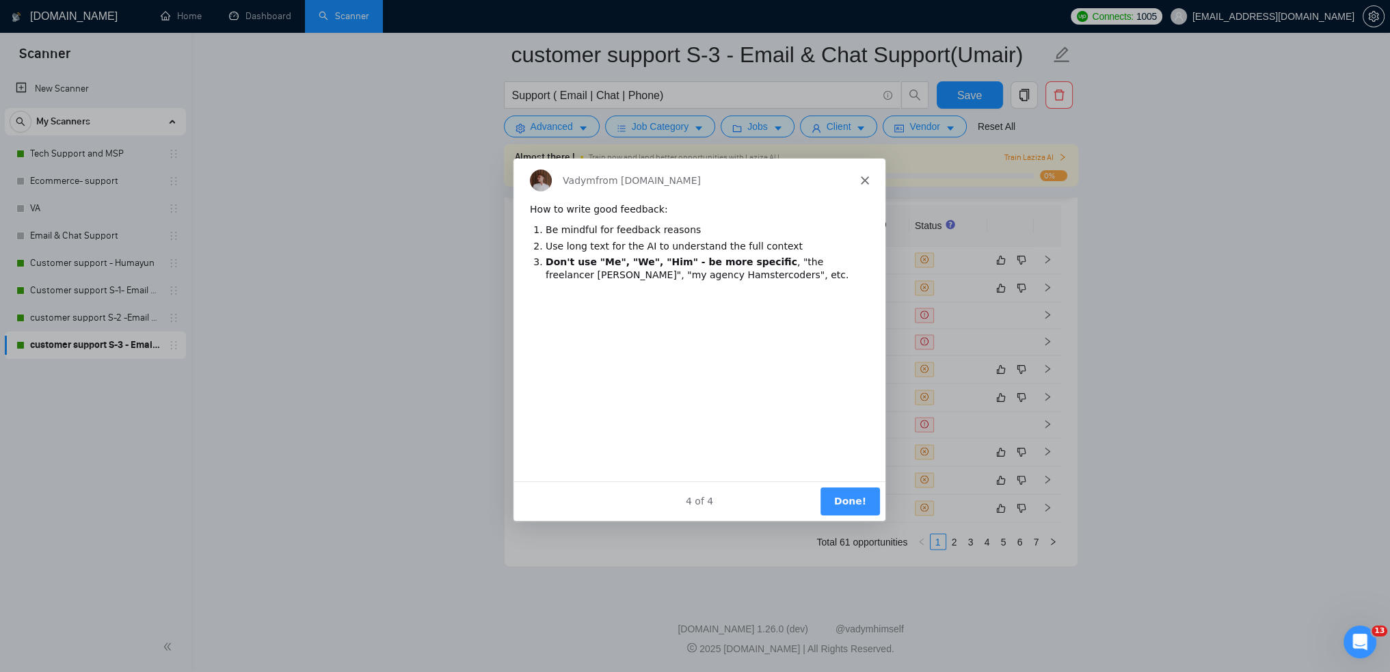
scroll to position [0, 0]
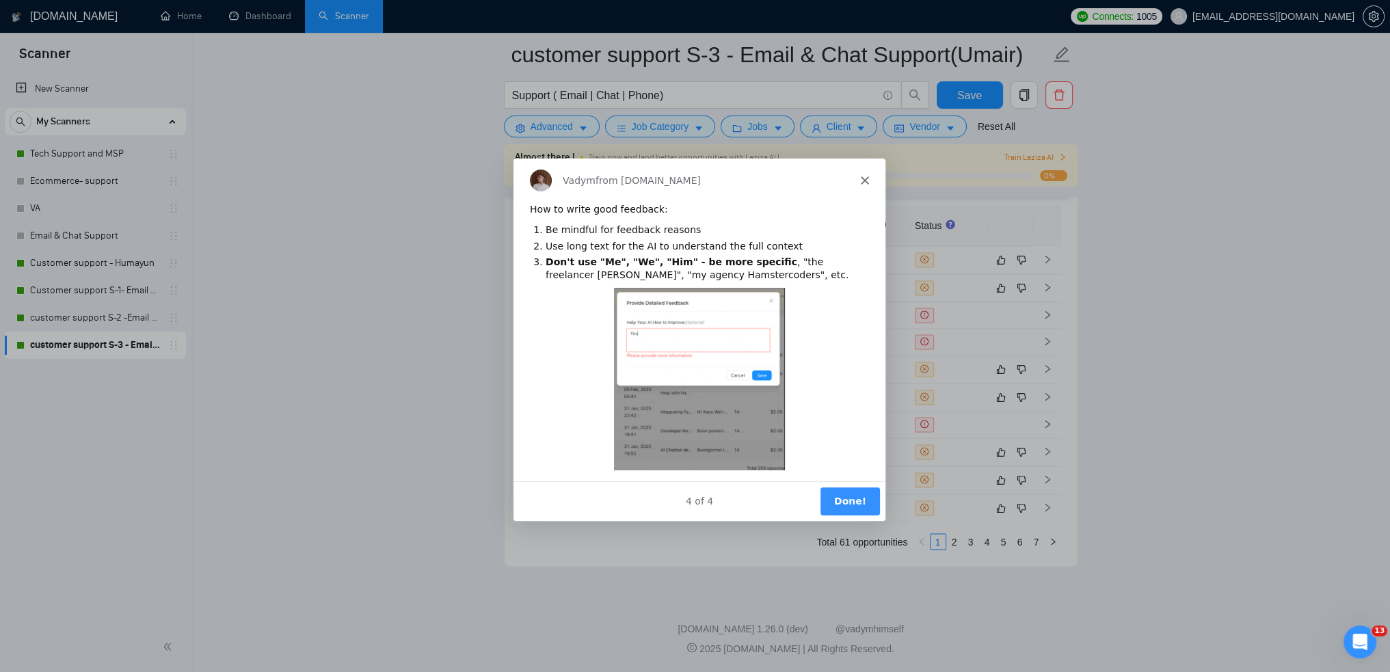
click at [865, 503] on button "Done!" at bounding box center [848, 501] width 59 height 28
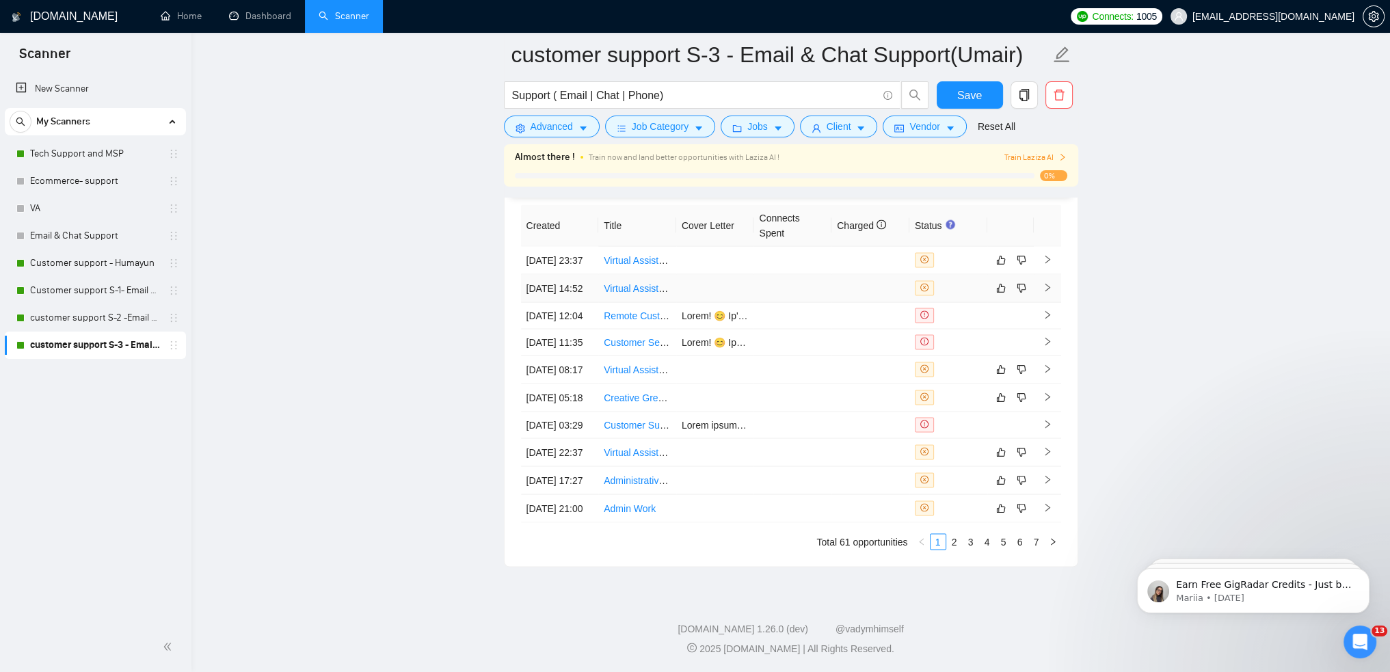
click at [640, 282] on link "Virtual Assistant Team for Product Management and Email Campaigns" at bounding box center [753, 287] width 298 height 11
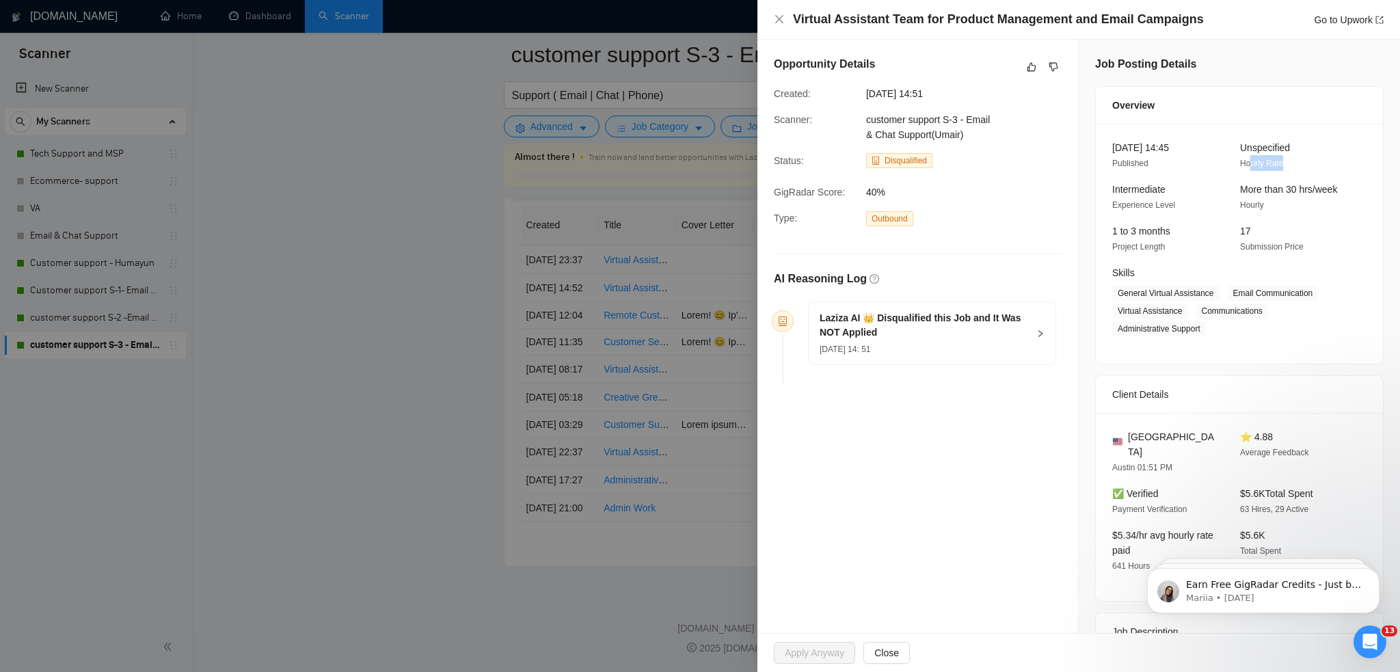
drag, startPoint x: 1277, startPoint y: 163, endPoint x: 1216, endPoint y: 164, distance: 61.5
click at [1216, 164] on div "[DATE] 14:45 Published Unspecified Hourly Rate" at bounding box center [1229, 155] width 245 height 31
click at [1212, 167] on div "[DATE] 14:45 Published" at bounding box center [1165, 155] width 117 height 31
click at [1038, 333] on icon "right" at bounding box center [1040, 333] width 4 height 7
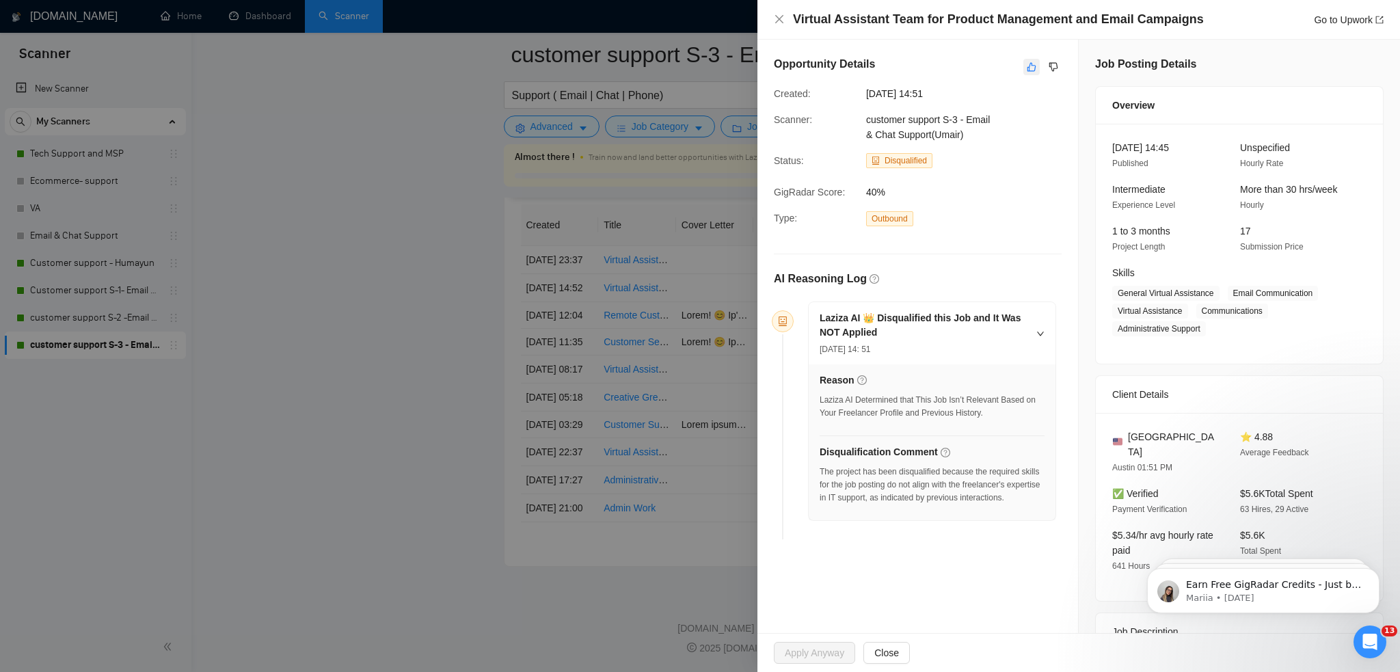
click at [1027, 67] on icon "like" at bounding box center [1032, 67] width 10 height 11
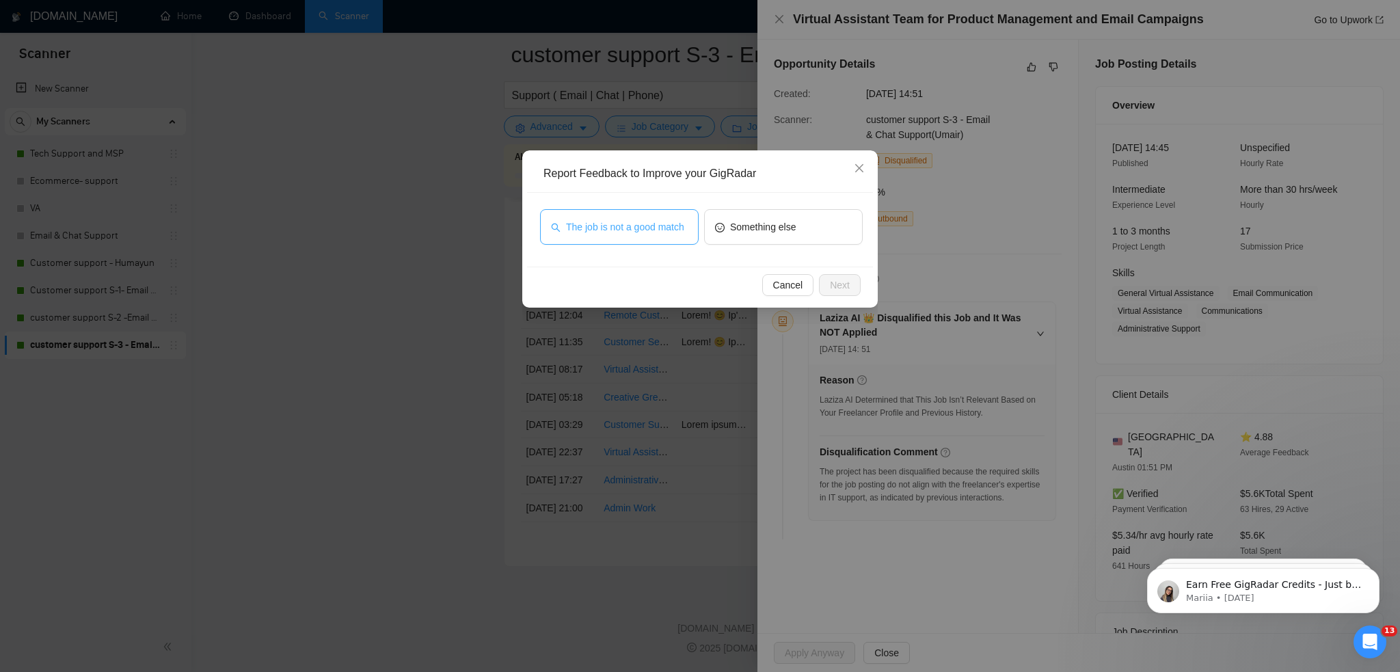
click at [584, 235] on button "The job is not a good match" at bounding box center [619, 227] width 159 height 36
click at [844, 276] on button "Next" at bounding box center [840, 285] width 42 height 22
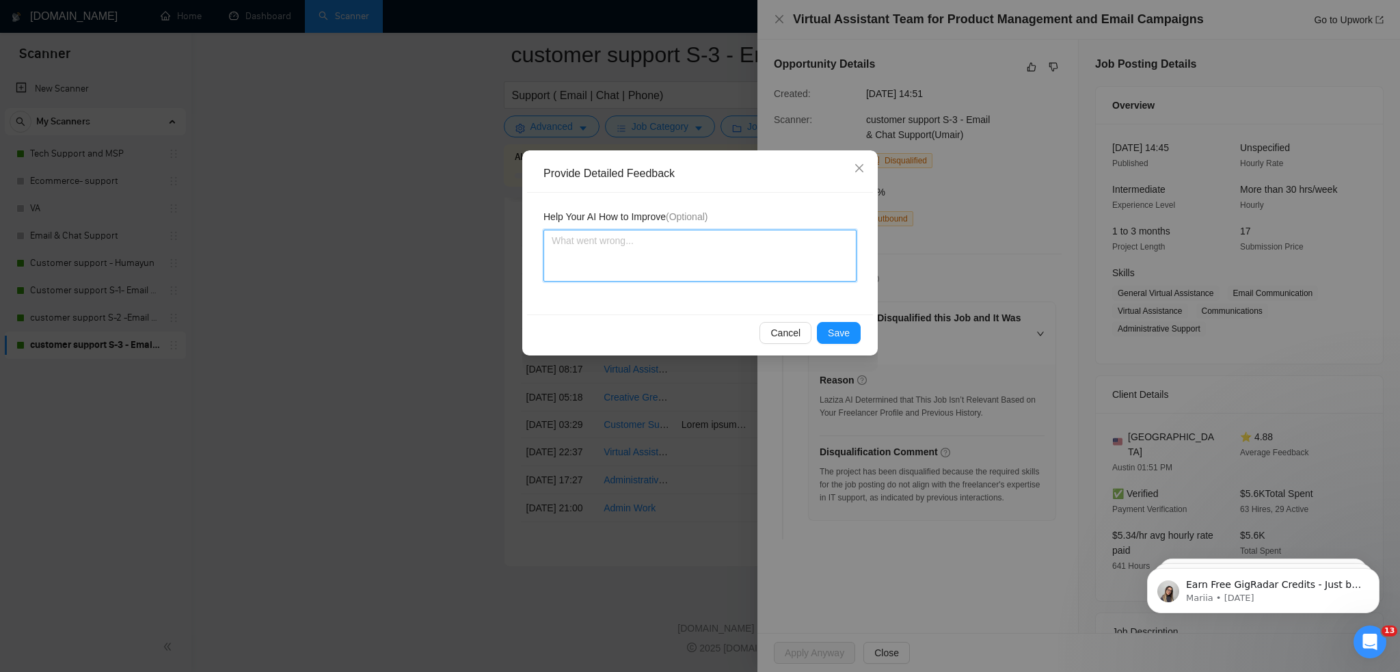
click at [702, 254] on textarea at bounding box center [700, 256] width 313 height 52
click at [790, 330] on span "Cancel" at bounding box center [785, 332] width 30 height 15
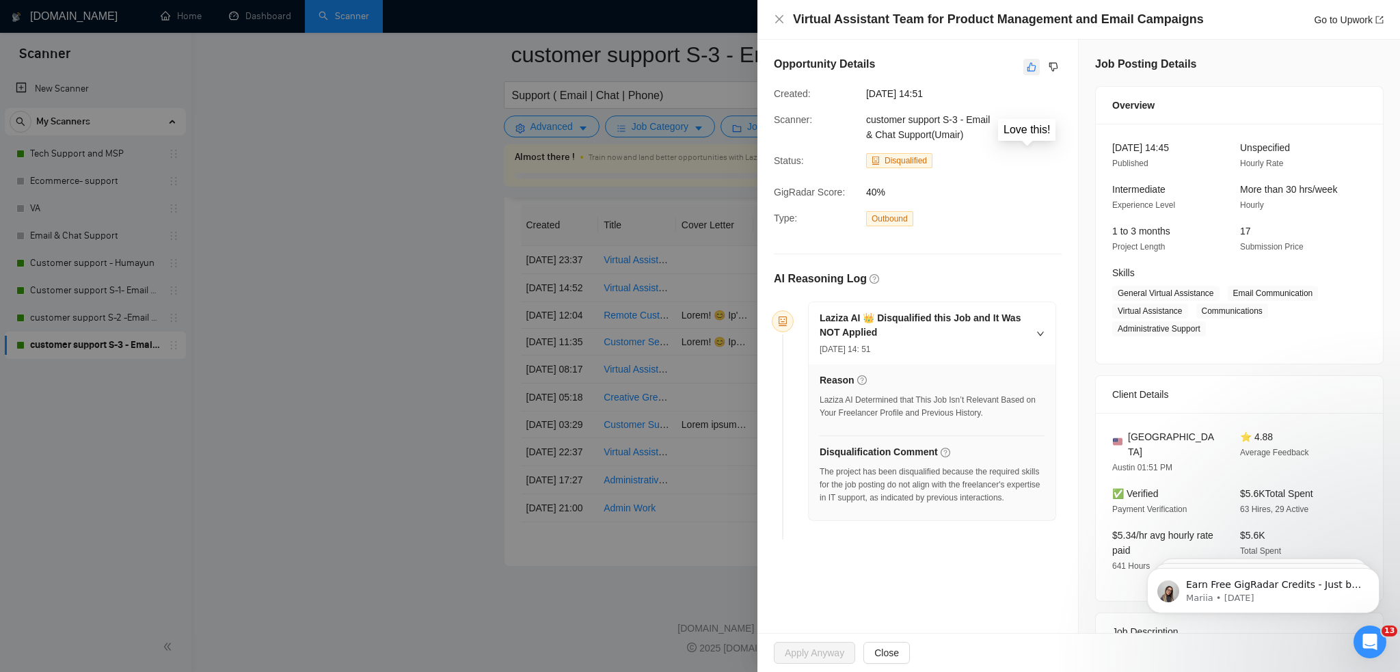
click at [1027, 69] on icon "like" at bounding box center [1032, 67] width 10 height 11
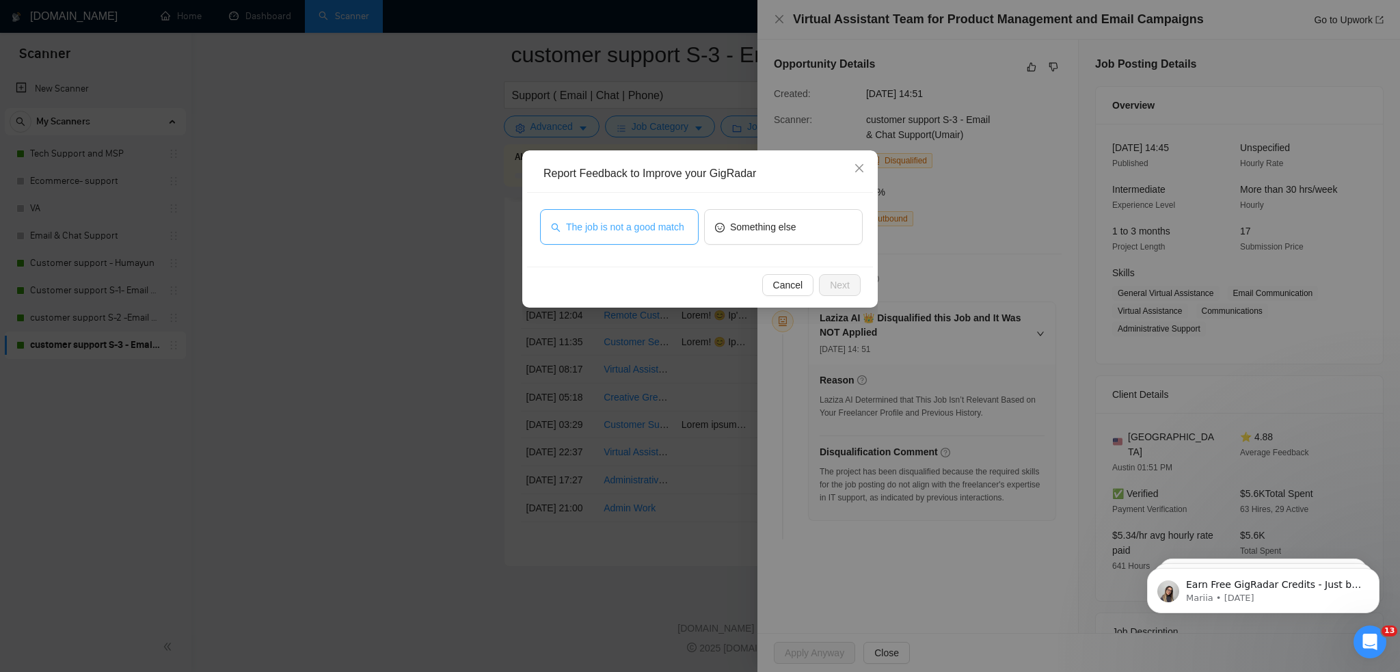
click at [662, 229] on span "The job is not a good match" at bounding box center [625, 226] width 118 height 15
click at [846, 284] on span "Next" at bounding box center [840, 285] width 20 height 15
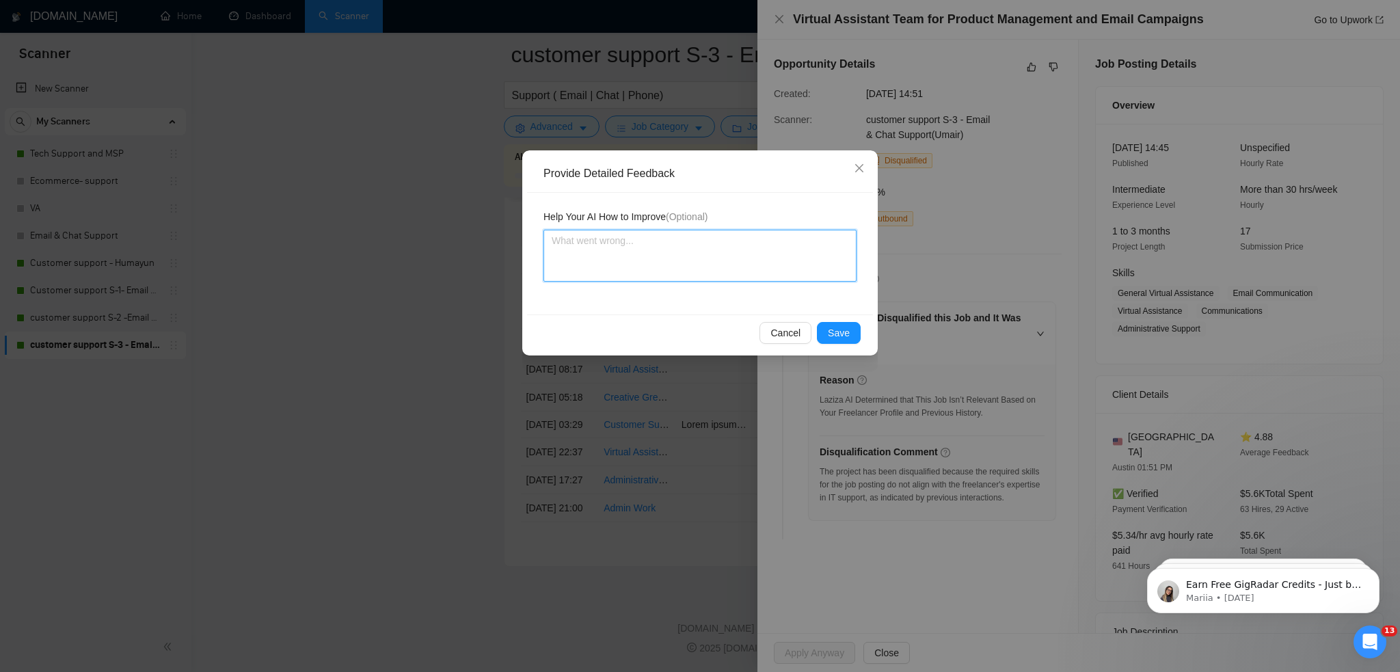
click at [690, 270] on textarea at bounding box center [700, 256] width 313 height 52
type textarea "g"
type textarea "go"
type textarea "goo"
type textarea "good"
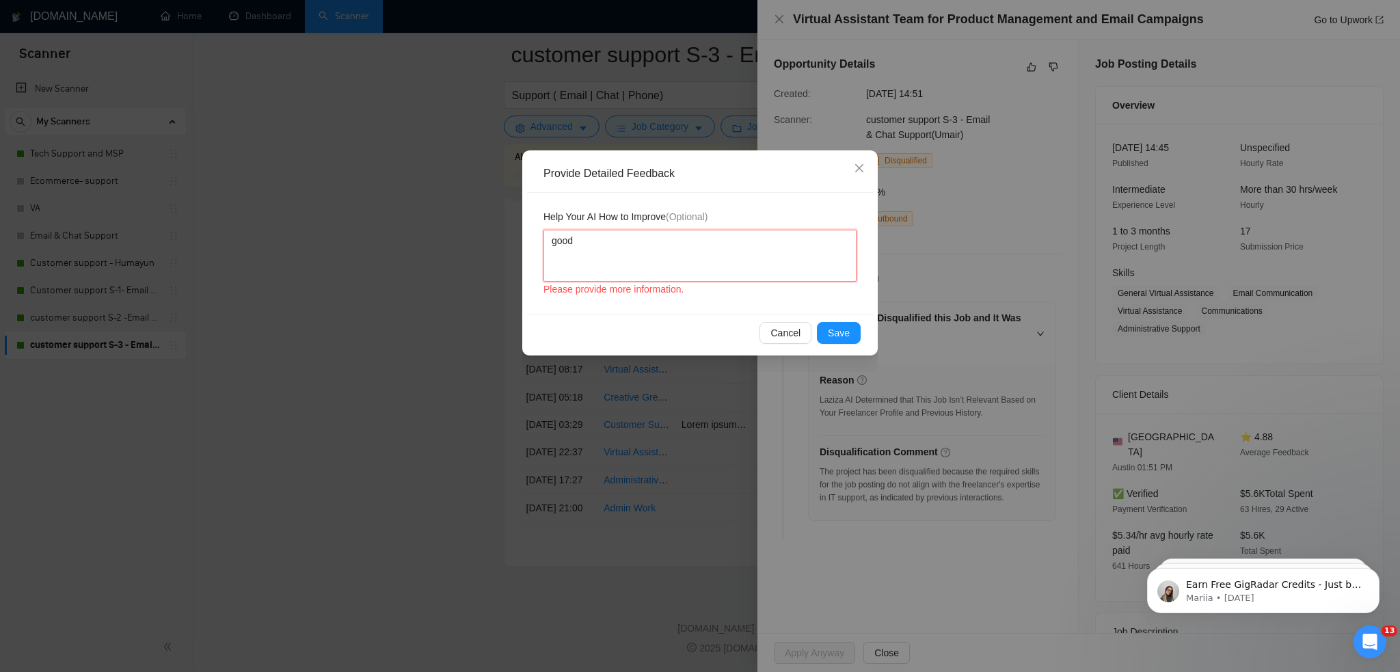
type textarea "good"
type textarea "good d"
type textarea "good do"
type textarea "good don"
type textarea "good don'"
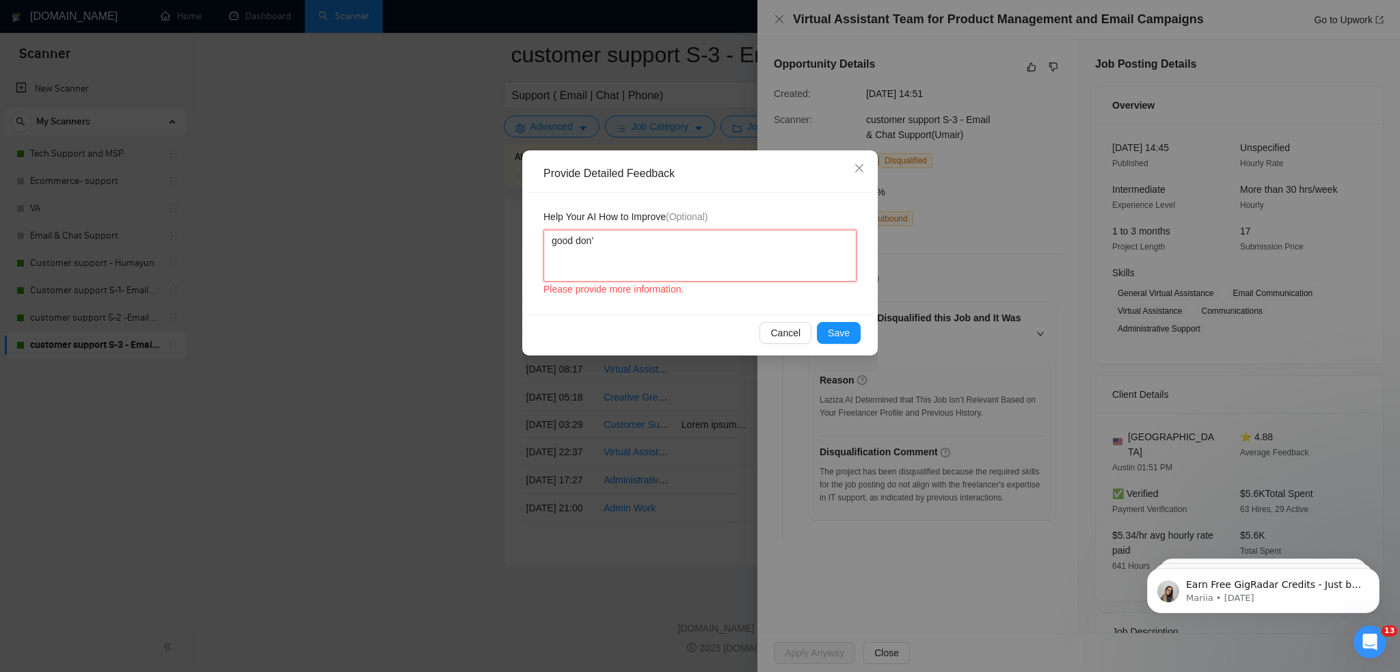
type textarea "good don't"
type textarea "good don't a"
type textarea "good don't ap"
type textarea "good don't app"
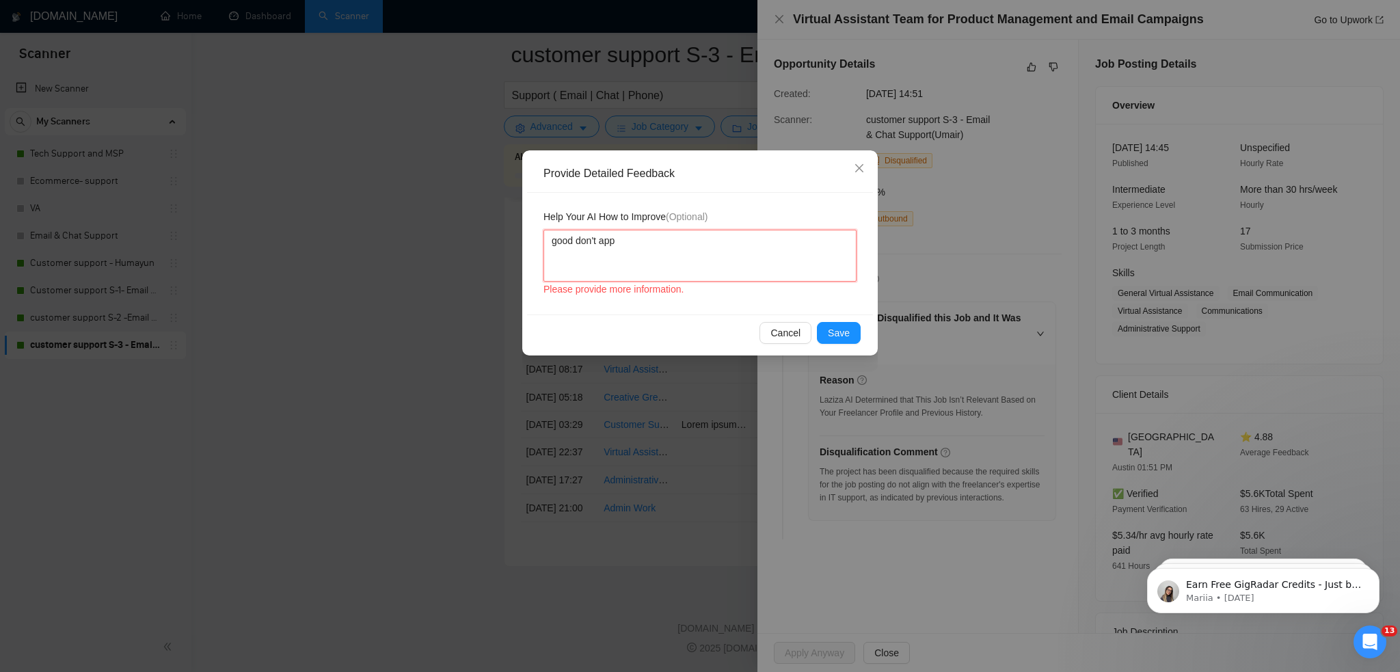
type textarea "good don't appl"
type textarea "good don't apply"
type textarea "good don't apply t"
type textarea "good don't apply to"
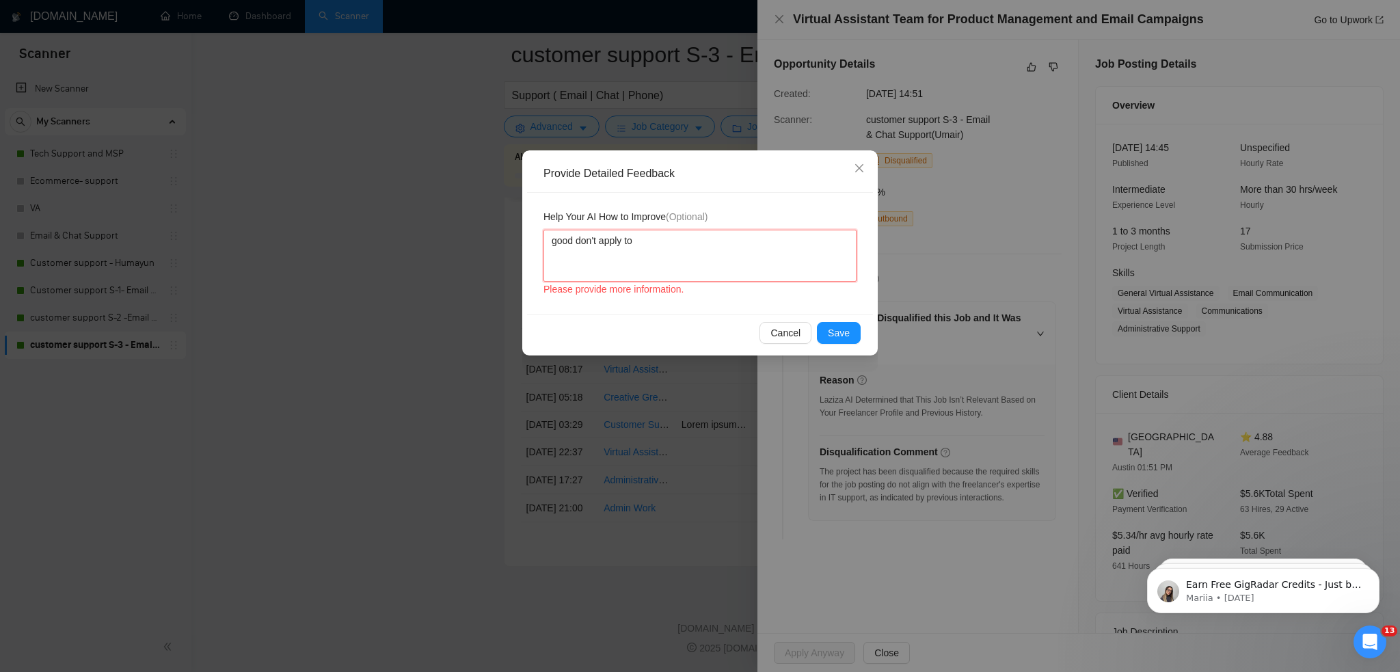
type textarea "good don't apply to"
type textarea "good don't apply to t"
type textarea "good don't apply to th"
type textarea "good don't apply to thi"
type textarea "good don't apply to this"
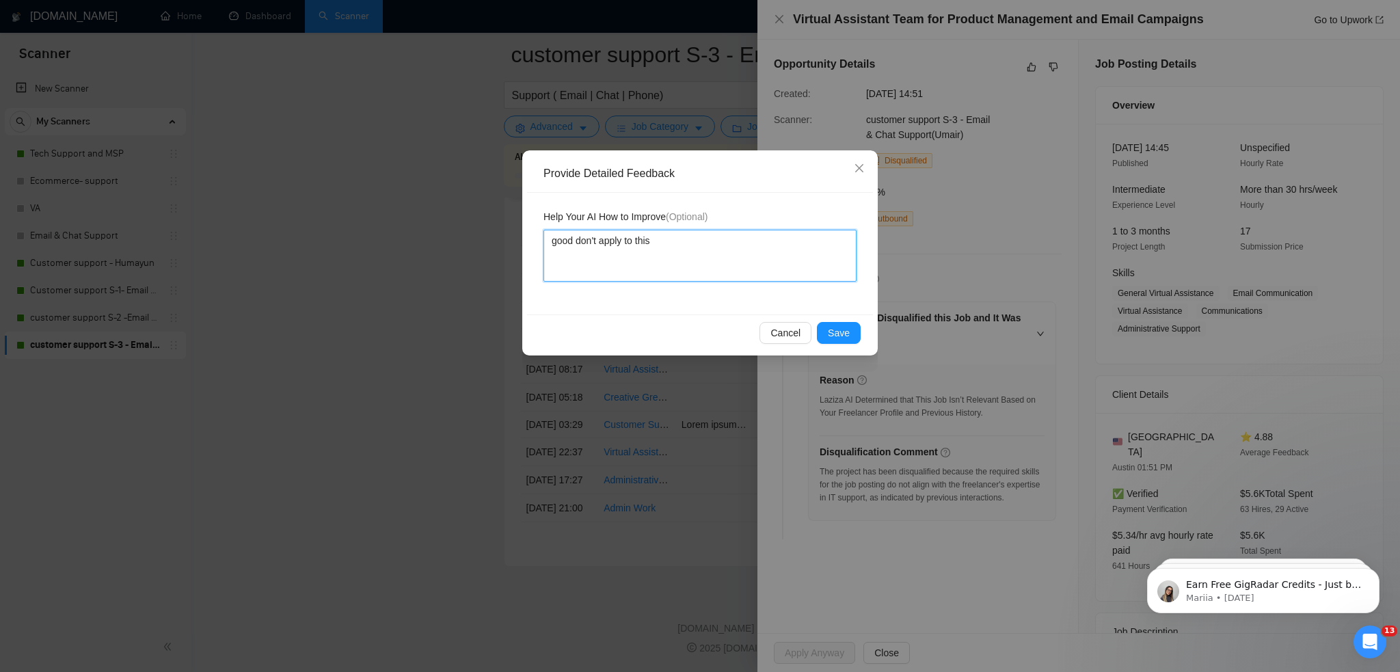
type textarea "good don't apply to this"
type textarea "good don't apply to this j"
type textarea "good don't apply to this jobn"
type textarea "good don't apply to this job"
click at [845, 325] on span "Save" at bounding box center [839, 332] width 22 height 15
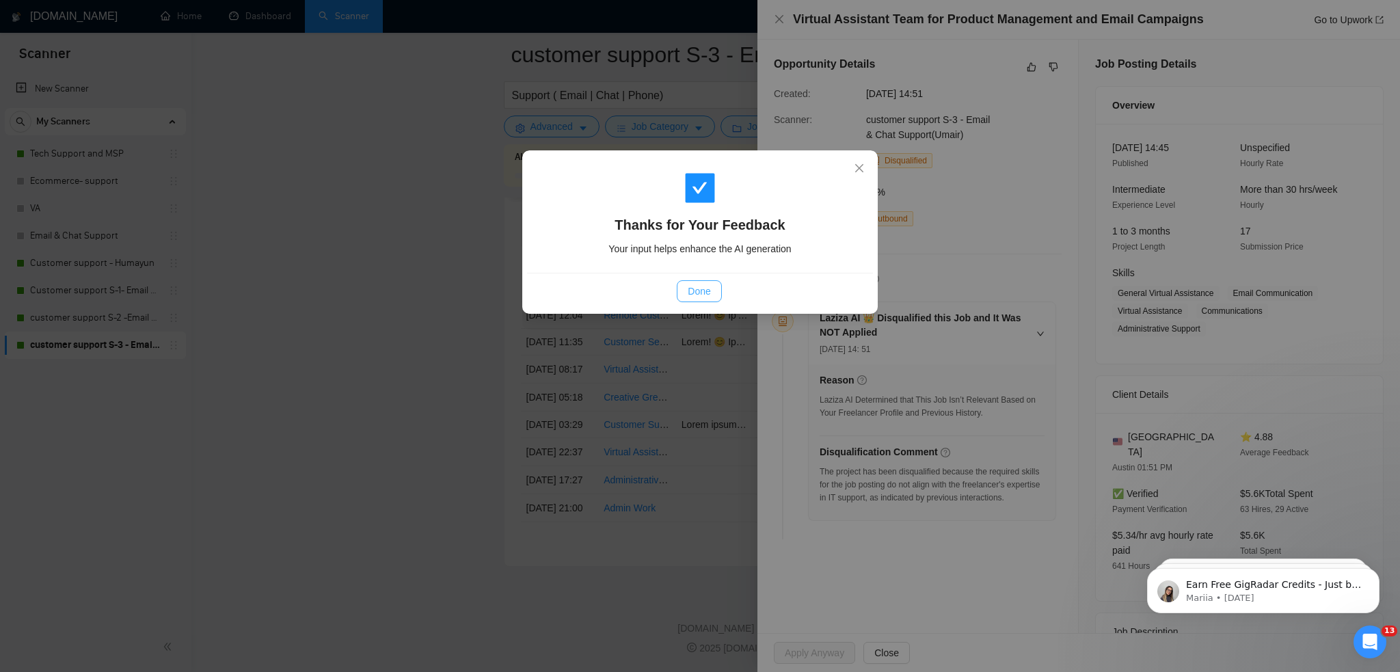
click at [700, 293] on span "Done" at bounding box center [699, 291] width 23 height 15
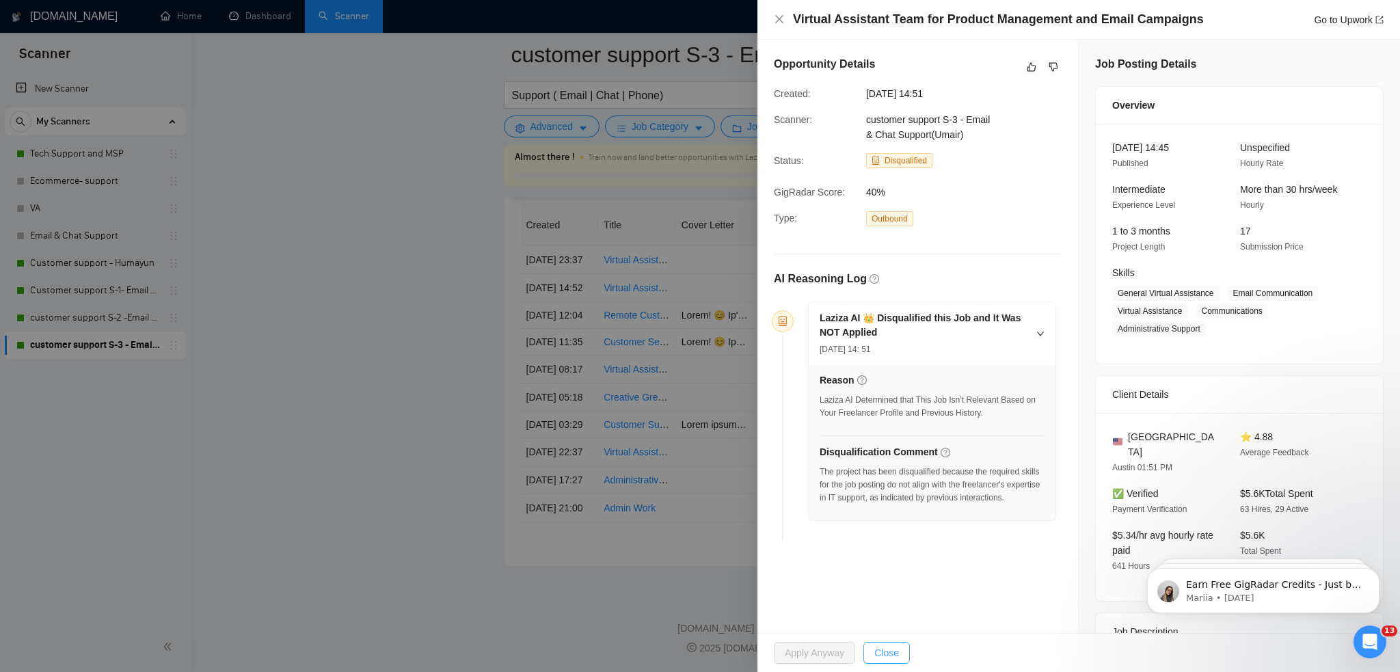
click at [888, 657] on span "Close" at bounding box center [886, 652] width 25 height 15
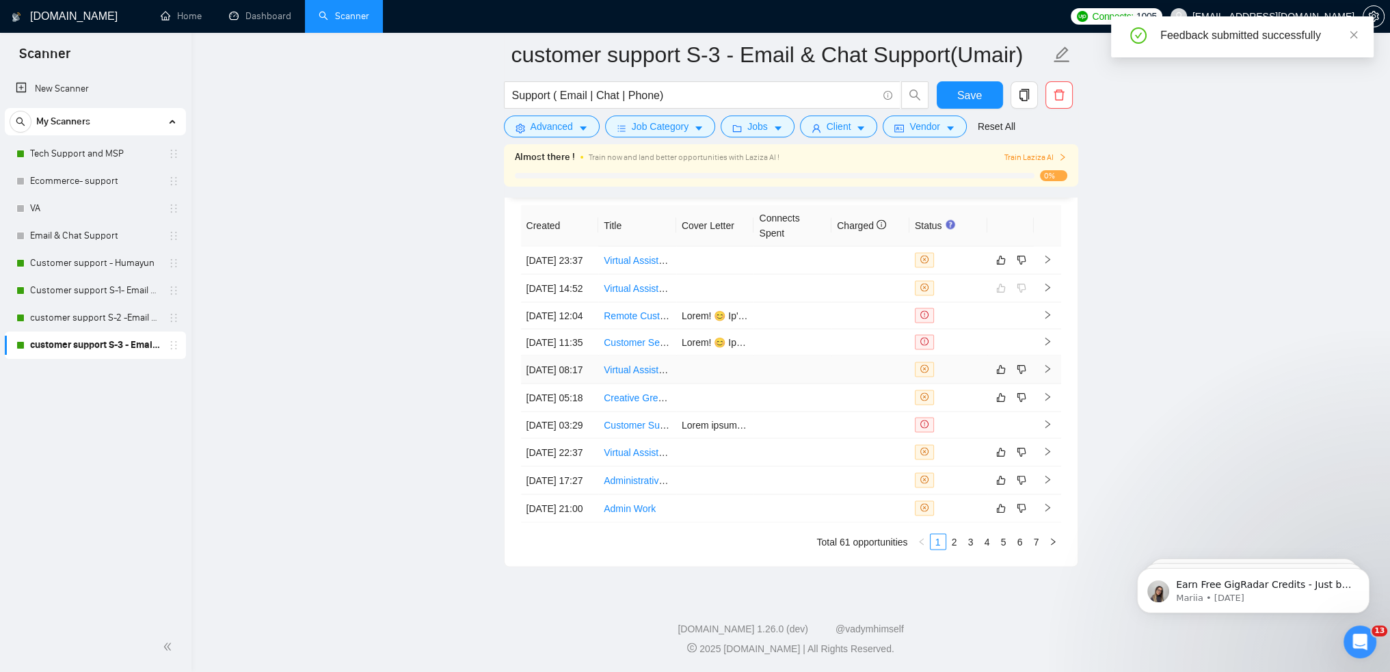
click at [659, 364] on link "Virtual Assistant with GoHighLevel (GHL) Experience" at bounding box center [716, 369] width 225 height 11
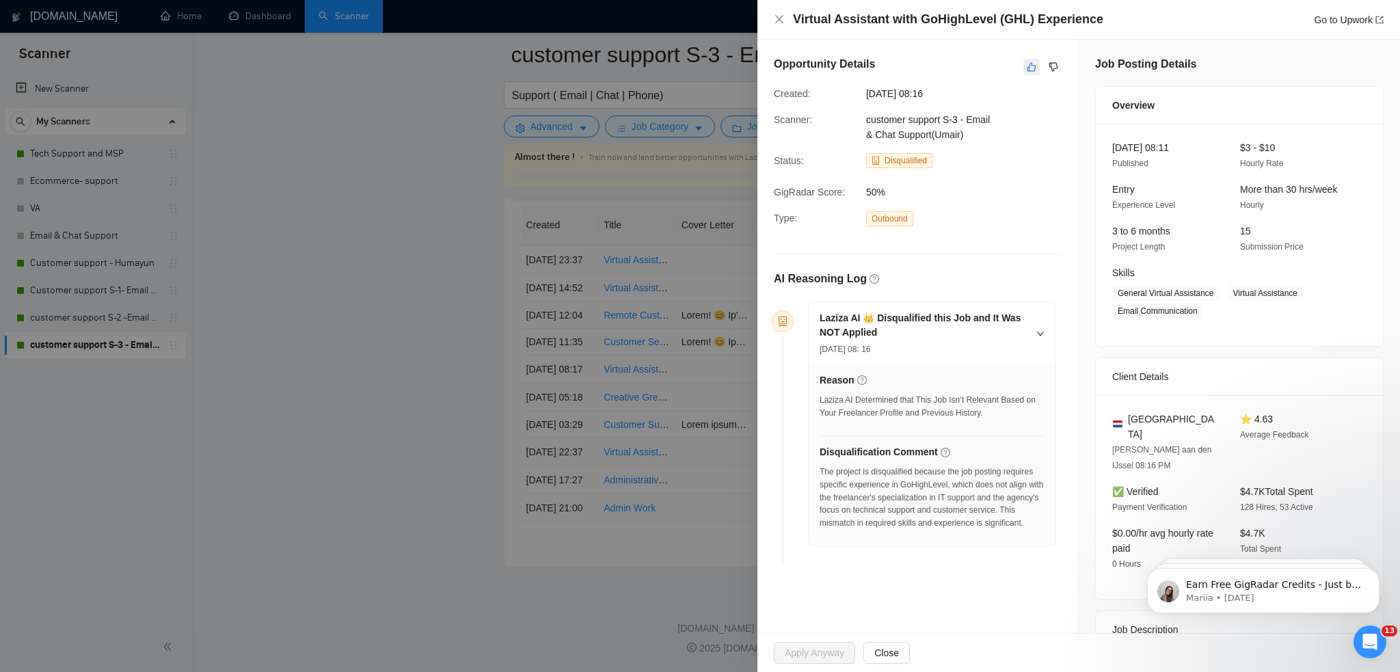
click at [1028, 66] on icon "like" at bounding box center [1032, 67] width 9 height 9
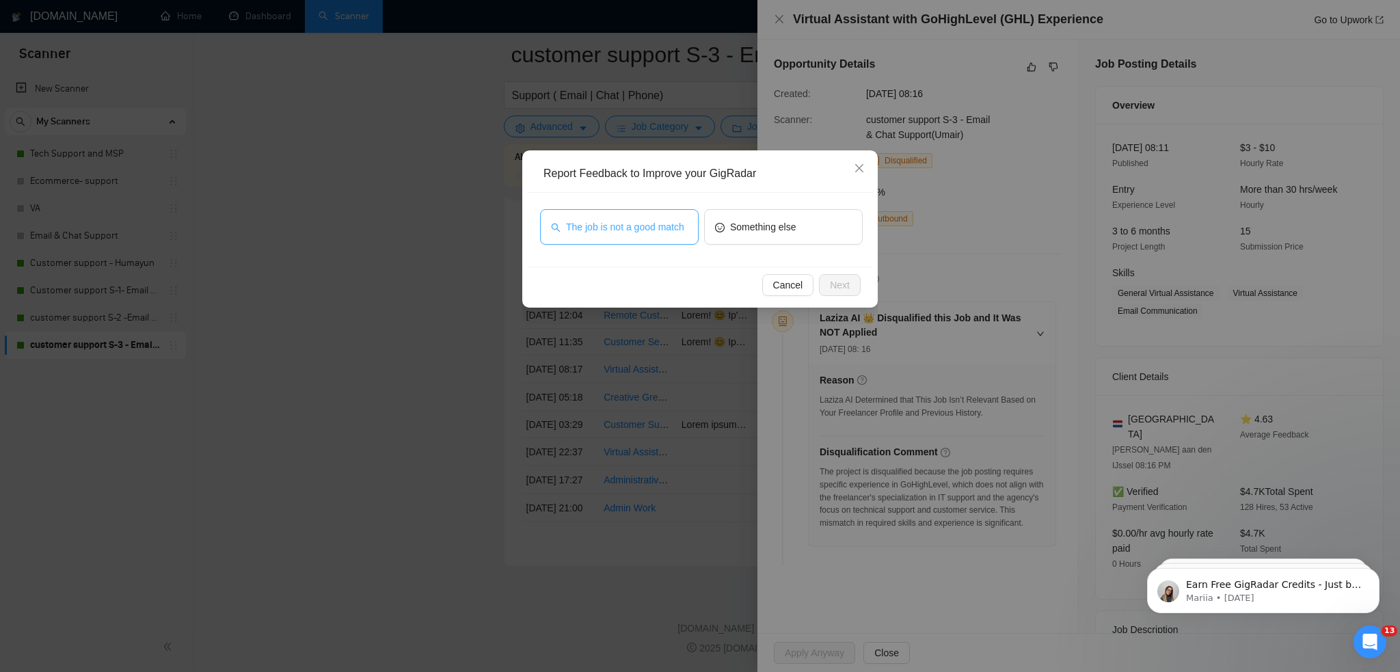
click at [670, 231] on span "The job is not a good match" at bounding box center [625, 226] width 118 height 15
click at [790, 282] on span "Cancel" at bounding box center [788, 285] width 30 height 15
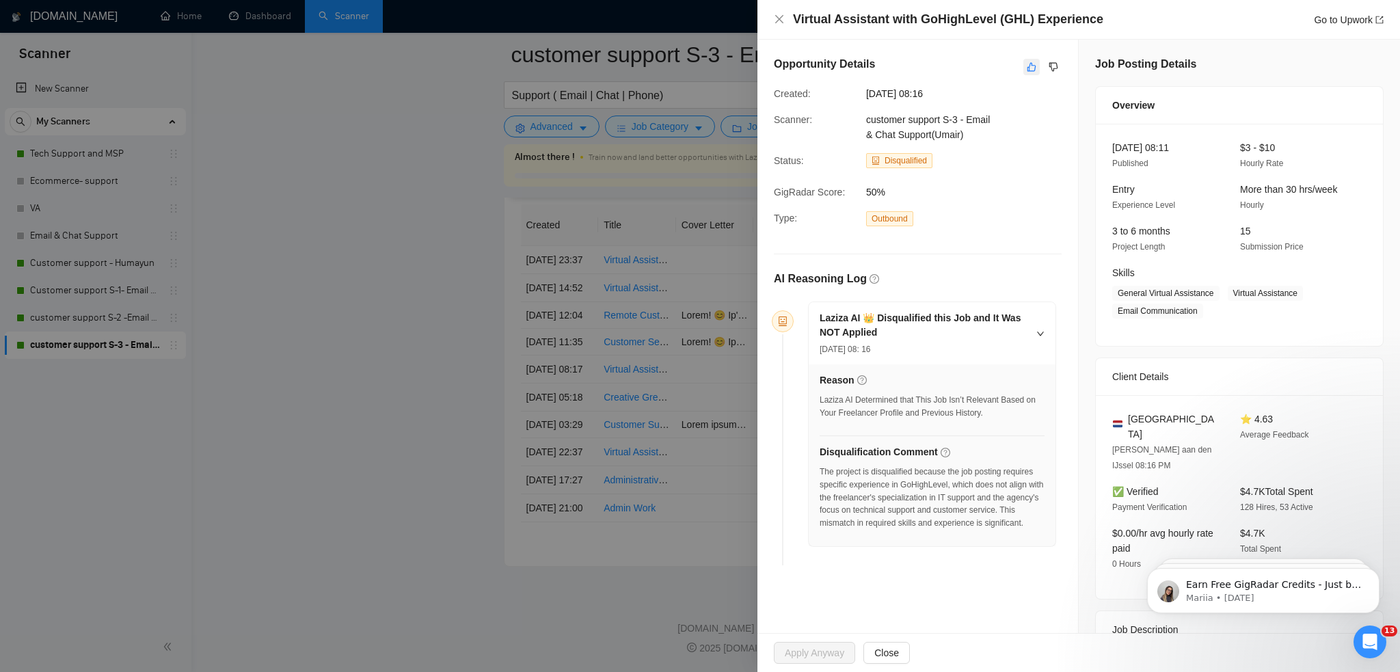
click at [1027, 62] on icon "like" at bounding box center [1032, 67] width 10 height 11
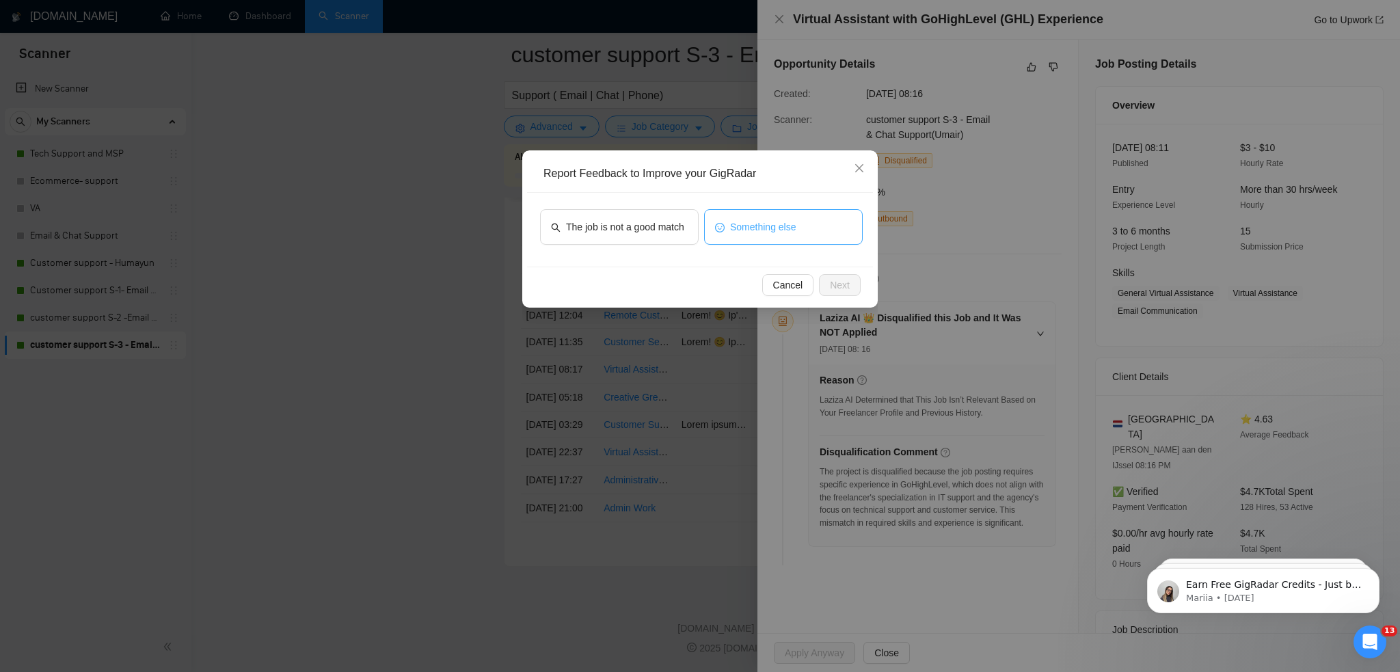
click at [822, 220] on button "Something else" at bounding box center [783, 227] width 159 height 36
click at [846, 286] on span "Next" at bounding box center [840, 285] width 20 height 15
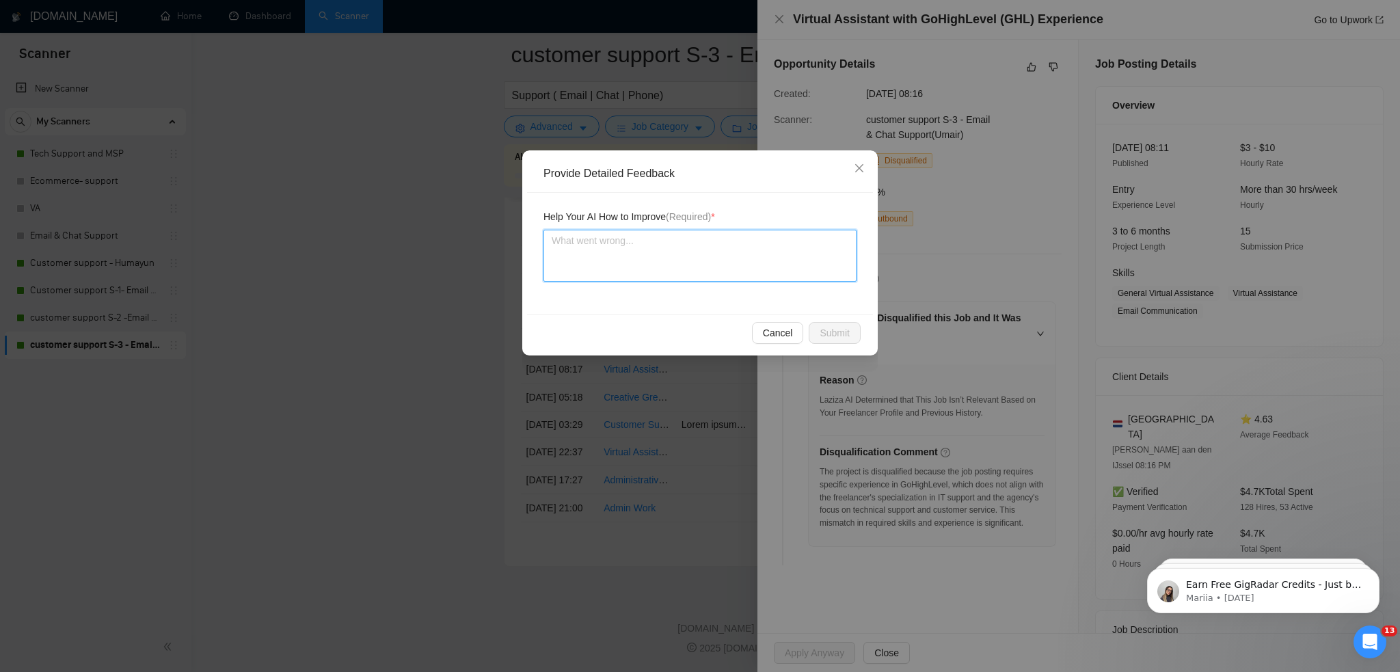
click at [673, 266] on textarea at bounding box center [700, 256] width 313 height 52
type textarea "T"
type textarea "Th"
type textarea "Thi"
type textarea "This"
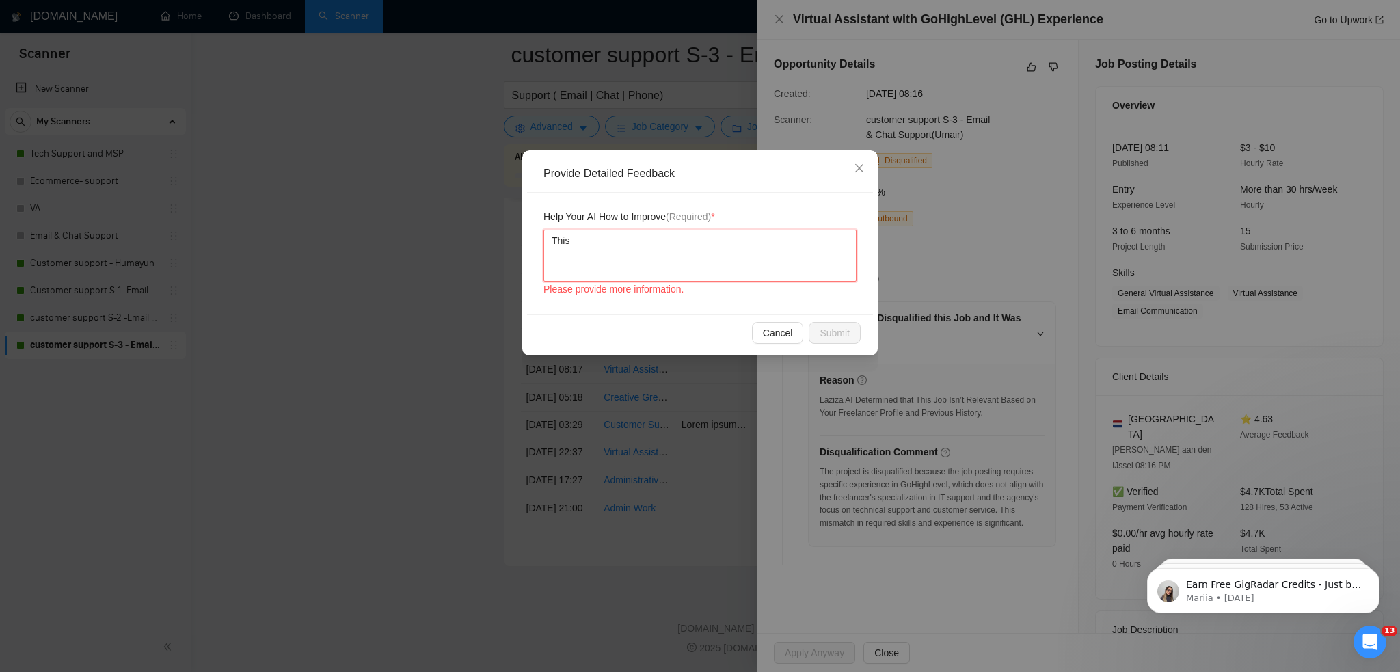
type textarea "This"
type textarea "This j"
type textarea "This jo"
type textarea "This job"
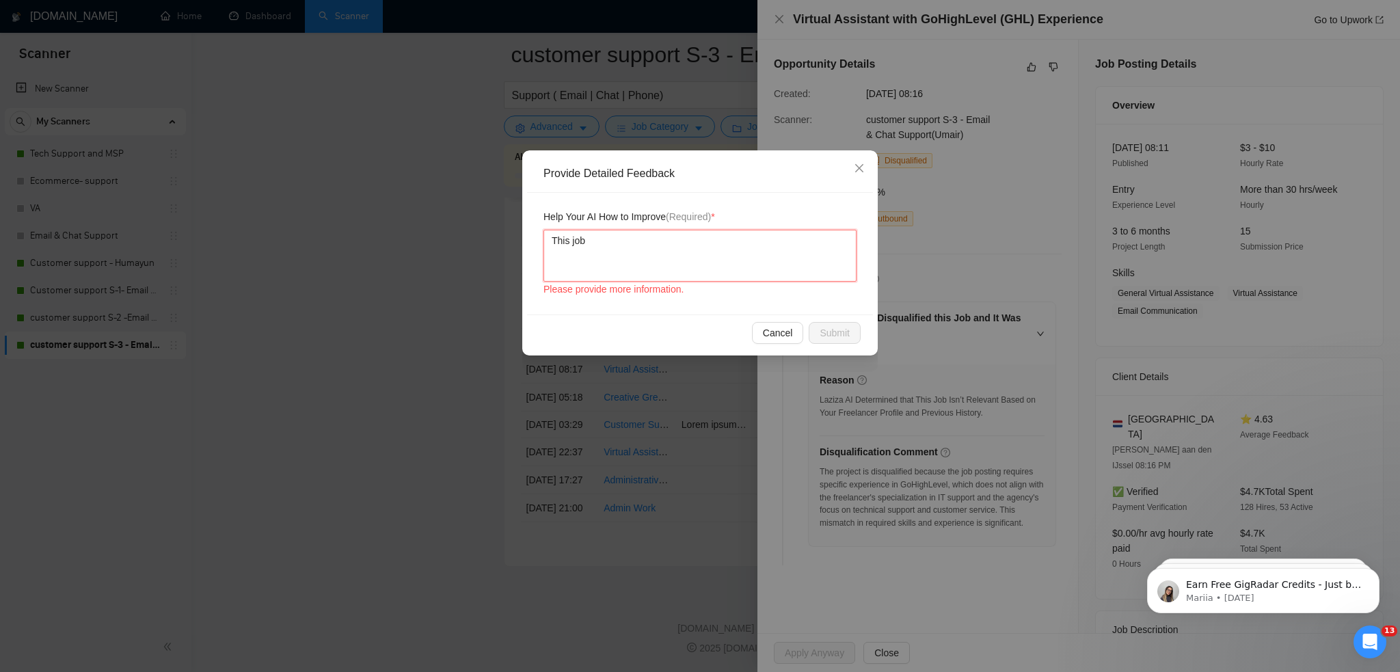
type textarea "This job c"
type textarea "This job co"
type textarea "This job cou"
type textarea "This job coul"
type textarea "This job could"
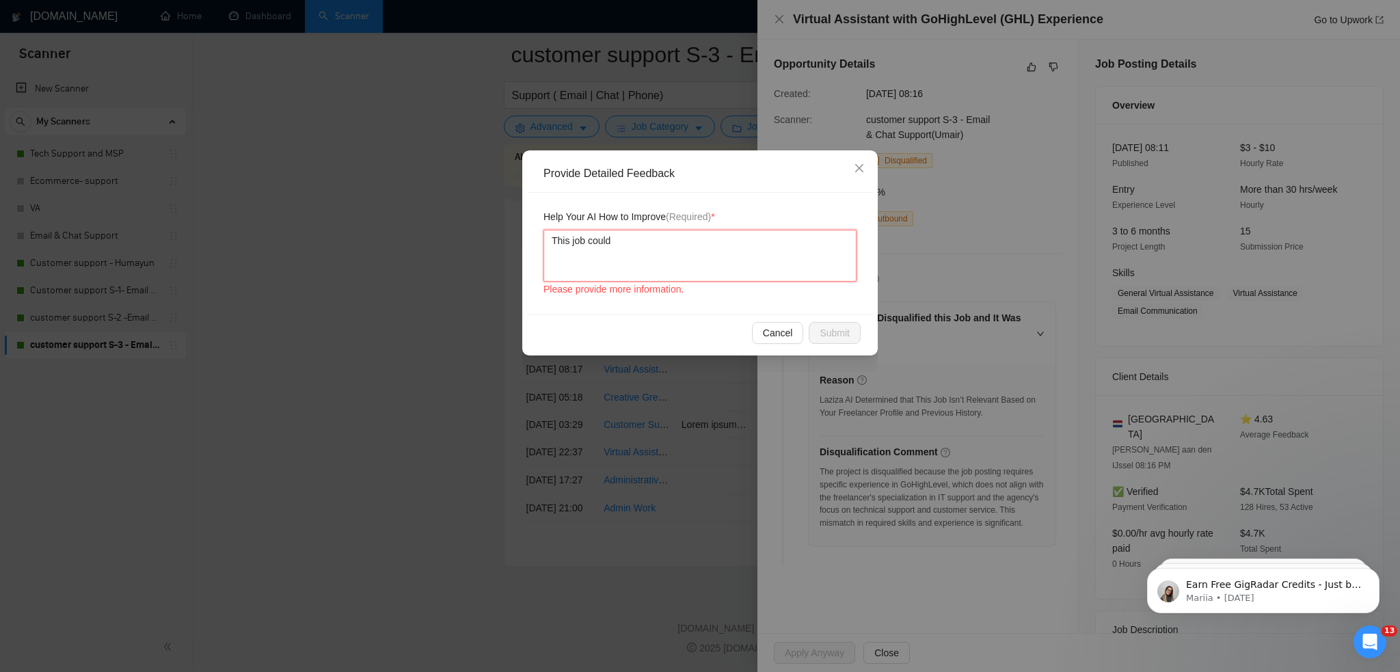
type textarea "This job could"
type textarea "This job could h"
type textarea "This job could hav"
type textarea "This job could have"
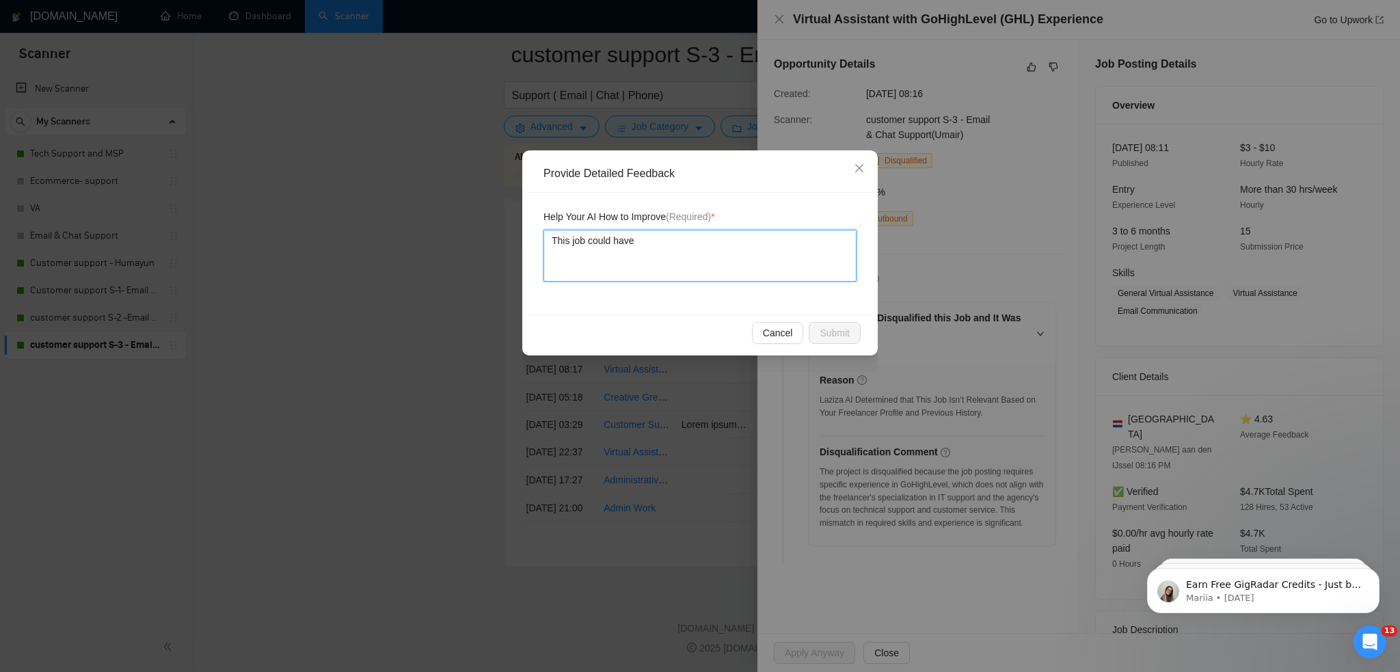
type textarea "This job could have b"
type textarea "This job could have be"
type textarea "This job could have bee"
type textarea "This job could have been"
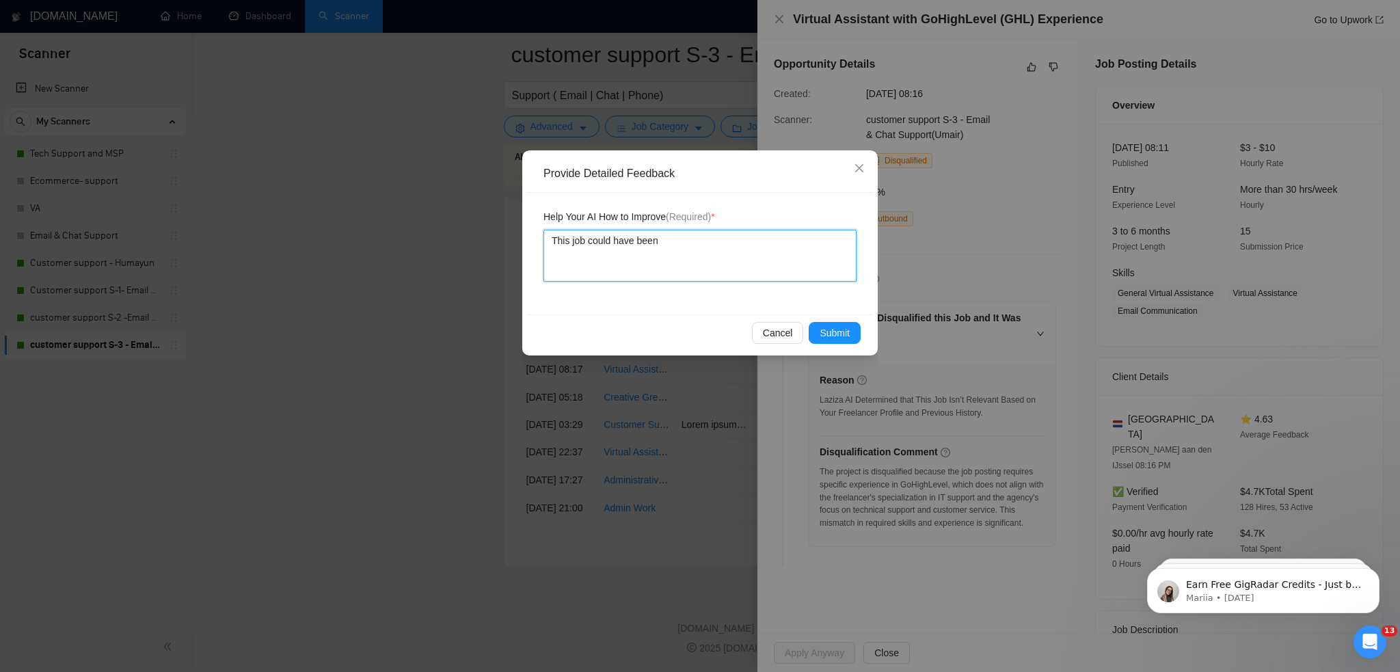
type textarea "This job could have been a"
type textarea "This job could have been a g"
type textarea "This job could have been a go"
type textarea "This job could have been a goo"
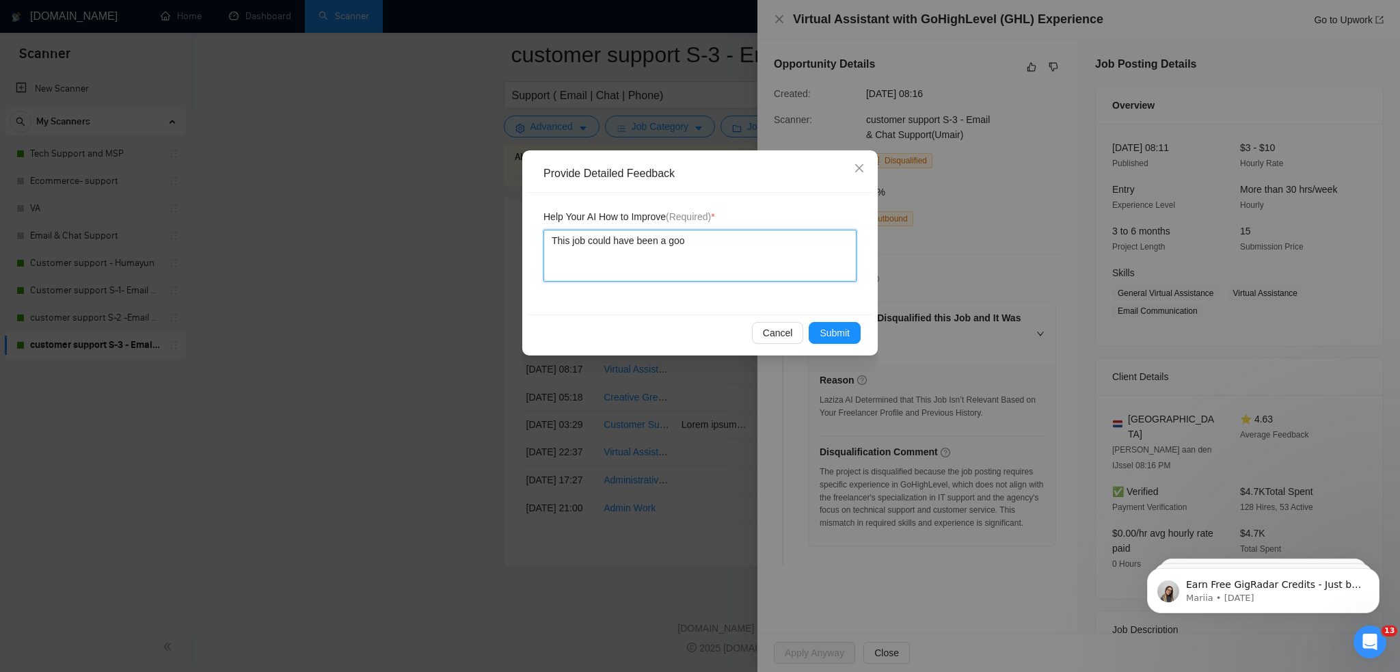
type textarea "This job could have been a good"
type textarea "This job could have been a good m"
type textarea "This job could have been a good ma"
type textarea "This job could have been a good mat"
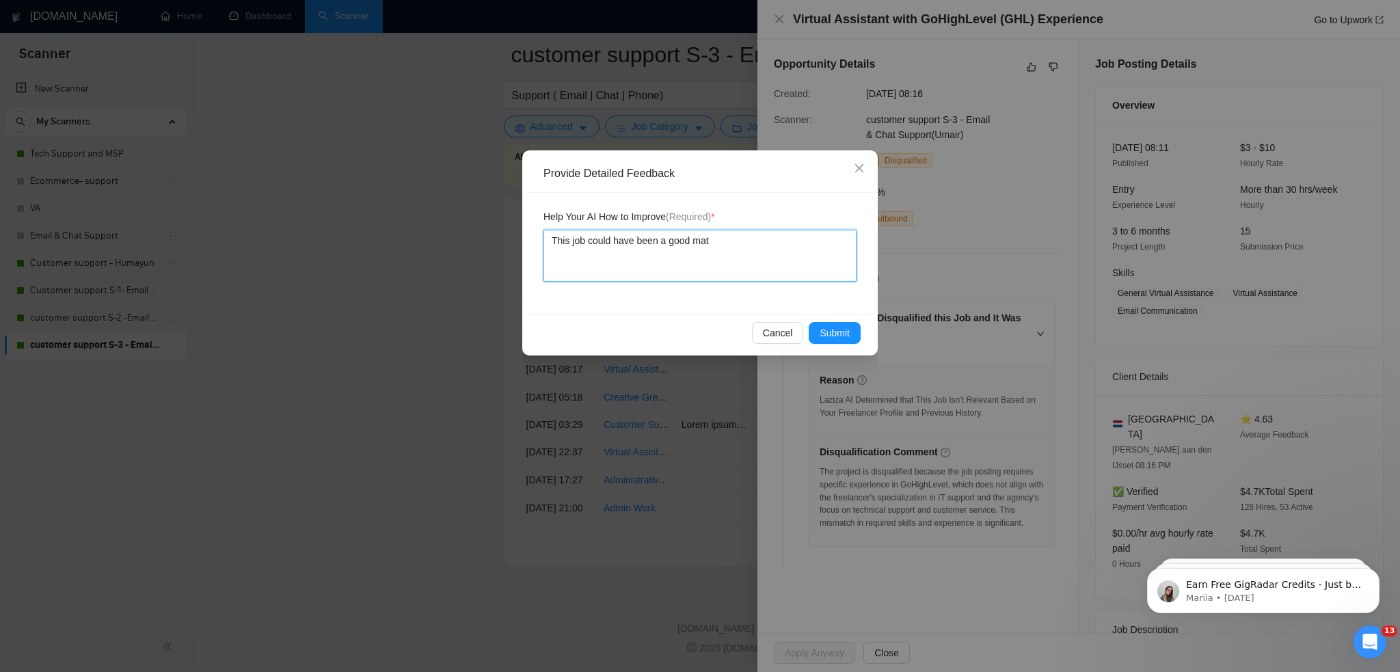
type textarea "This job could have been a good matc"
type textarea "This job could have been a good match"
click at [850, 336] on button "Submit" at bounding box center [835, 333] width 52 height 22
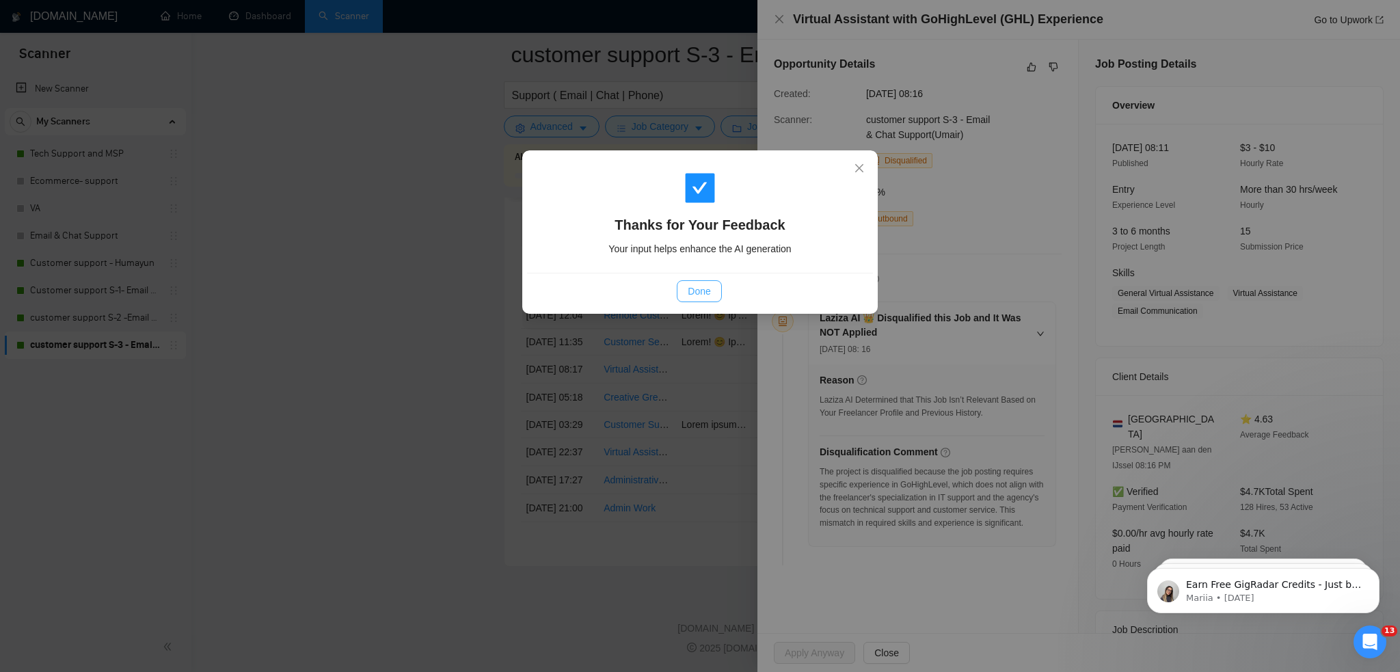
click at [718, 292] on button "Done" at bounding box center [699, 291] width 44 height 22
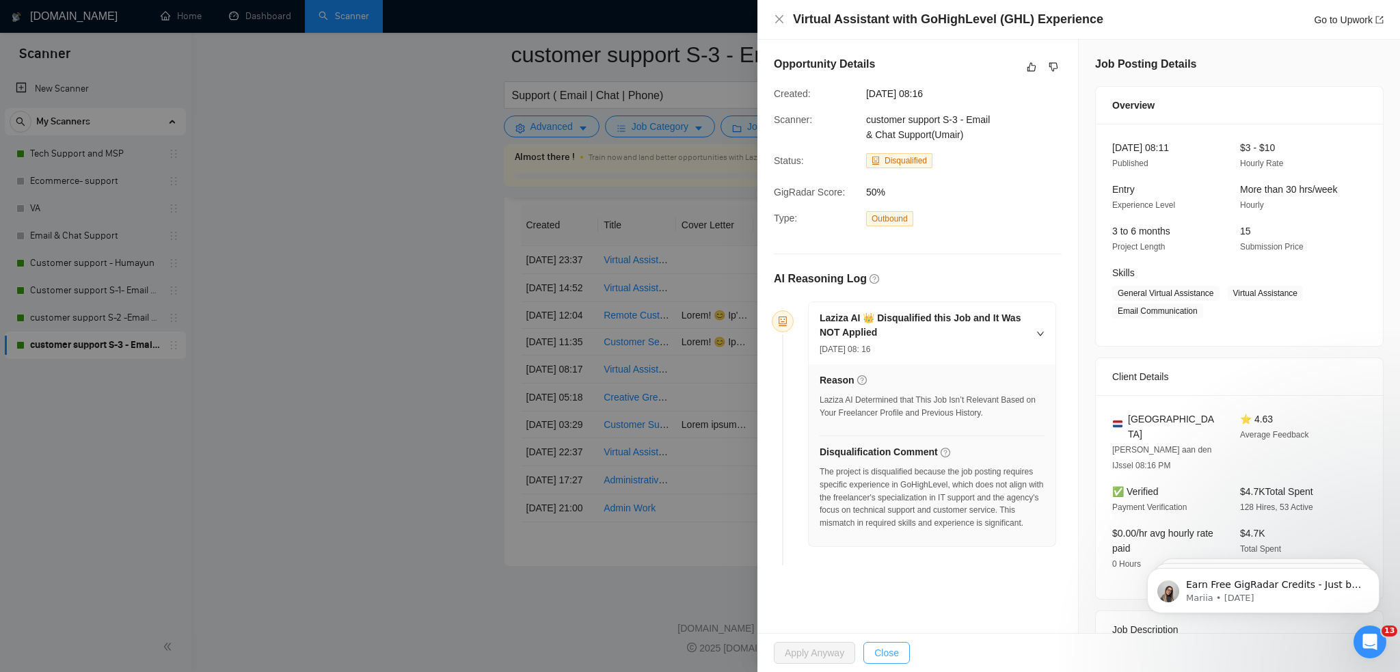
click at [892, 654] on span "Close" at bounding box center [886, 652] width 25 height 15
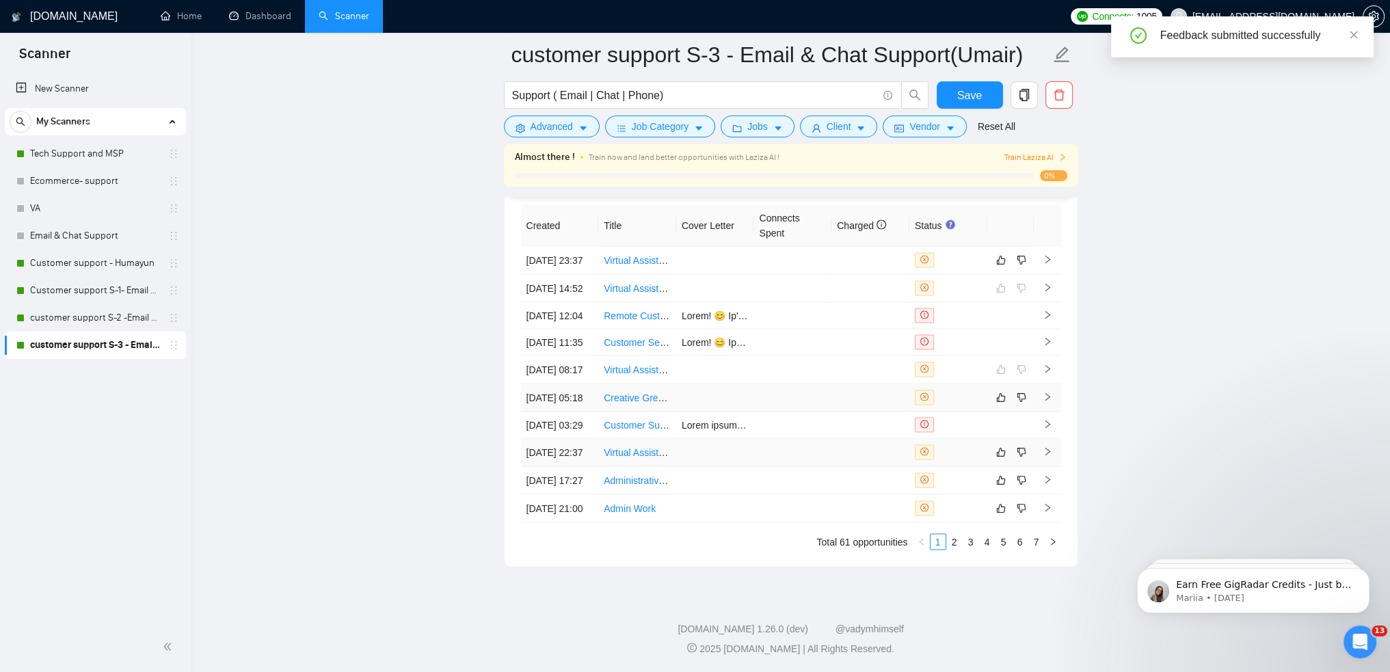
scroll to position [3561, 0]
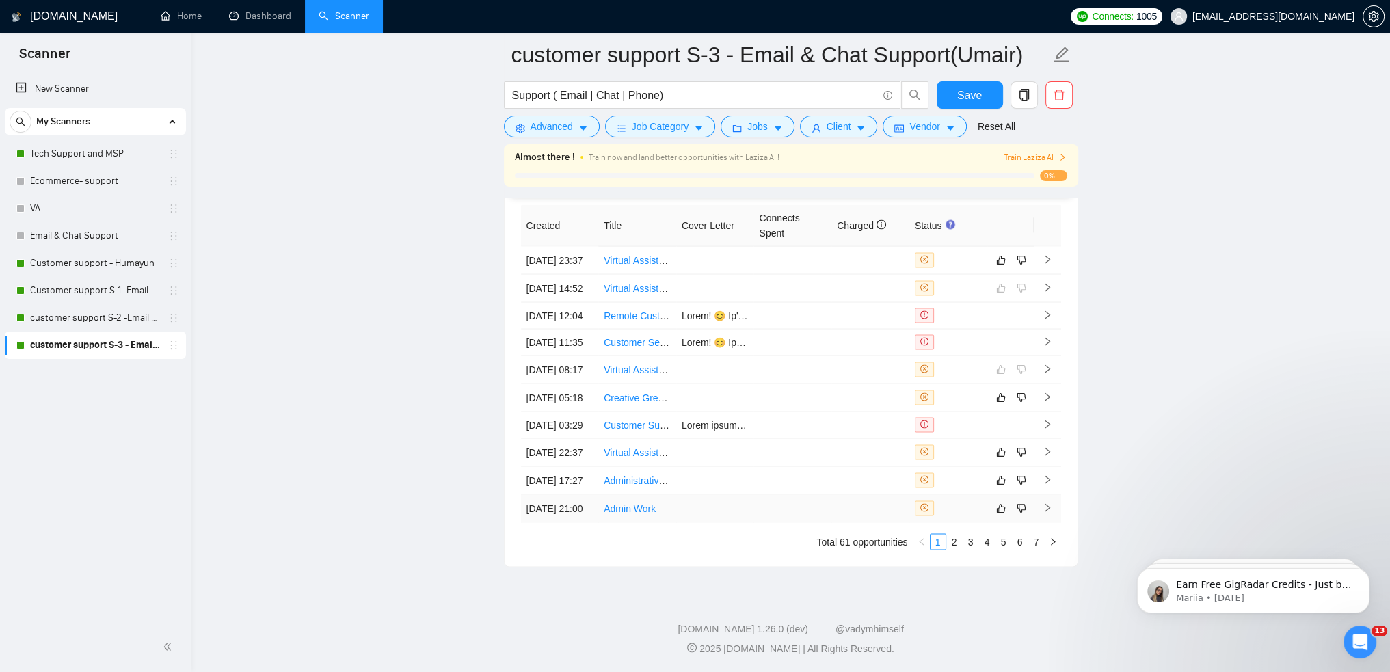
click at [628, 502] on link "Admin Work" at bounding box center [630, 507] width 52 height 11
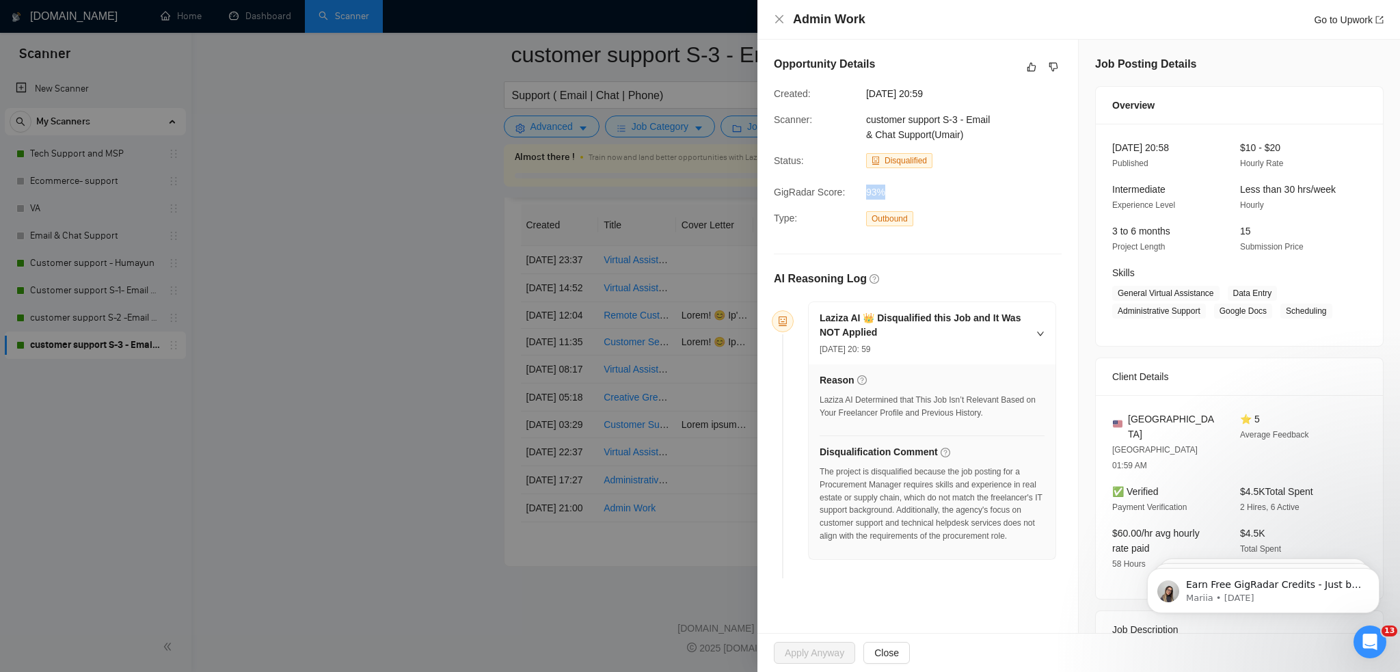
drag, startPoint x: 892, startPoint y: 188, endPoint x: 860, endPoint y: 195, distance: 32.9
click at [861, 195] on div "93%" at bounding box center [930, 192] width 139 height 15
drag, startPoint x: 785, startPoint y: 17, endPoint x: 777, endPoint y: 21, distance: 8.9
click at [784, 17] on div "Admin Work Go to Upwork" at bounding box center [1079, 19] width 610 height 17
click at [777, 19] on icon "close" at bounding box center [779, 19] width 11 height 11
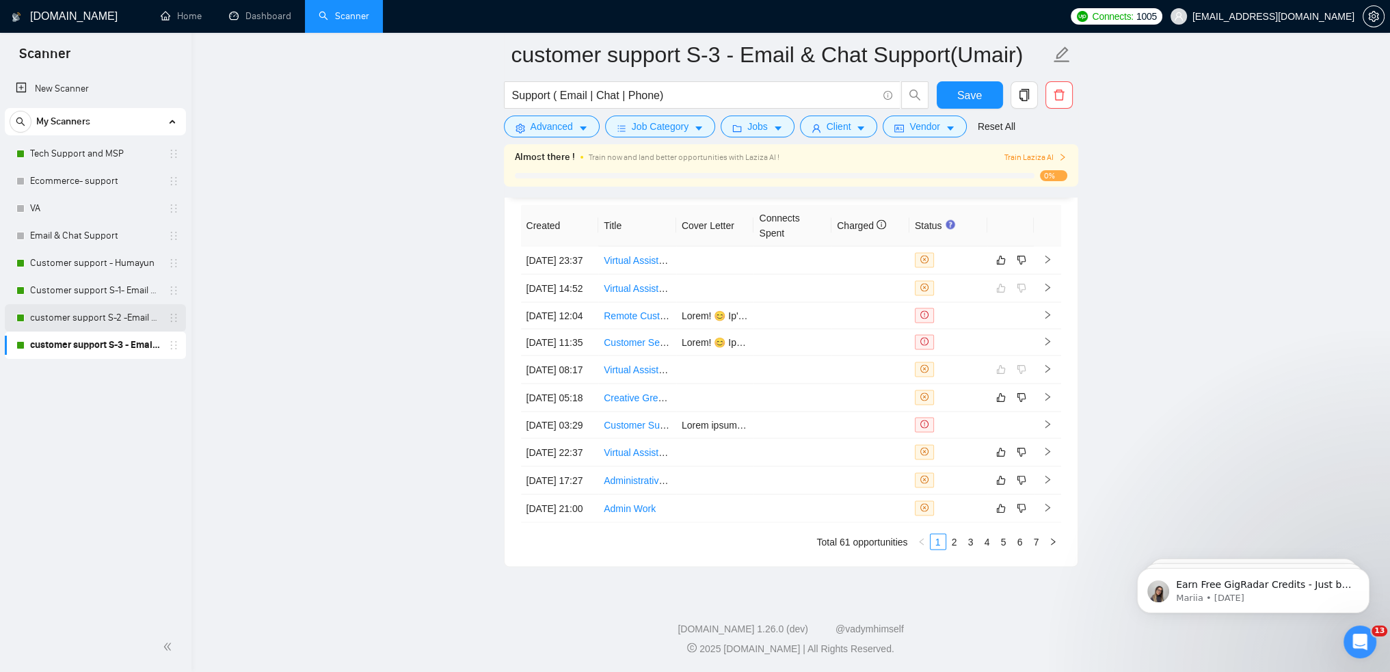
click at [62, 330] on link "customer support S-2 -Email & Chat Support (Bulla)" at bounding box center [95, 317] width 130 height 27
